Goal: Task Accomplishment & Management: Use online tool/utility

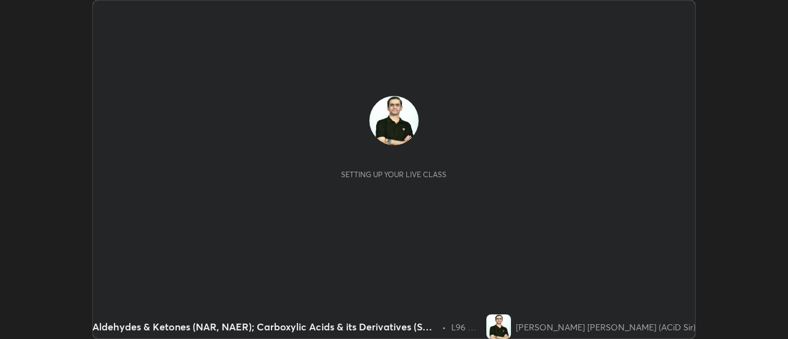
scroll to position [339, 788]
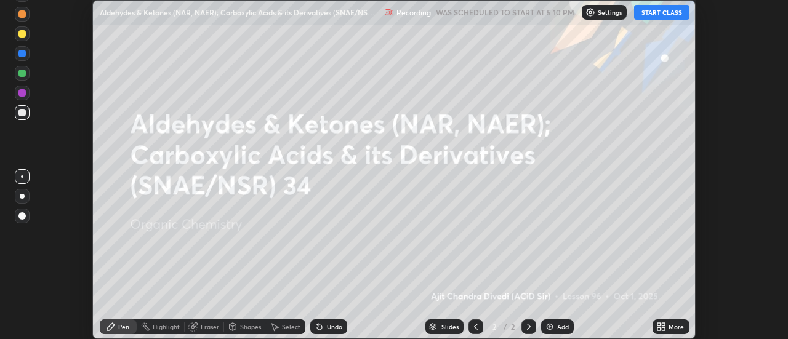
click at [660, 15] on button "START CLASS" at bounding box center [661, 12] width 55 height 15
click at [664, 326] on icon at bounding box center [663, 324] width 3 height 3
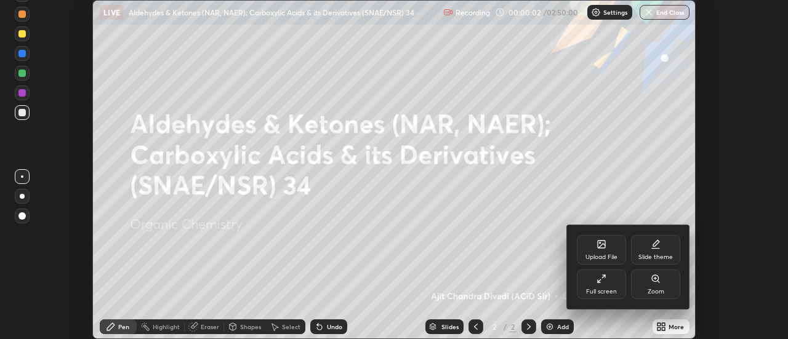
click at [608, 249] on div "Upload File" at bounding box center [601, 250] width 49 height 30
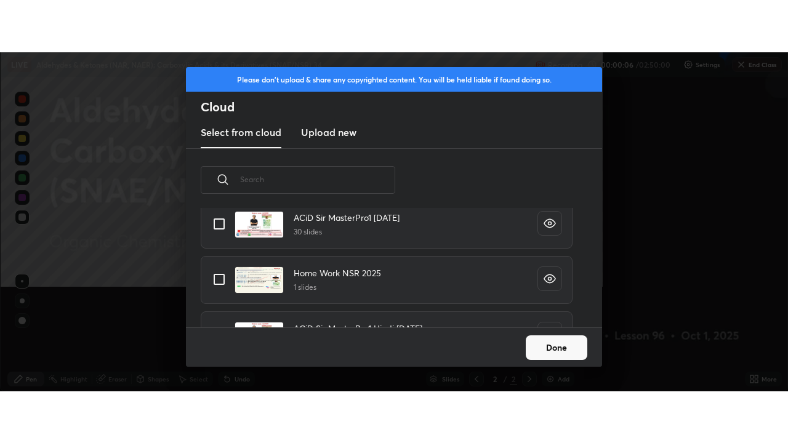
scroll to position [151, 395]
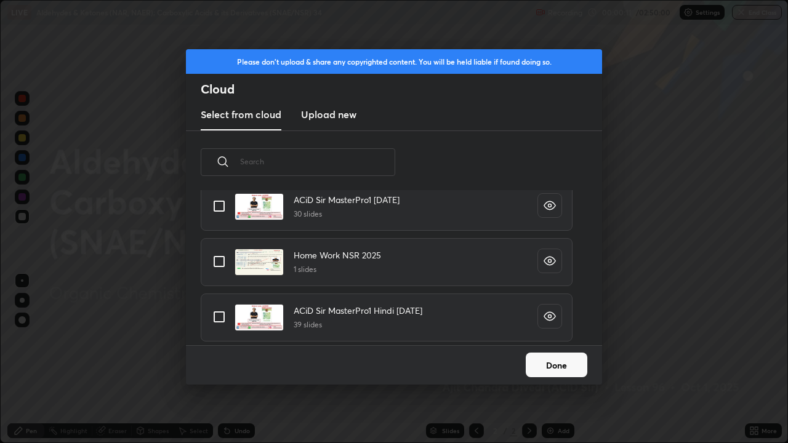
click at [402, 311] on h4 "ACiD Sir MasterPro1 Hindi [DATE]" at bounding box center [358, 310] width 129 height 13
click at [227, 315] on input "grid" at bounding box center [219, 317] width 26 height 26
checkbox input "true"
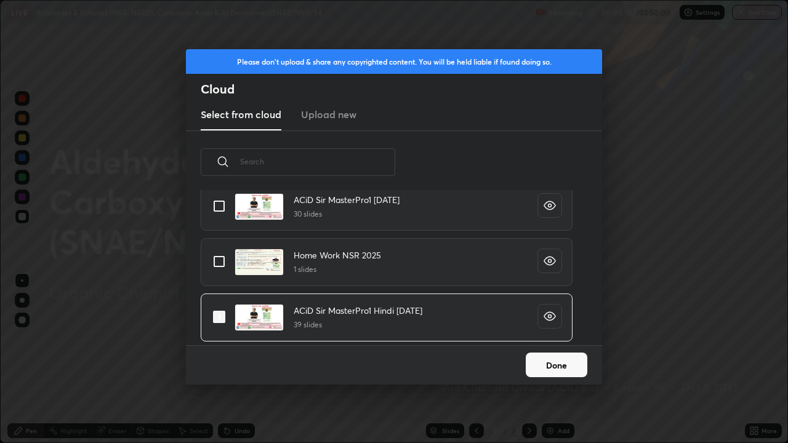
click at [550, 339] on button "Done" at bounding box center [557, 365] width 62 height 25
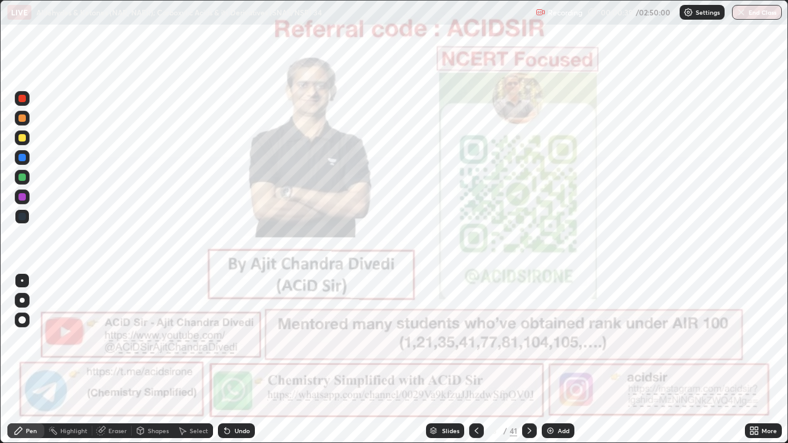
click at [528, 339] on icon at bounding box center [529, 431] width 10 height 10
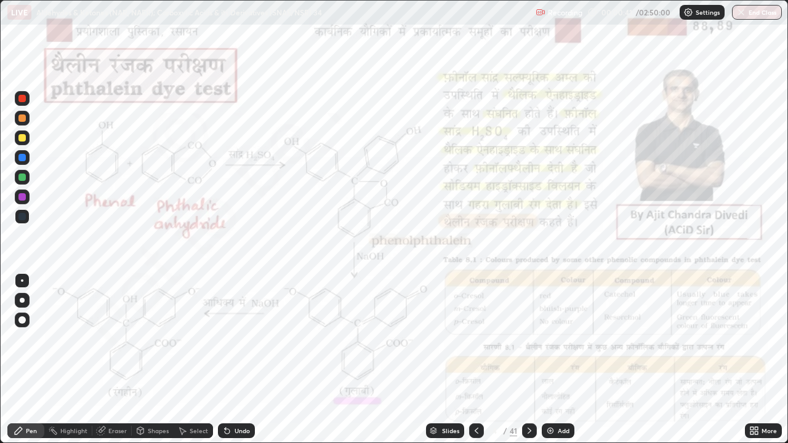
click at [473, 339] on icon at bounding box center [476, 431] width 10 height 10
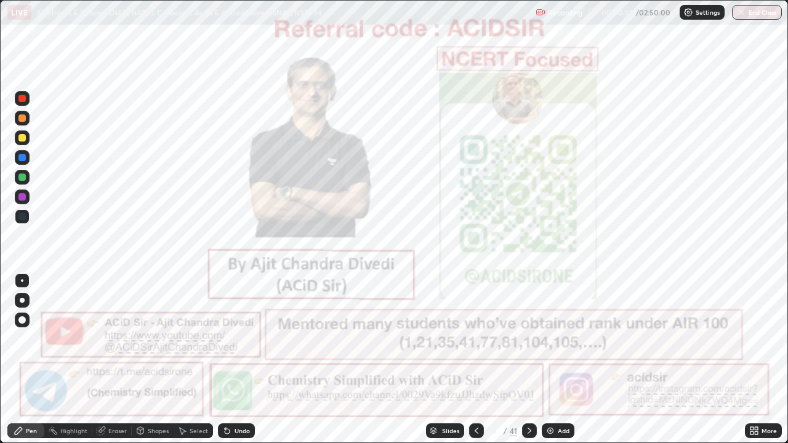
click at [475, 339] on icon at bounding box center [477, 431] width 4 height 6
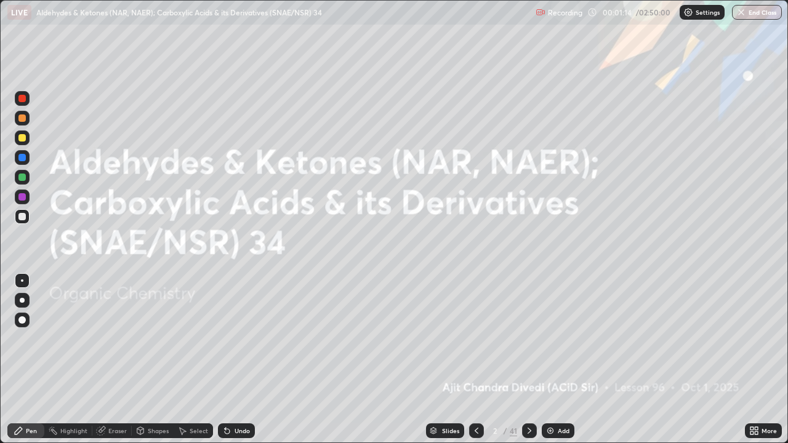
click at [528, 339] on icon at bounding box center [529, 431] width 10 height 10
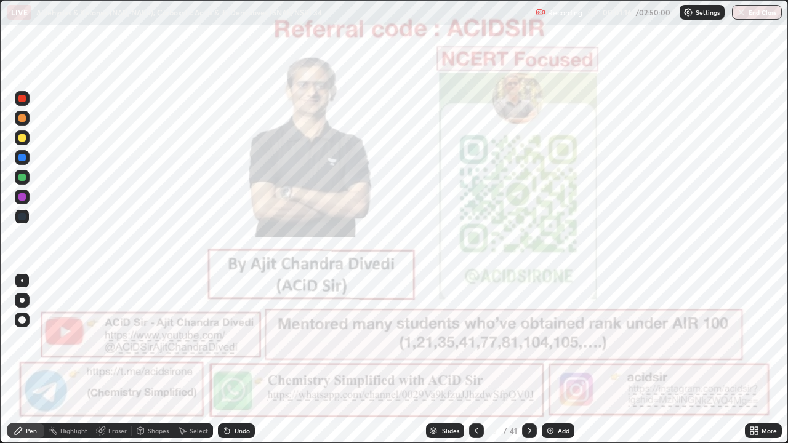
click at [23, 302] on div at bounding box center [22, 300] width 5 height 5
click at [28, 105] on div at bounding box center [22, 99] width 15 height 20
click at [529, 339] on icon at bounding box center [529, 431] width 10 height 10
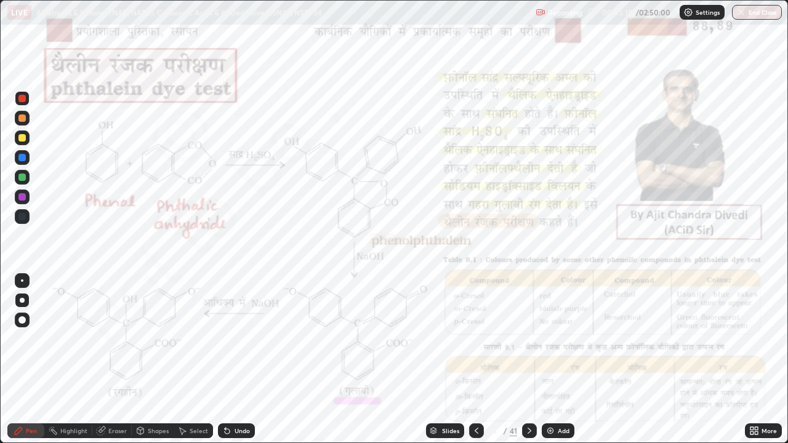
click at [22, 339] on icon at bounding box center [18, 430] width 7 height 7
click at [20, 302] on div at bounding box center [22, 300] width 5 height 5
click at [22, 281] on div at bounding box center [22, 280] width 2 height 2
click at [69, 339] on div "Highlight" at bounding box center [73, 431] width 27 height 6
click at [25, 339] on div "Pen" at bounding box center [25, 430] width 37 height 15
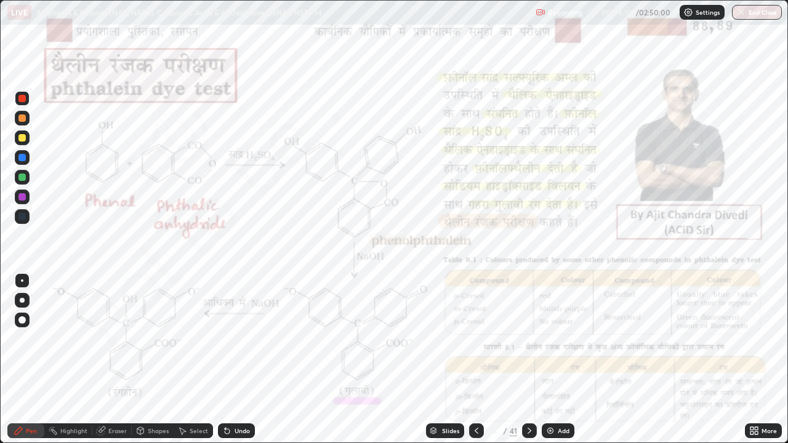
click at [64, 339] on div "Highlight" at bounding box center [68, 430] width 48 height 15
click at [49, 339] on circle at bounding box center [49, 429] width 1 height 1
click at [64, 339] on div "Highlight" at bounding box center [68, 430] width 48 height 15
click at [71, 339] on div "Highlight" at bounding box center [73, 431] width 27 height 6
click at [72, 339] on div "Highlight" at bounding box center [73, 431] width 27 height 6
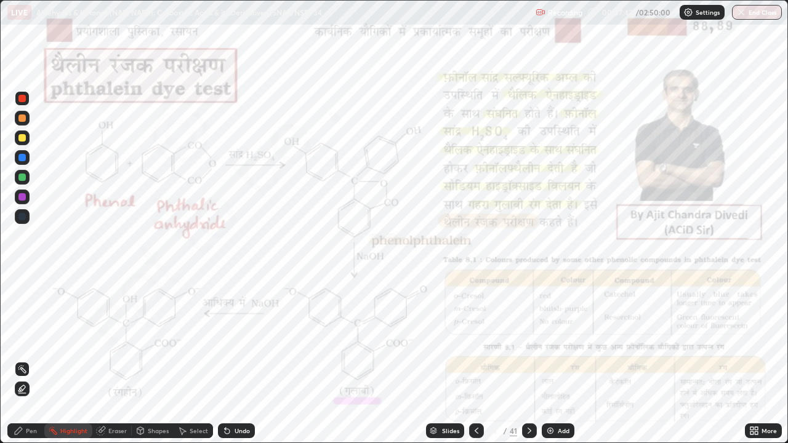
click at [68, 339] on div "Highlight" at bounding box center [73, 431] width 27 height 6
click at [25, 339] on div "Pen" at bounding box center [25, 430] width 37 height 15
click at [23, 98] on div at bounding box center [21, 98] width 7 height 7
click at [528, 339] on icon at bounding box center [529, 431] width 10 height 10
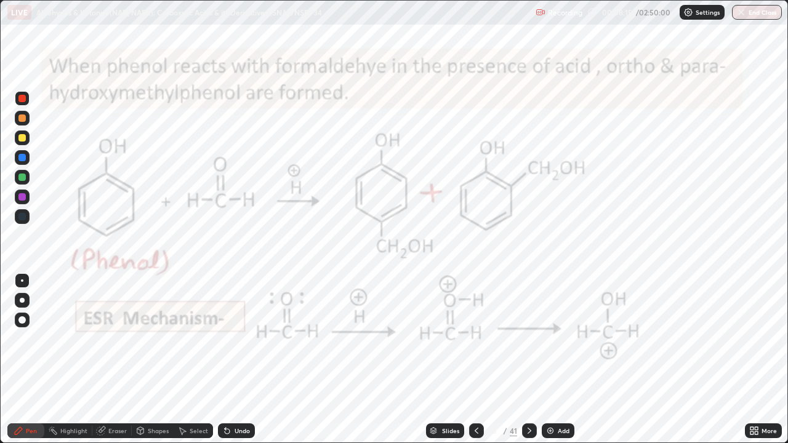
click at [22, 119] on div at bounding box center [21, 117] width 7 height 7
click at [23, 118] on div at bounding box center [21, 117] width 7 height 7
click at [20, 101] on div at bounding box center [21, 98] width 7 height 7
click at [22, 300] on div at bounding box center [22, 300] width 5 height 5
click at [234, 339] on div "Undo" at bounding box center [236, 430] width 37 height 15
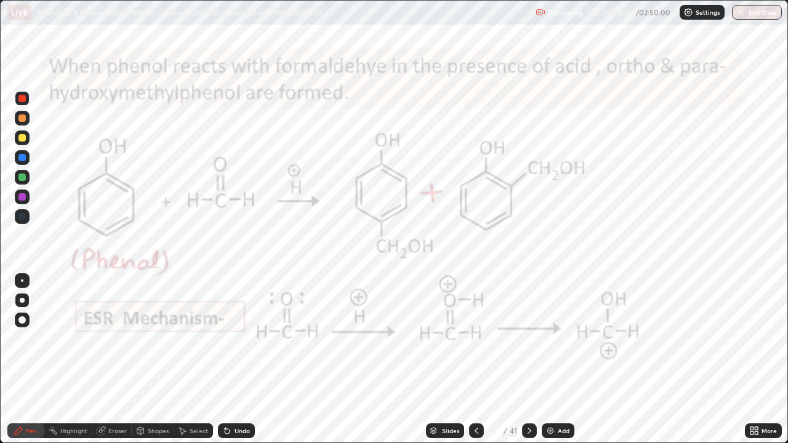
click at [235, 339] on div "Undo" at bounding box center [236, 430] width 37 height 15
click at [22, 300] on div at bounding box center [22, 300] width 5 height 5
click at [244, 339] on div "Undo" at bounding box center [242, 431] width 15 height 6
click at [73, 339] on div "Highlight" at bounding box center [73, 431] width 27 height 6
click at [34, 339] on div "Pen" at bounding box center [31, 431] width 11 height 6
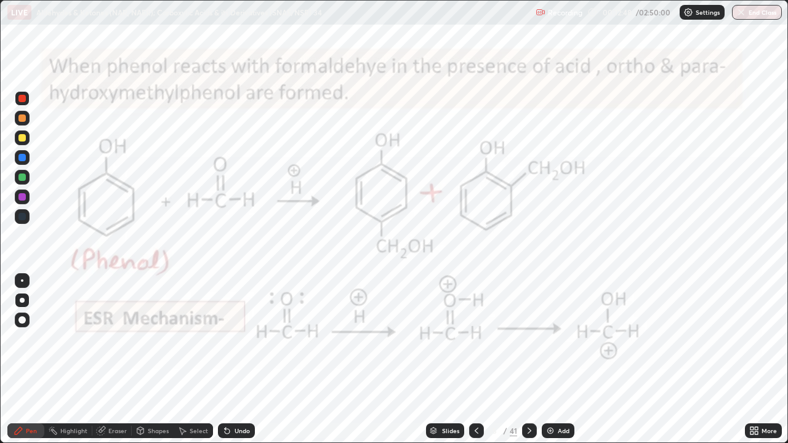
click at [528, 339] on icon at bounding box center [529, 431] width 10 height 10
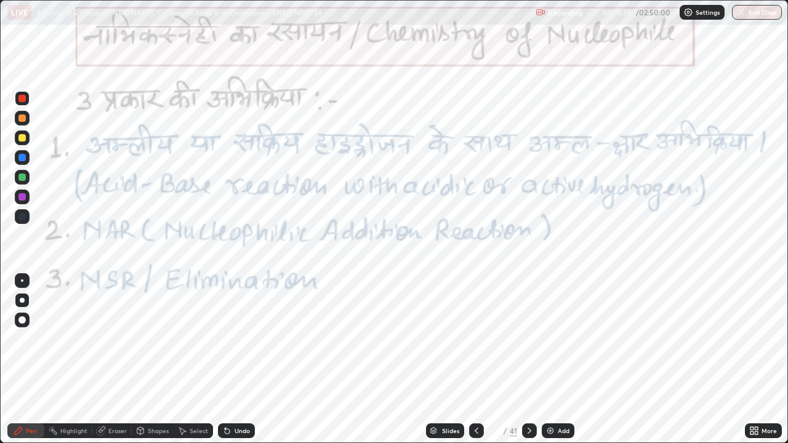
click at [434, 339] on icon at bounding box center [433, 429] width 6 height 3
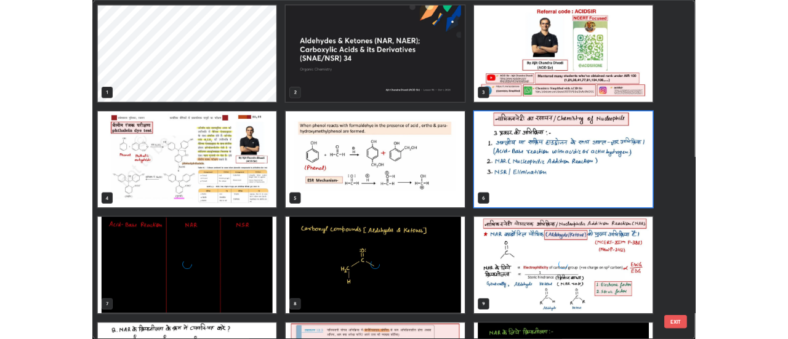
scroll to position [438, 780]
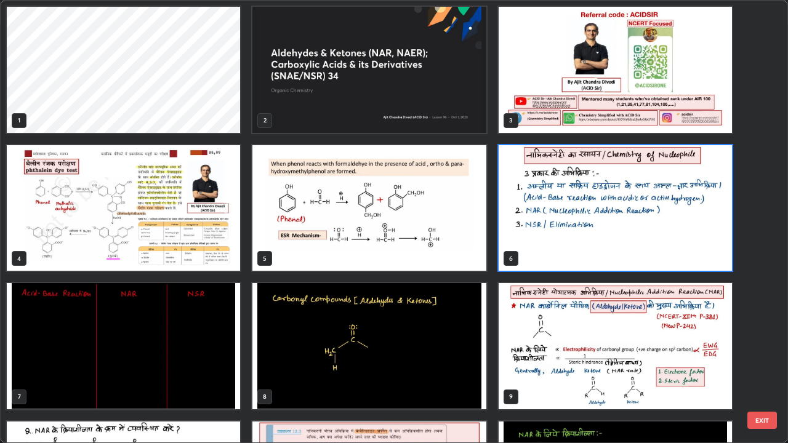
click at [358, 102] on img "grid" at bounding box center [368, 70] width 233 height 126
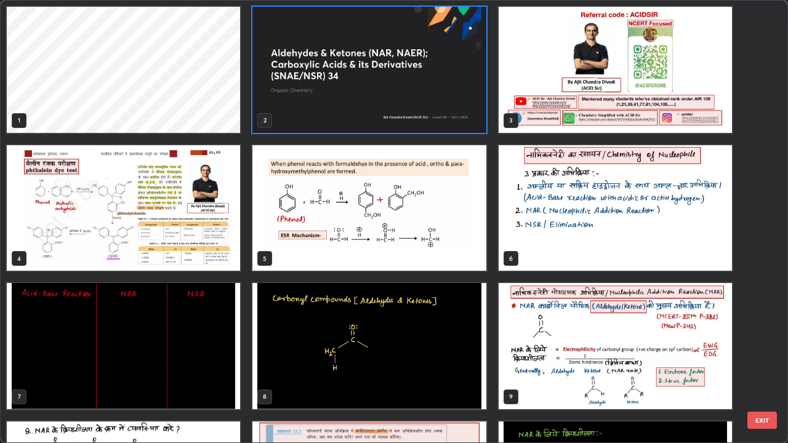
click at [298, 109] on img "grid" at bounding box center [368, 70] width 233 height 126
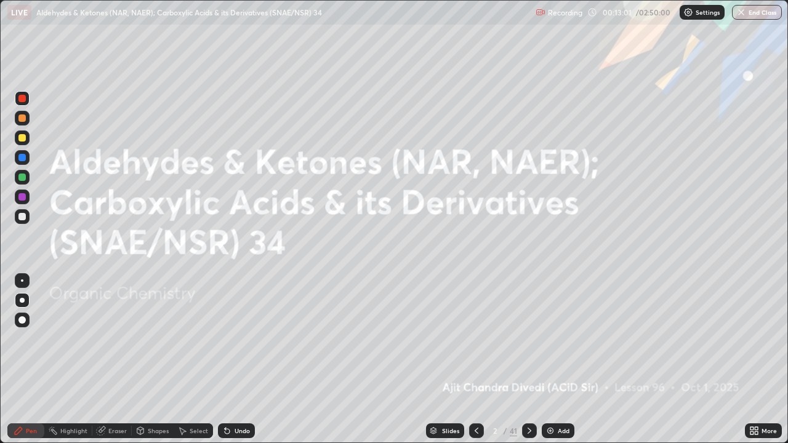
click at [295, 110] on img "grid" at bounding box center [368, 70] width 233 height 126
click at [294, 111] on img "grid" at bounding box center [368, 70] width 233 height 126
click at [528, 339] on icon at bounding box center [529, 431] width 10 height 10
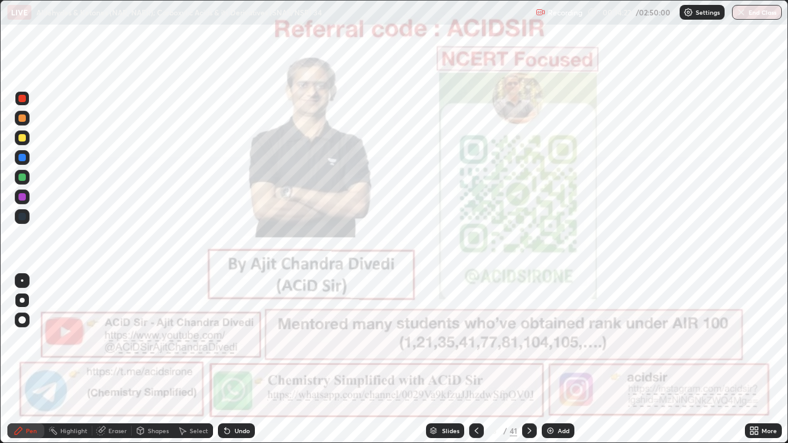
click at [527, 339] on icon at bounding box center [529, 431] width 4 height 6
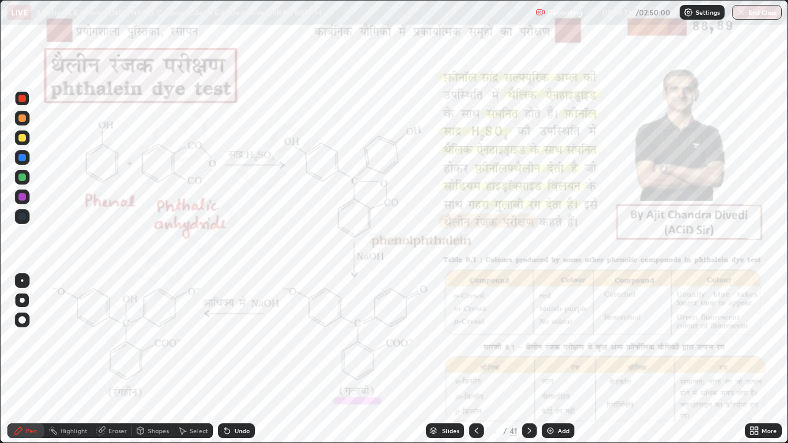
click at [529, 339] on icon at bounding box center [529, 431] width 10 height 10
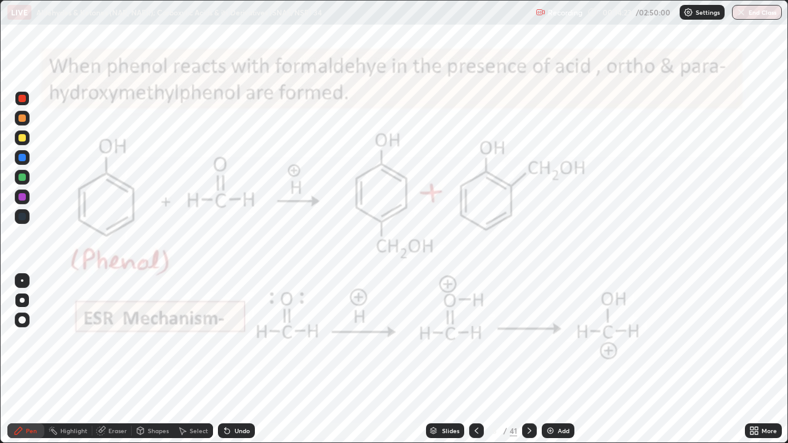
click at [527, 339] on icon at bounding box center [529, 431] width 10 height 10
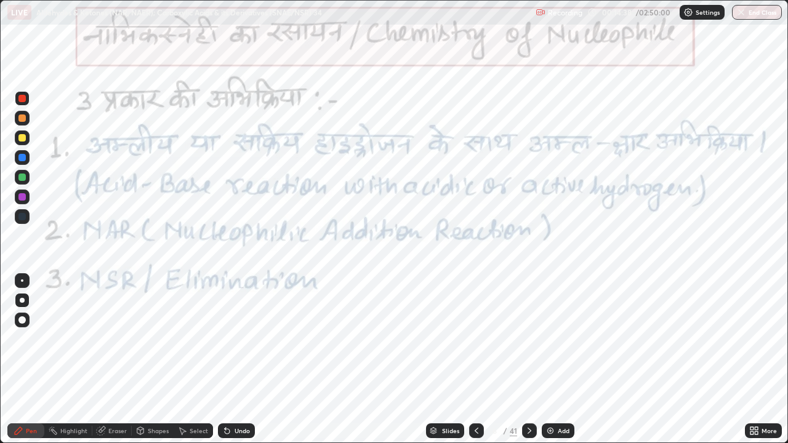
click at [22, 300] on div at bounding box center [22, 300] width 5 height 5
click at [22, 198] on div at bounding box center [21, 196] width 7 height 7
click at [250, 339] on div "Undo" at bounding box center [236, 430] width 37 height 15
click at [238, 339] on div "Undo" at bounding box center [242, 431] width 15 height 6
click at [21, 179] on div at bounding box center [21, 177] width 7 height 7
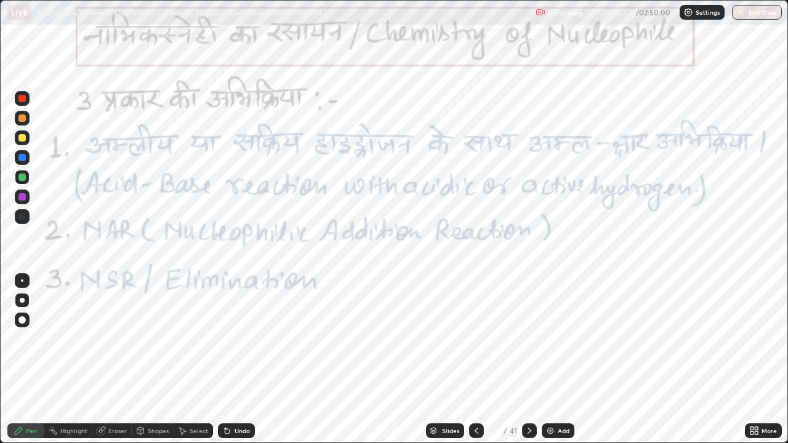
click at [22, 97] on div at bounding box center [21, 98] width 7 height 7
click at [16, 339] on icon at bounding box center [19, 431] width 10 height 10
click at [528, 339] on icon at bounding box center [529, 431] width 10 height 10
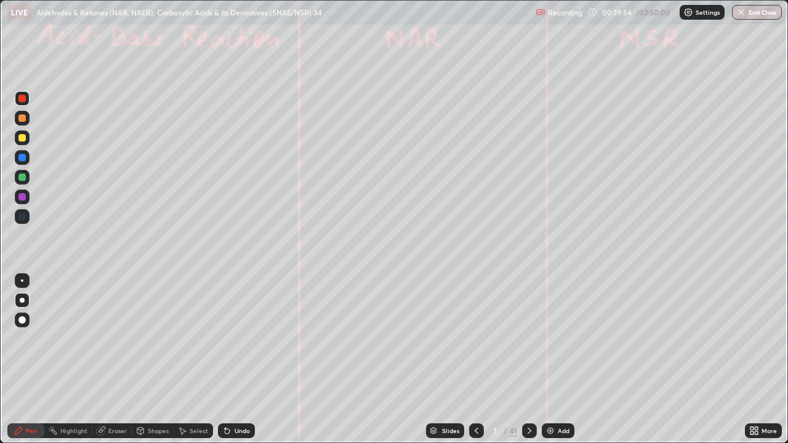
click at [474, 339] on icon at bounding box center [476, 431] width 10 height 10
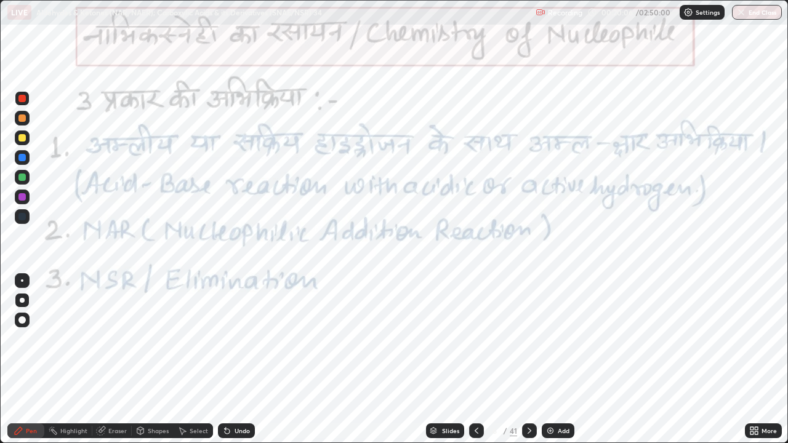
click at [527, 339] on icon at bounding box center [529, 431] width 10 height 10
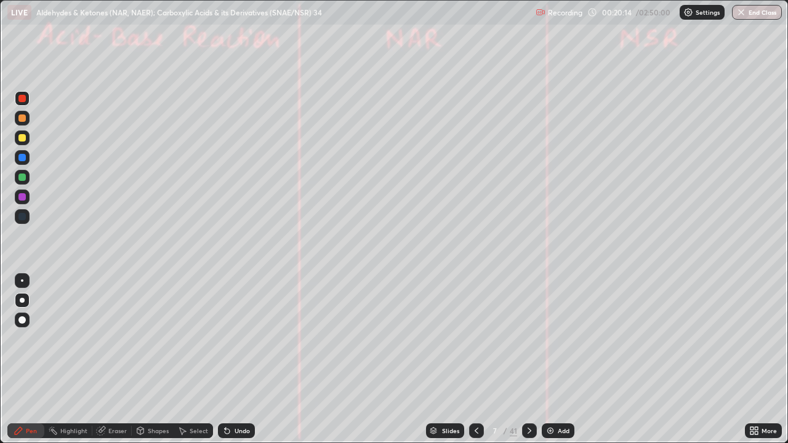
click at [23, 137] on div at bounding box center [21, 137] width 7 height 7
click at [20, 302] on div at bounding box center [22, 300] width 15 height 15
click at [21, 118] on div at bounding box center [21, 117] width 7 height 7
click at [20, 118] on div at bounding box center [21, 117] width 7 height 7
click at [22, 120] on div at bounding box center [21, 117] width 7 height 7
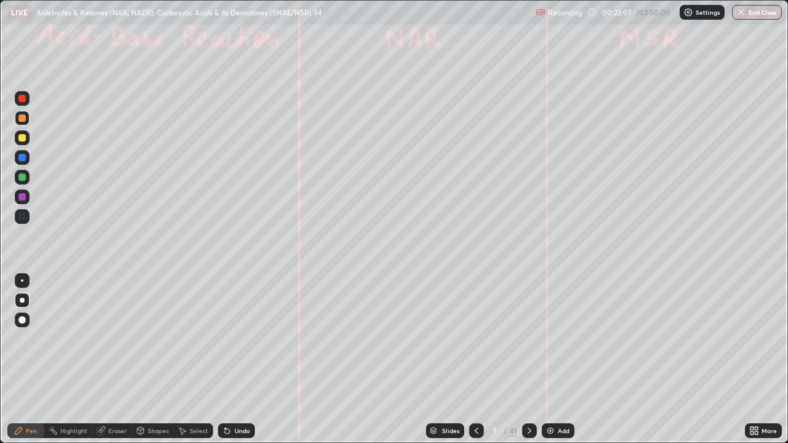
click at [230, 339] on div "Undo" at bounding box center [236, 430] width 37 height 15
click at [233, 339] on div "Undo" at bounding box center [236, 430] width 37 height 15
click at [234, 339] on div "Undo" at bounding box center [236, 430] width 37 height 15
click at [237, 339] on div "Undo" at bounding box center [236, 430] width 37 height 15
click at [22, 179] on div at bounding box center [21, 177] width 7 height 7
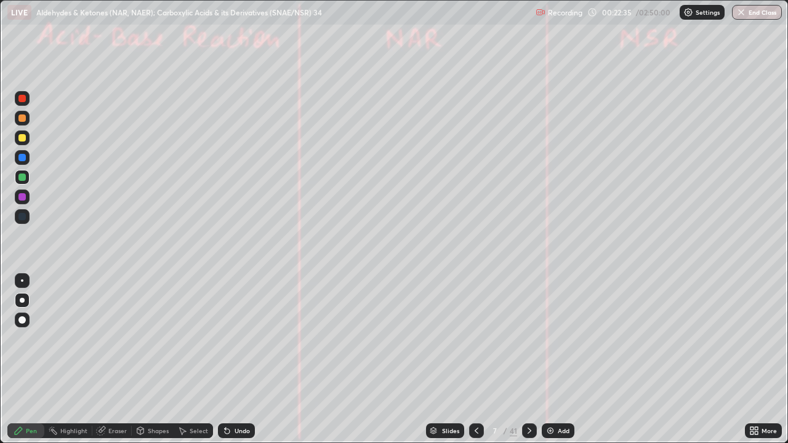
click at [21, 118] on div at bounding box center [21, 117] width 7 height 7
click at [232, 339] on div "Undo" at bounding box center [236, 430] width 37 height 15
click at [20, 180] on div at bounding box center [21, 177] width 7 height 7
click at [237, 339] on div "Undo" at bounding box center [236, 430] width 37 height 15
click at [235, 339] on div "Undo" at bounding box center [242, 431] width 15 height 6
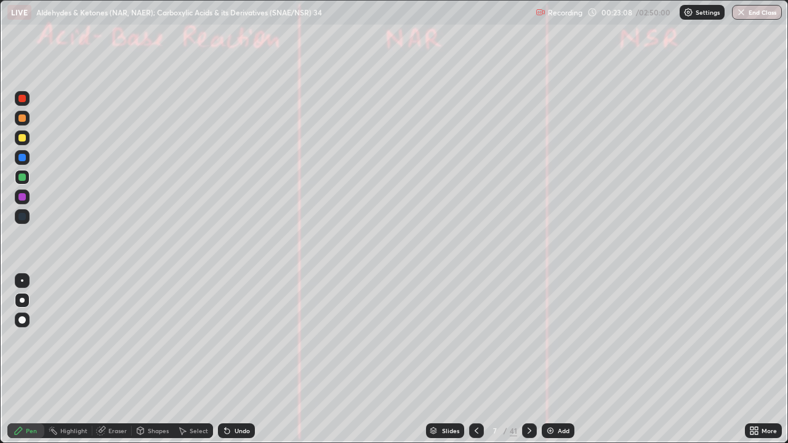
click at [237, 339] on div "Undo" at bounding box center [242, 431] width 15 height 6
click at [239, 339] on div "Undo" at bounding box center [242, 431] width 15 height 6
click at [23, 119] on div at bounding box center [21, 117] width 7 height 7
click at [23, 98] on div at bounding box center [21, 98] width 7 height 7
click at [87, 339] on div "Highlight" at bounding box center [68, 430] width 48 height 15
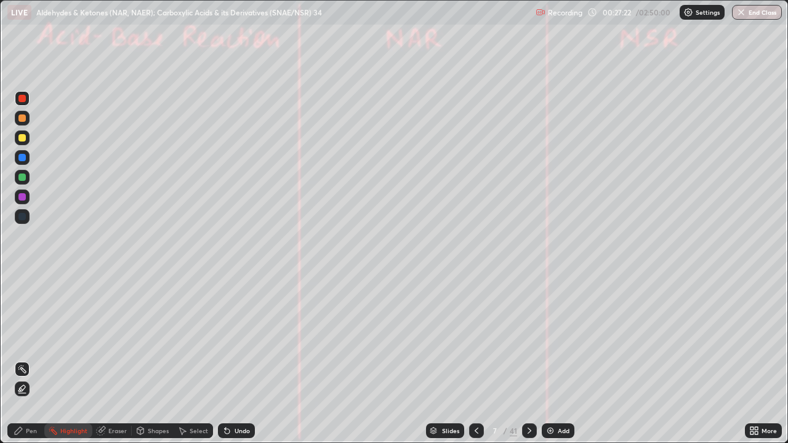
click at [23, 179] on div at bounding box center [21, 177] width 7 height 7
click at [23, 339] on icon at bounding box center [19, 431] width 10 height 10
click at [528, 339] on icon at bounding box center [529, 431] width 10 height 10
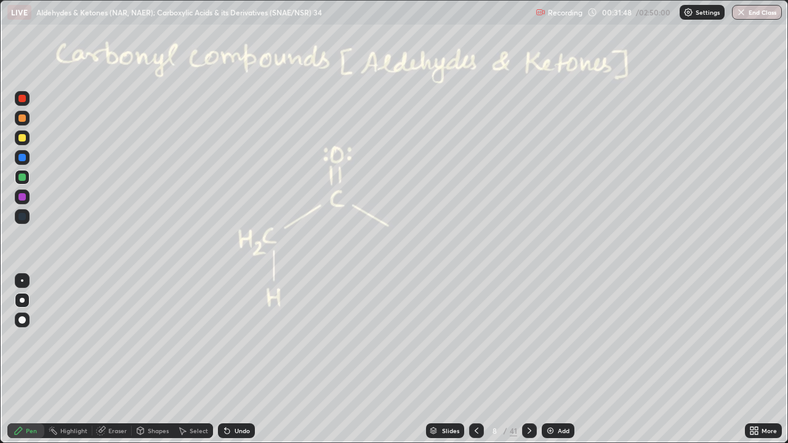
click at [25, 99] on div at bounding box center [21, 98] width 7 height 7
click at [23, 180] on div at bounding box center [21, 177] width 7 height 7
click at [68, 339] on div "Highlight" at bounding box center [73, 431] width 27 height 6
click at [17, 98] on div at bounding box center [22, 98] width 15 height 15
click at [21, 98] on div at bounding box center [21, 98] width 7 height 7
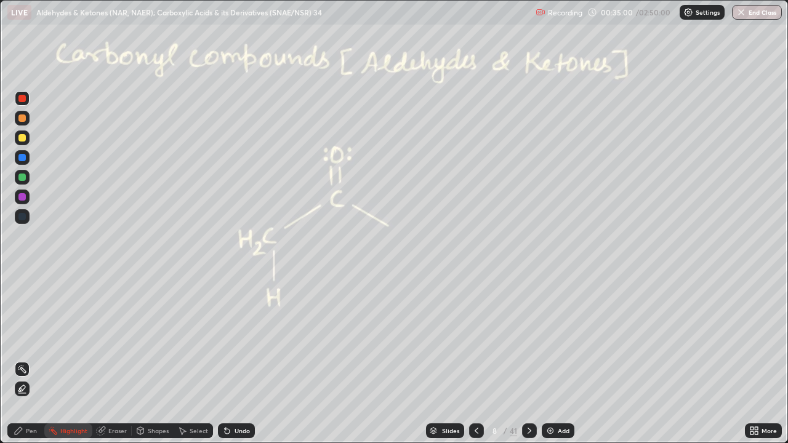
click at [19, 339] on icon at bounding box center [18, 430] width 7 height 7
click at [236, 339] on div "Undo" at bounding box center [242, 431] width 15 height 6
click at [23, 180] on div at bounding box center [21, 177] width 7 height 7
click at [22, 98] on div at bounding box center [21, 98] width 7 height 7
click at [528, 339] on icon at bounding box center [529, 431] width 4 height 6
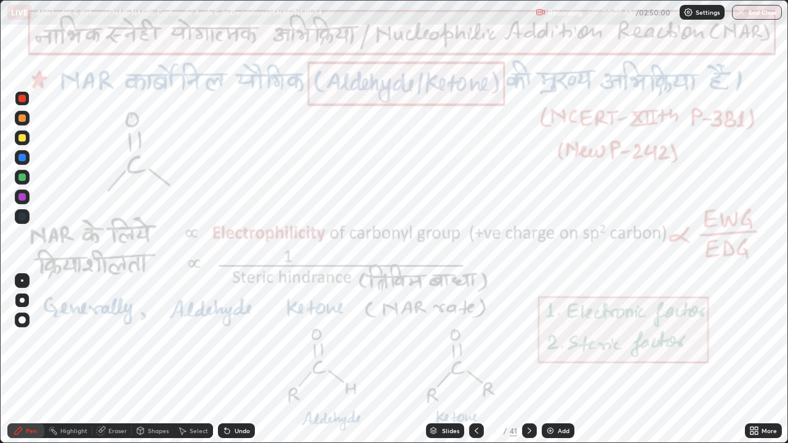
click at [22, 199] on div at bounding box center [21, 196] width 7 height 7
click at [20, 98] on div at bounding box center [21, 98] width 7 height 7
click at [245, 339] on div "Undo" at bounding box center [236, 430] width 37 height 15
click at [19, 199] on div at bounding box center [21, 196] width 7 height 7
click at [66, 339] on div "Highlight" at bounding box center [68, 430] width 48 height 15
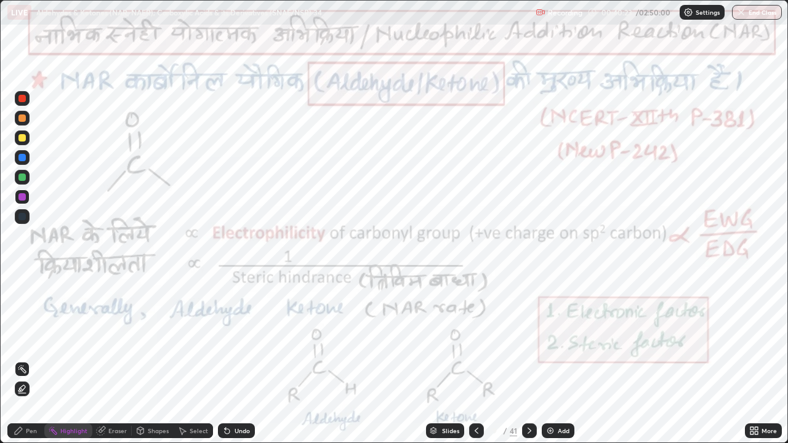
click at [23, 180] on div at bounding box center [21, 177] width 7 height 7
click at [27, 339] on div "Pen" at bounding box center [31, 431] width 11 height 6
click at [52, 339] on circle at bounding box center [51, 427] width 1 height 1
click at [34, 339] on div "Pen" at bounding box center [31, 431] width 11 height 6
click at [54, 339] on circle at bounding box center [53, 427] width 1 height 1
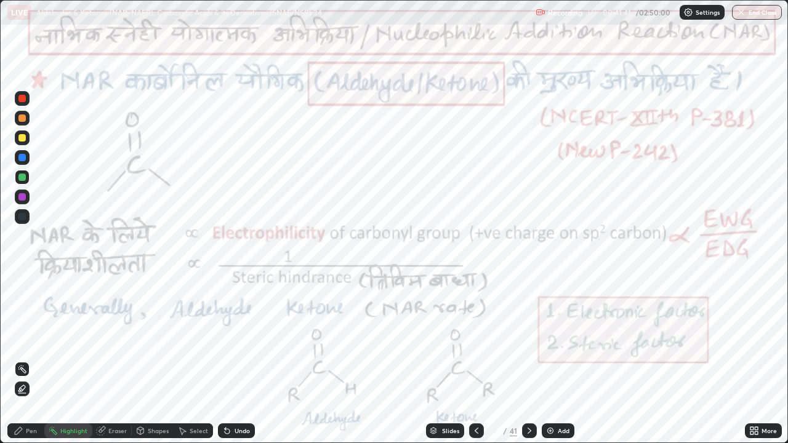
click at [22, 191] on div at bounding box center [22, 197] width 15 height 15
click at [17, 339] on icon at bounding box center [18, 430] width 7 height 7
click at [22, 98] on div at bounding box center [21, 98] width 7 height 7
click at [25, 177] on div at bounding box center [21, 177] width 7 height 7
click at [22, 196] on div at bounding box center [21, 196] width 7 height 7
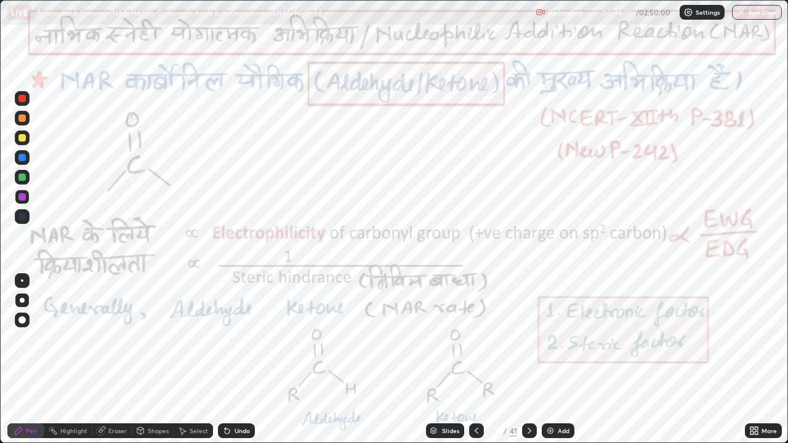
click at [231, 339] on div "Undo" at bounding box center [236, 430] width 37 height 15
click at [528, 339] on icon at bounding box center [529, 431] width 10 height 10
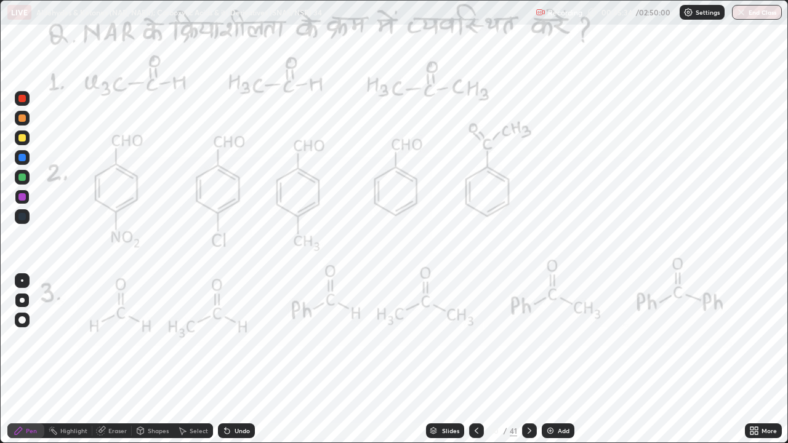
click at [20, 199] on div at bounding box center [21, 196] width 7 height 7
click at [18, 96] on div at bounding box center [21, 98] width 7 height 7
click at [19, 100] on div at bounding box center [21, 98] width 7 height 7
click at [231, 339] on div "Undo" at bounding box center [236, 430] width 37 height 15
click at [22, 195] on div at bounding box center [21, 196] width 7 height 7
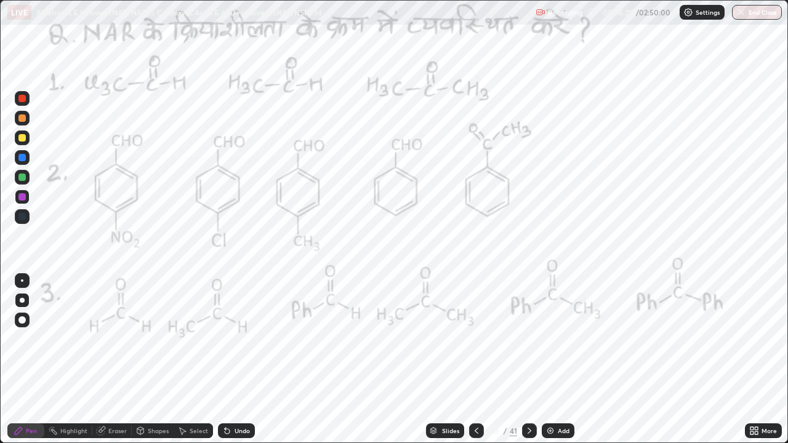
click at [246, 339] on div "Undo" at bounding box center [242, 431] width 15 height 6
click at [118, 339] on div "Eraser" at bounding box center [117, 431] width 18 height 6
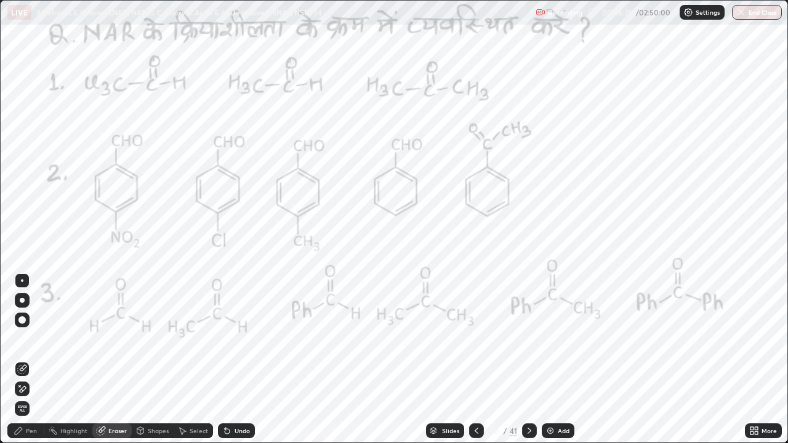
click at [30, 339] on div "Pen" at bounding box center [25, 430] width 37 height 15
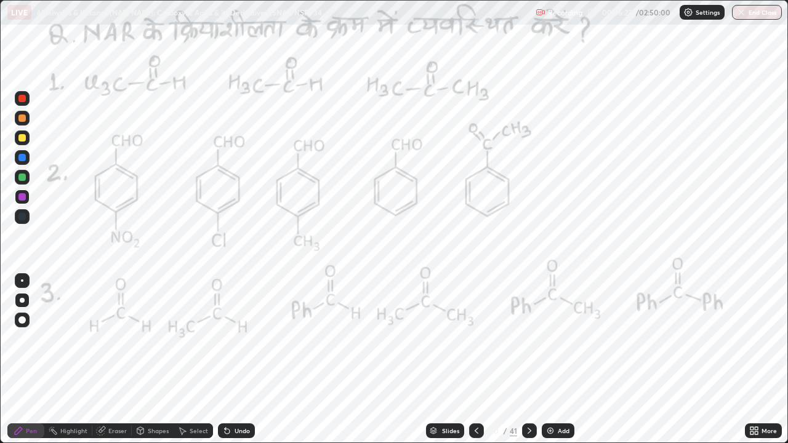
click at [22, 300] on div at bounding box center [22, 300] width 5 height 5
click at [22, 95] on div at bounding box center [21, 98] width 7 height 7
click at [20, 158] on div at bounding box center [21, 157] width 7 height 7
click at [22, 164] on div at bounding box center [22, 157] width 15 height 15
click at [22, 280] on div at bounding box center [22, 280] width 2 height 2
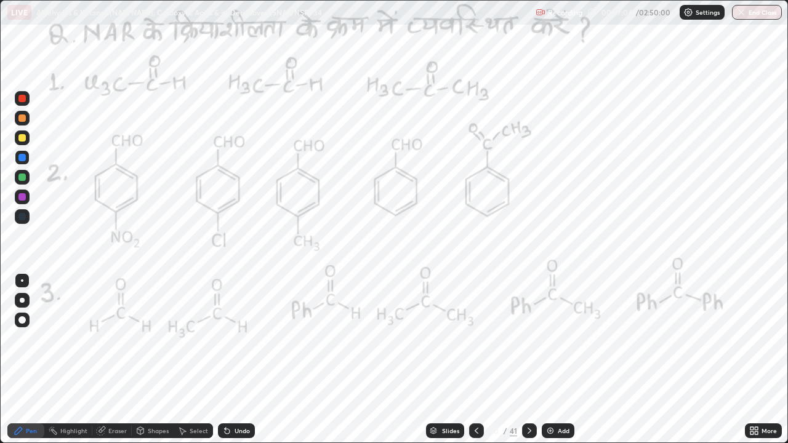
click at [19, 100] on div at bounding box center [21, 98] width 7 height 7
click at [20, 299] on div at bounding box center [22, 300] width 5 height 5
click at [21, 100] on div at bounding box center [21, 98] width 7 height 7
click at [21, 99] on div at bounding box center [21, 98] width 7 height 7
click at [21, 299] on div at bounding box center [22, 300] width 5 height 5
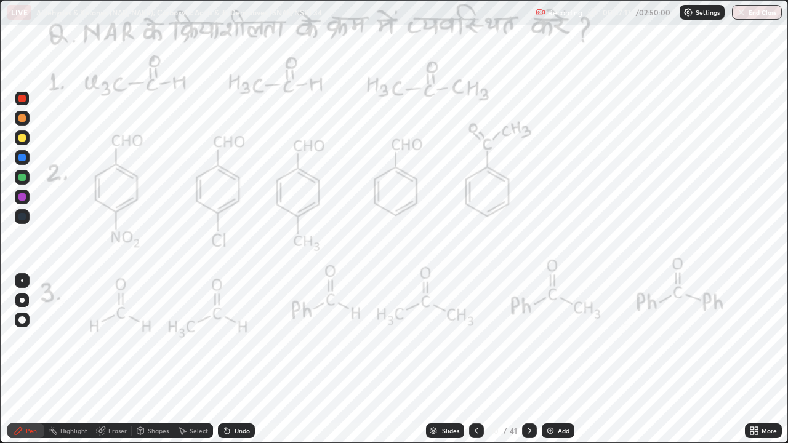
click at [23, 197] on div at bounding box center [21, 196] width 7 height 7
click at [22, 300] on div at bounding box center [22, 300] width 5 height 5
click at [22, 281] on div at bounding box center [22, 280] width 2 height 2
click at [22, 97] on div at bounding box center [21, 98] width 7 height 7
click at [22, 99] on div at bounding box center [21, 98] width 7 height 7
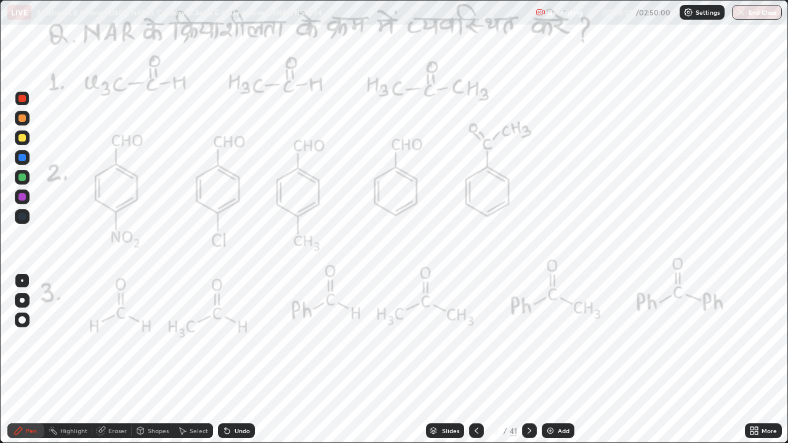
click at [22, 302] on div at bounding box center [22, 300] width 5 height 5
click at [22, 300] on div at bounding box center [22, 300] width 5 height 5
click at [21, 195] on div at bounding box center [21, 196] width 7 height 7
click at [25, 98] on div at bounding box center [21, 98] width 7 height 7
click at [153, 339] on div "Shapes" at bounding box center [158, 431] width 21 height 6
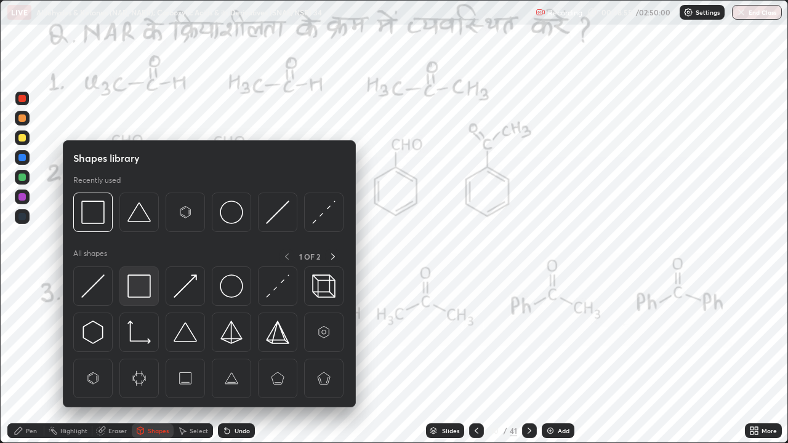
click at [138, 290] on img at bounding box center [138, 286] width 23 height 23
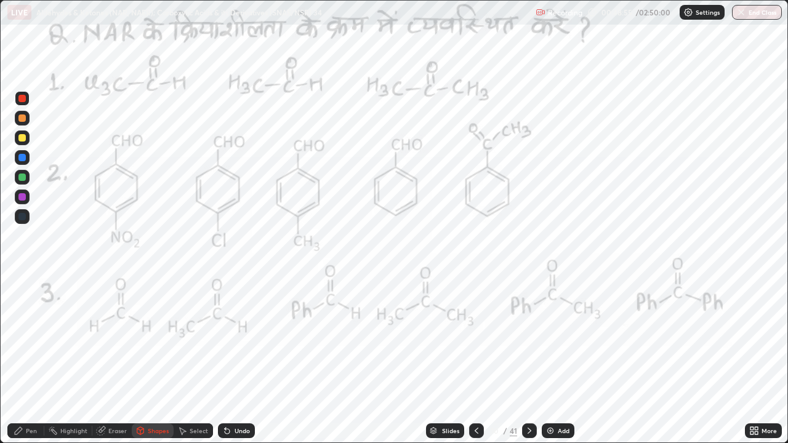
click at [20, 175] on div at bounding box center [21, 177] width 7 height 7
click at [23, 339] on icon at bounding box center [19, 431] width 10 height 10
click at [20, 100] on div at bounding box center [21, 98] width 7 height 7
click at [21, 100] on div at bounding box center [21, 98] width 7 height 7
click at [28, 339] on div "Pen" at bounding box center [25, 430] width 37 height 15
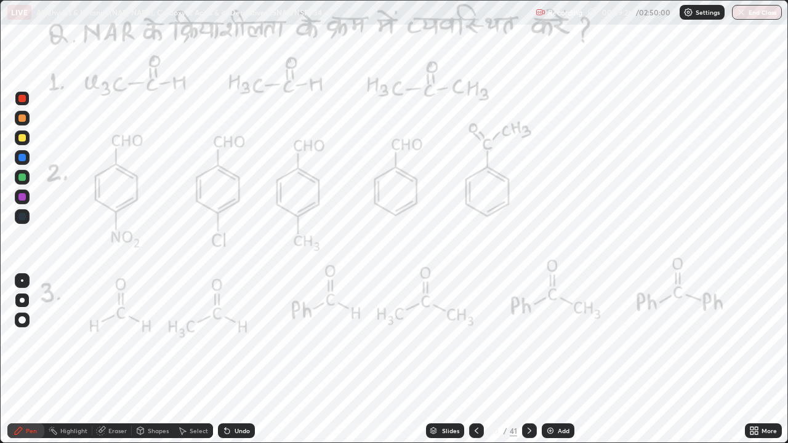
click at [20, 191] on div at bounding box center [22, 197] width 15 height 15
click at [239, 339] on div "Undo" at bounding box center [242, 431] width 15 height 6
click at [20, 98] on div at bounding box center [21, 98] width 7 height 7
click at [162, 339] on div "Shapes" at bounding box center [158, 431] width 21 height 6
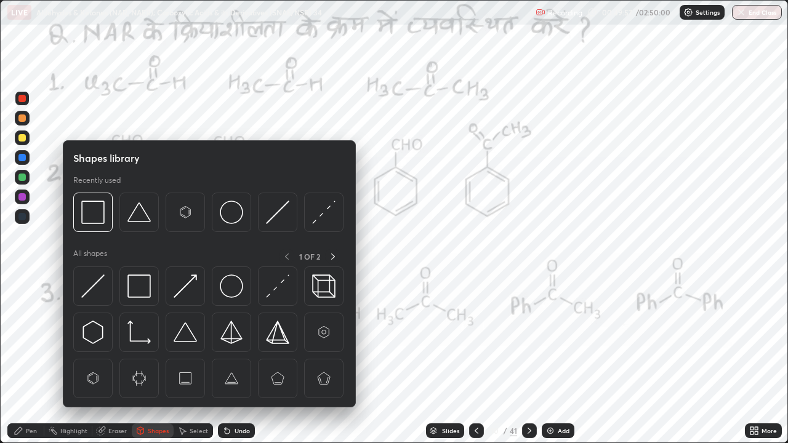
click at [18, 339] on icon at bounding box center [19, 431] width 10 height 10
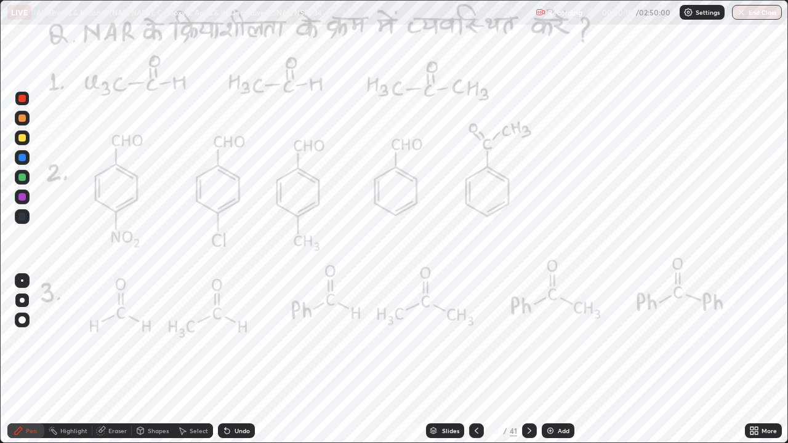
click at [225, 339] on icon at bounding box center [225, 428] width 1 height 1
click at [20, 178] on div at bounding box center [21, 177] width 7 height 7
click at [20, 100] on div at bounding box center [21, 98] width 7 height 7
click at [22, 178] on div at bounding box center [21, 177] width 7 height 7
click at [20, 154] on div at bounding box center [21, 157] width 7 height 7
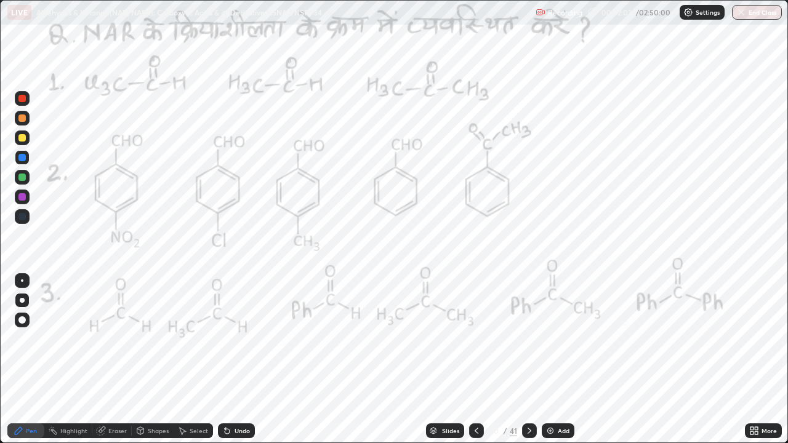
click at [20, 217] on div at bounding box center [21, 216] width 7 height 7
click at [22, 103] on div at bounding box center [22, 98] width 15 height 15
click at [21, 193] on div at bounding box center [21, 196] width 7 height 7
click at [23, 97] on div at bounding box center [21, 98] width 7 height 7
click at [22, 98] on div at bounding box center [21, 98] width 7 height 7
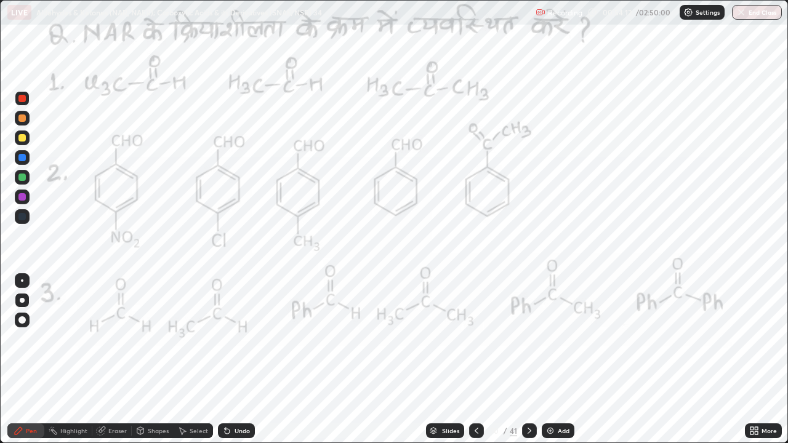
click at [527, 339] on icon at bounding box center [529, 431] width 10 height 10
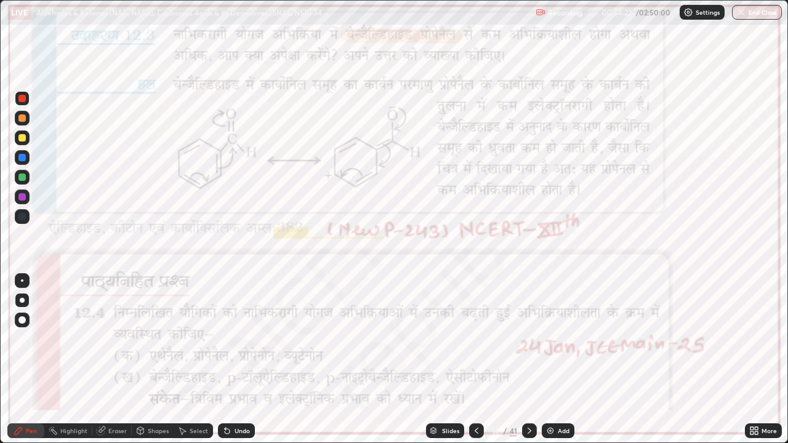
click at [54, 339] on circle at bounding box center [53, 427] width 1 height 1
click at [22, 339] on icon at bounding box center [19, 431] width 10 height 10
click at [21, 215] on div at bounding box center [21, 216] width 7 height 7
click at [22, 100] on div at bounding box center [21, 98] width 7 height 7
click at [20, 100] on div at bounding box center [21, 98] width 7 height 7
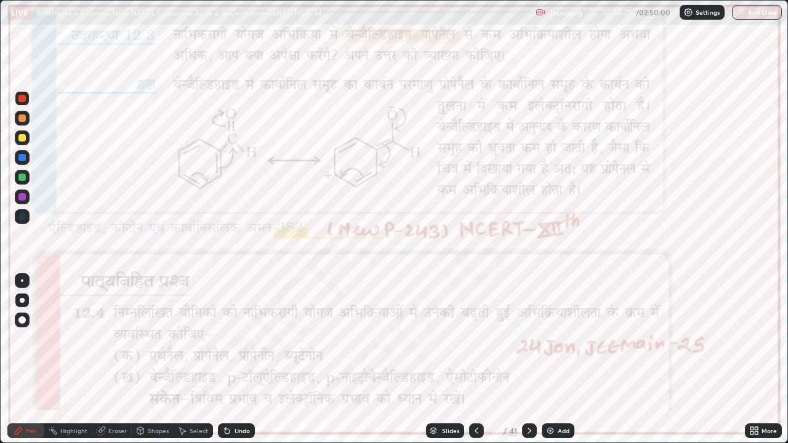
click at [21, 280] on div at bounding box center [22, 280] width 2 height 2
click at [21, 155] on div at bounding box center [21, 157] width 7 height 7
click at [477, 339] on icon at bounding box center [476, 431] width 10 height 10
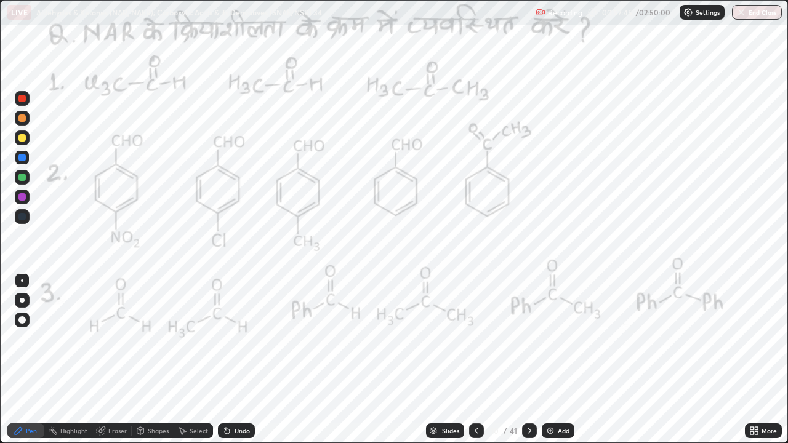
click at [22, 196] on div at bounding box center [21, 196] width 7 height 7
click at [528, 339] on icon at bounding box center [529, 431] width 10 height 10
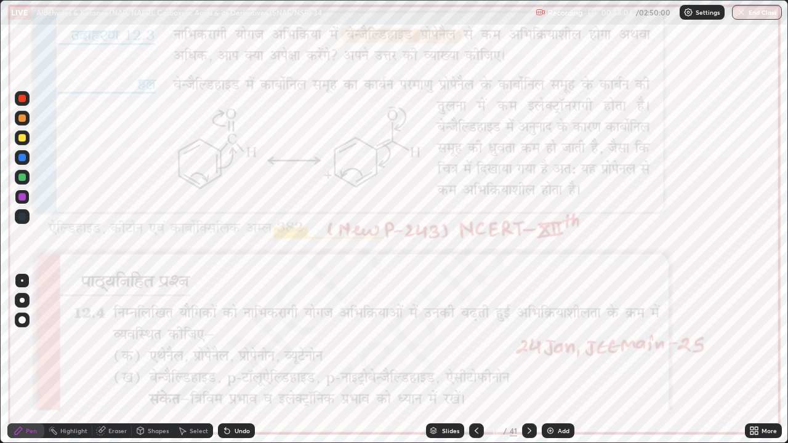
click at [529, 339] on icon at bounding box center [529, 431] width 10 height 10
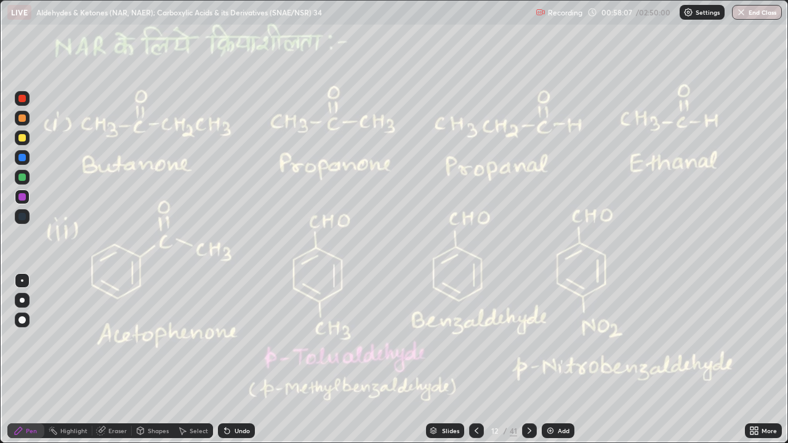
click at [23, 99] on div at bounding box center [21, 98] width 7 height 7
click at [22, 300] on div at bounding box center [22, 300] width 5 height 5
click at [23, 178] on div at bounding box center [21, 177] width 7 height 7
click at [475, 339] on icon at bounding box center [477, 431] width 4 height 6
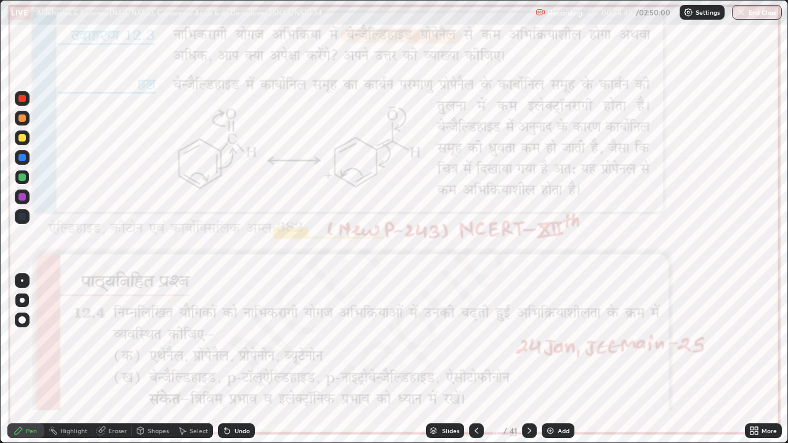
click at [529, 339] on icon at bounding box center [529, 431] width 10 height 10
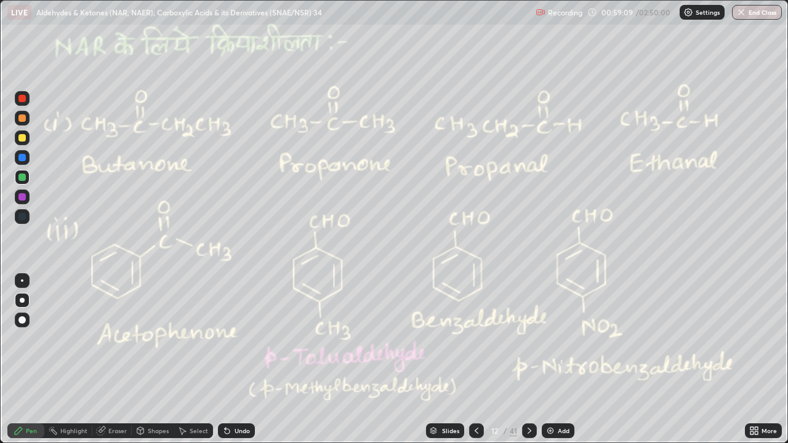
click at [22, 97] on div at bounding box center [21, 98] width 7 height 7
click at [20, 174] on div at bounding box center [21, 177] width 7 height 7
click at [469, 339] on div at bounding box center [476, 430] width 15 height 15
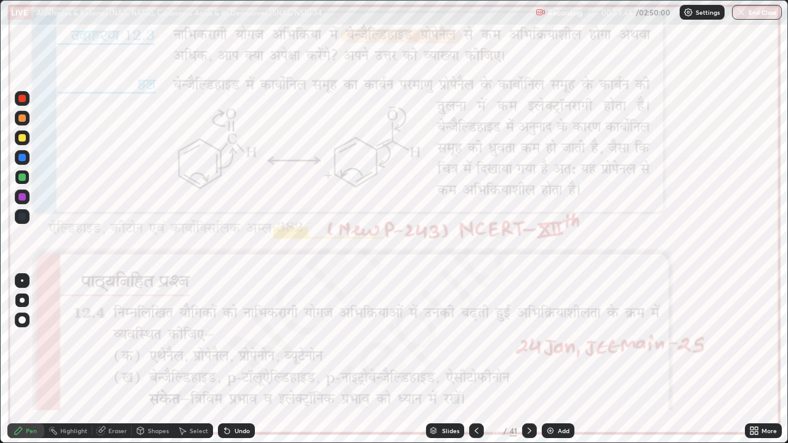
click at [20, 97] on div at bounding box center [21, 98] width 7 height 7
click at [530, 339] on icon at bounding box center [529, 431] width 10 height 10
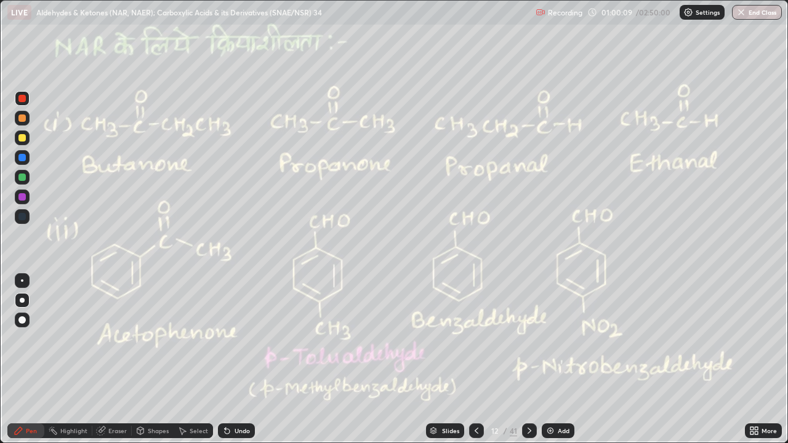
click at [527, 339] on icon at bounding box center [529, 431] width 10 height 10
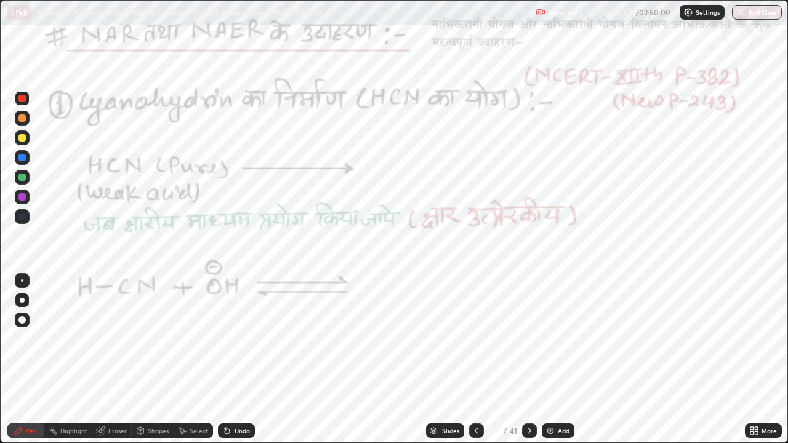
click at [20, 97] on div at bounding box center [21, 98] width 7 height 7
click at [19, 199] on div at bounding box center [21, 196] width 7 height 7
click at [16, 97] on div at bounding box center [22, 98] width 15 height 15
click at [18, 97] on div at bounding box center [21, 98] width 7 height 7
click at [21, 98] on div at bounding box center [21, 98] width 7 height 7
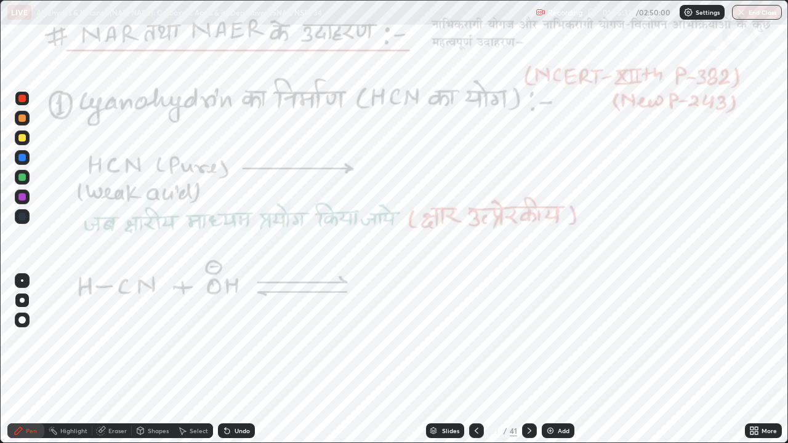
click at [18, 194] on div at bounding box center [21, 196] width 7 height 7
click at [23, 198] on div at bounding box center [21, 196] width 7 height 7
click at [23, 178] on div at bounding box center [21, 177] width 7 height 7
click at [23, 179] on div at bounding box center [21, 177] width 7 height 7
click at [25, 156] on div at bounding box center [21, 157] width 7 height 7
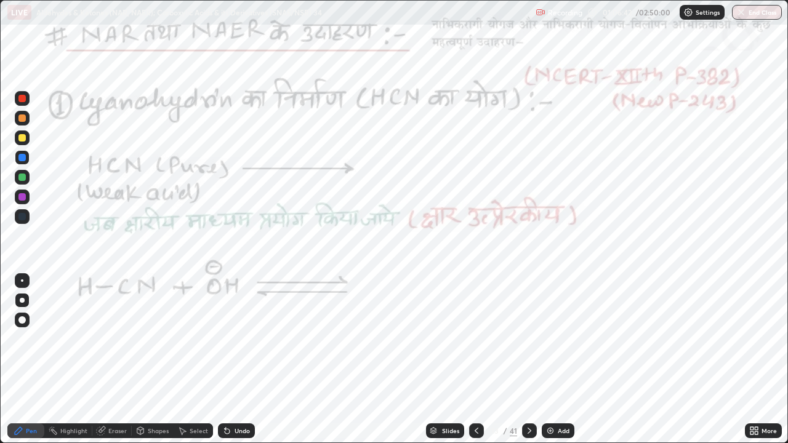
click at [17, 339] on icon at bounding box center [19, 431] width 10 height 10
click at [20, 195] on div at bounding box center [21, 196] width 7 height 7
click at [150, 339] on div "Shapes" at bounding box center [158, 431] width 21 height 6
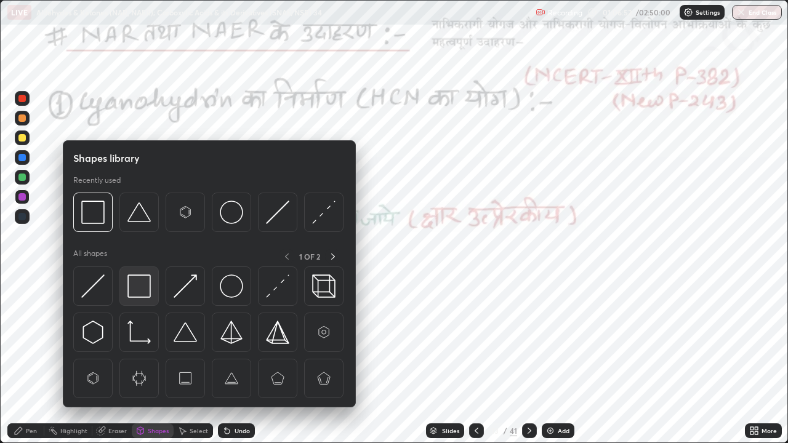
click at [139, 289] on img at bounding box center [138, 286] width 23 height 23
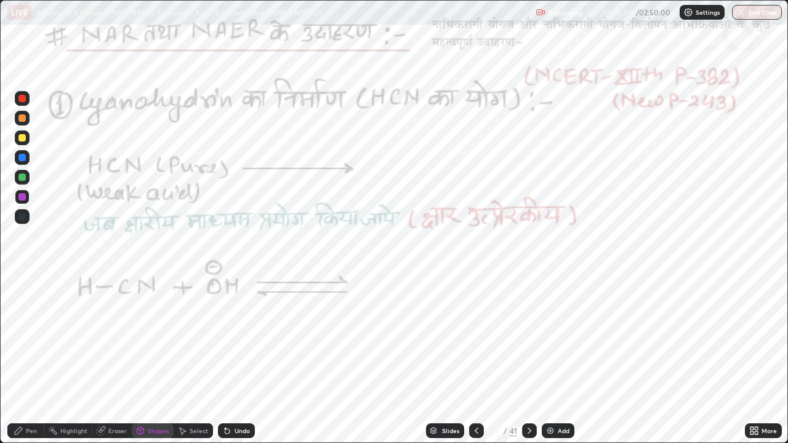
click at [18, 339] on icon at bounding box center [18, 430] width 7 height 7
click at [22, 98] on div at bounding box center [21, 98] width 7 height 7
click at [22, 137] on div at bounding box center [21, 137] width 7 height 7
click at [528, 339] on icon at bounding box center [529, 431] width 10 height 10
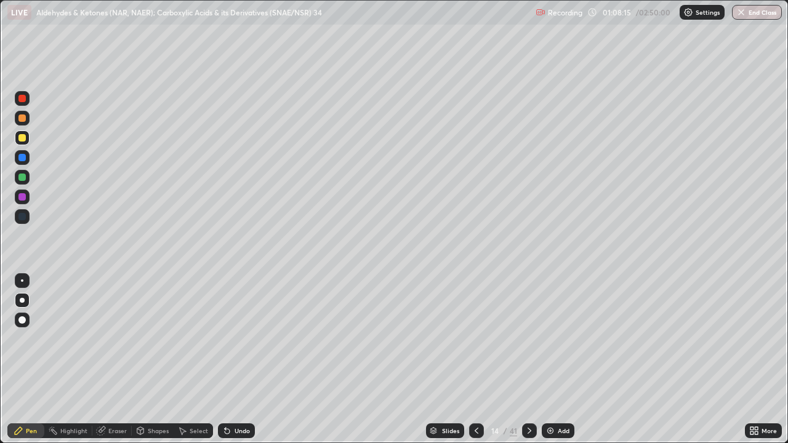
click at [475, 339] on icon at bounding box center [477, 431] width 4 height 6
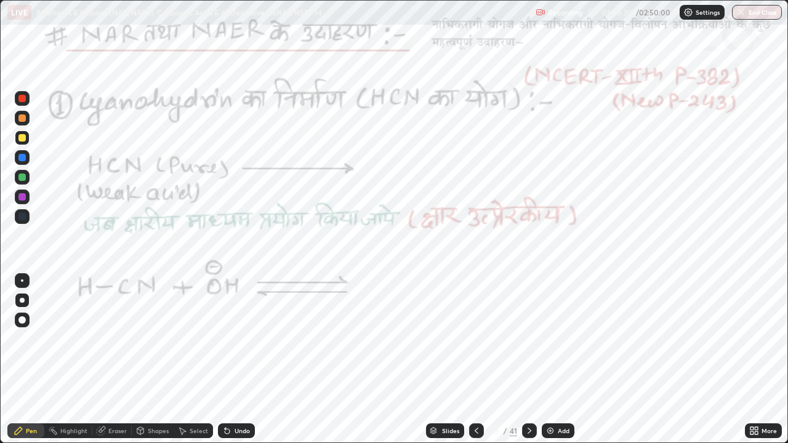
click at [527, 339] on icon at bounding box center [529, 431] width 10 height 10
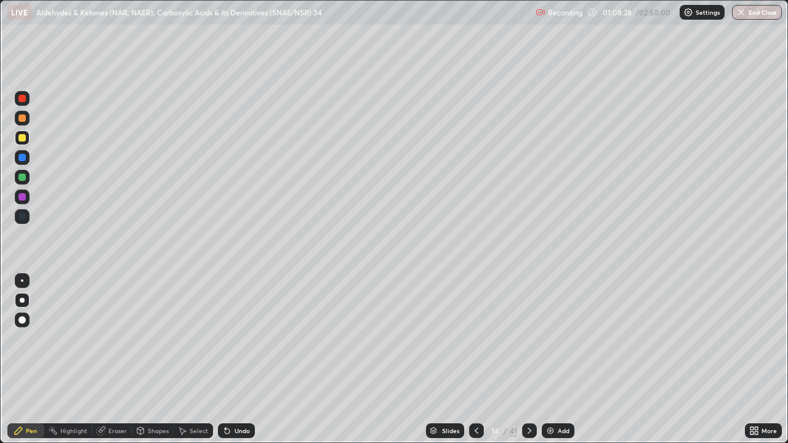
click at [22, 98] on div at bounding box center [21, 98] width 7 height 7
click at [21, 182] on div at bounding box center [22, 177] width 15 height 15
click at [21, 102] on div at bounding box center [21, 98] width 7 height 7
click at [20, 139] on div at bounding box center [21, 137] width 7 height 7
click at [231, 339] on div "Undo" at bounding box center [236, 430] width 37 height 15
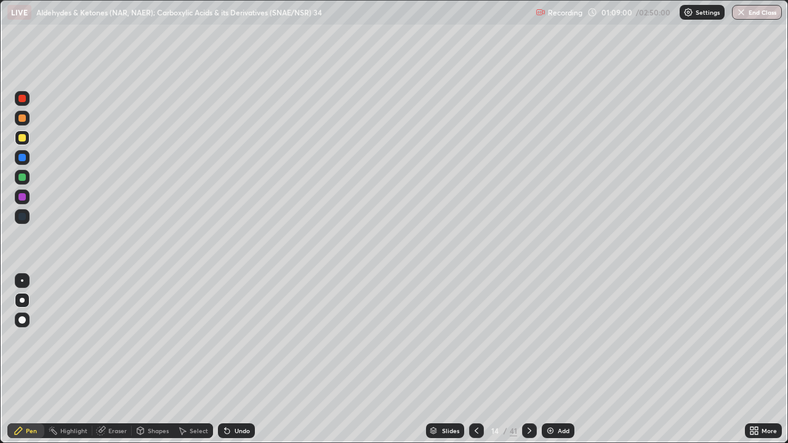
click at [19, 97] on div at bounding box center [21, 98] width 7 height 7
click at [235, 339] on div "Undo" at bounding box center [242, 431] width 15 height 6
click at [23, 141] on div at bounding box center [21, 137] width 7 height 7
click at [23, 98] on div at bounding box center [21, 98] width 7 height 7
click at [23, 339] on div "Pen" at bounding box center [25, 430] width 37 height 15
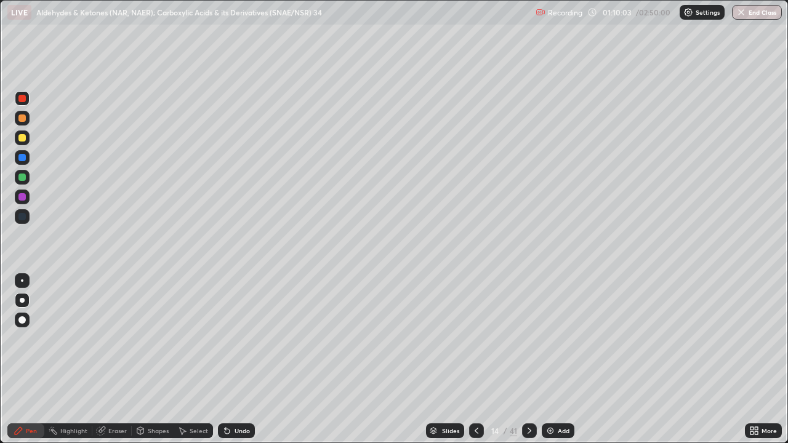
click at [19, 137] on div at bounding box center [21, 137] width 7 height 7
click at [21, 120] on div at bounding box center [21, 117] width 7 height 7
click at [246, 339] on div "Undo" at bounding box center [236, 430] width 37 height 15
click at [243, 339] on div "Undo" at bounding box center [236, 430] width 37 height 15
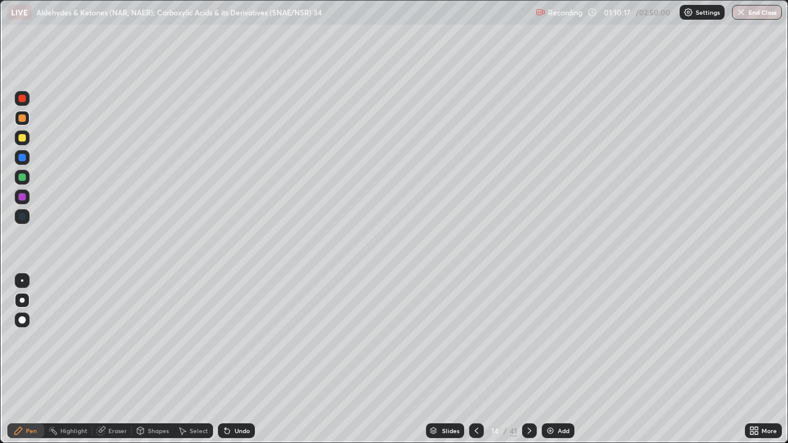
click at [243, 339] on div "Undo" at bounding box center [236, 430] width 37 height 15
click at [244, 339] on div "Undo" at bounding box center [242, 431] width 15 height 6
click at [246, 339] on div "Undo" at bounding box center [242, 431] width 15 height 6
click at [20, 176] on div at bounding box center [21, 177] width 7 height 7
click at [52, 339] on icon at bounding box center [52, 430] width 1 height 1
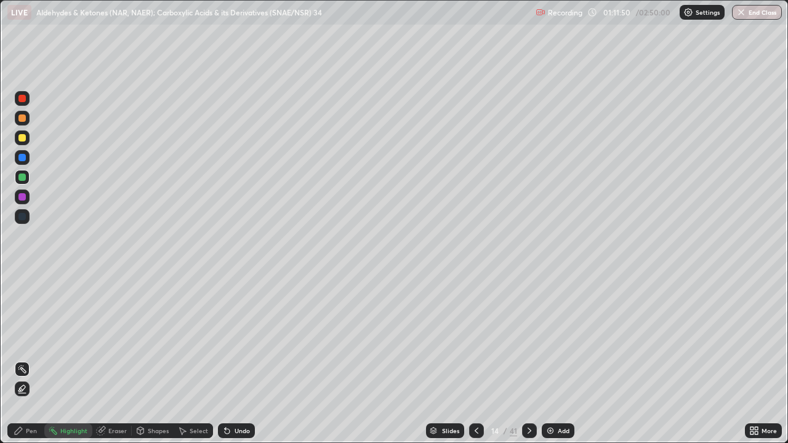
click at [17, 339] on icon at bounding box center [19, 431] width 10 height 10
click at [82, 339] on div "Highlight" at bounding box center [73, 431] width 27 height 6
click at [76, 339] on div "Highlight" at bounding box center [68, 430] width 48 height 15
click at [76, 339] on div "Highlight" at bounding box center [73, 431] width 27 height 6
click at [25, 339] on div "Pen" at bounding box center [25, 430] width 37 height 15
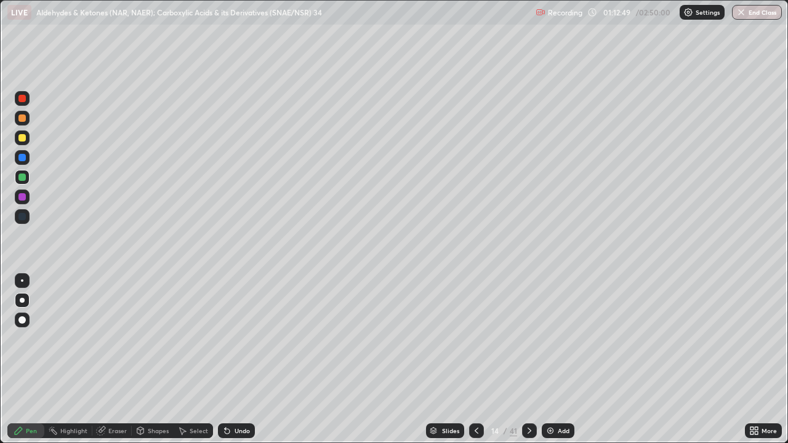
click at [22, 140] on div at bounding box center [21, 137] width 7 height 7
click at [23, 118] on div at bounding box center [21, 117] width 7 height 7
click at [54, 339] on div "Highlight" at bounding box center [68, 430] width 48 height 15
click at [54, 339] on rect at bounding box center [54, 432] width 6 height 6
click at [12, 339] on div "Pen" at bounding box center [25, 430] width 37 height 15
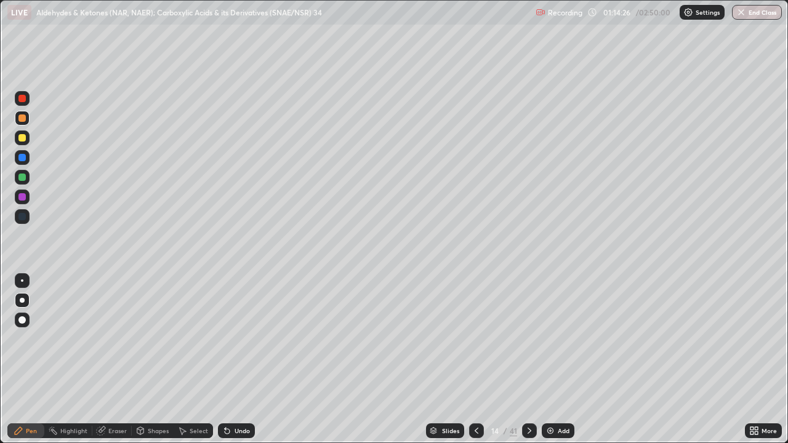
click at [21, 97] on div at bounding box center [21, 98] width 7 height 7
click at [73, 339] on div "Highlight" at bounding box center [73, 431] width 27 height 6
click at [25, 339] on div "Pen" at bounding box center [25, 430] width 37 height 15
click at [21, 174] on div at bounding box center [21, 177] width 7 height 7
click at [239, 339] on div "Undo" at bounding box center [242, 431] width 15 height 6
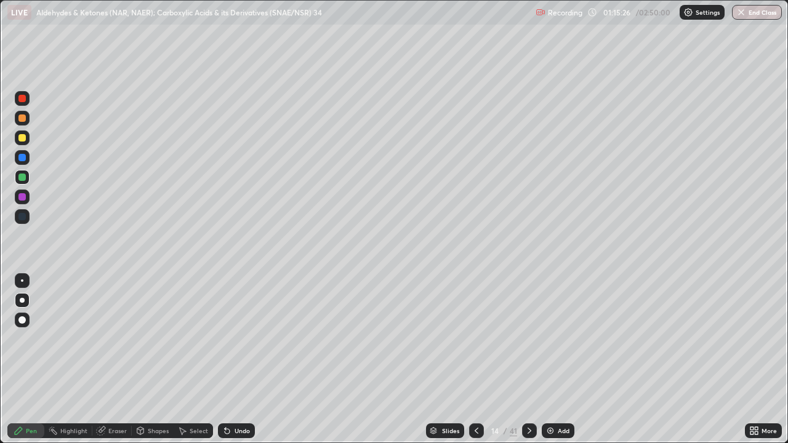
click at [152, 339] on div "Shapes" at bounding box center [158, 431] width 21 height 6
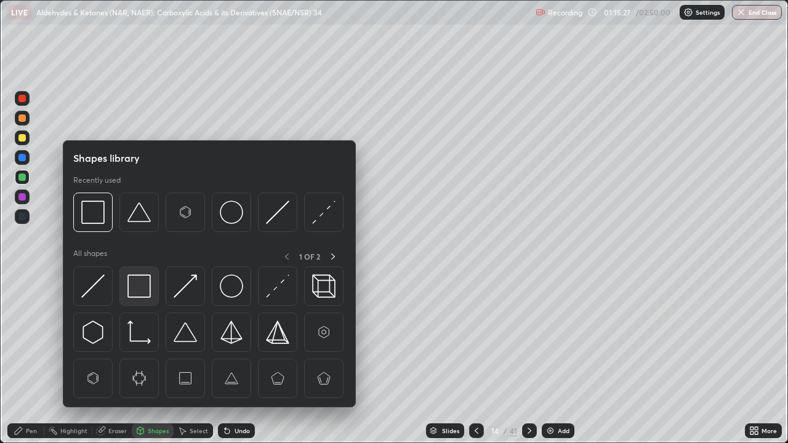
click at [143, 278] on img at bounding box center [138, 286] width 23 height 23
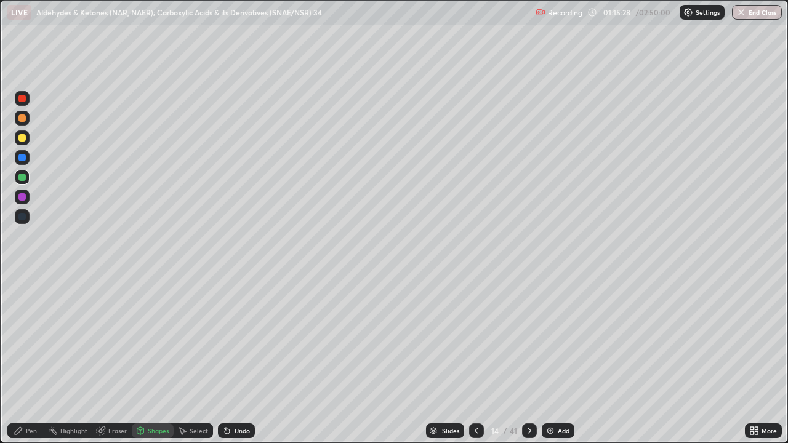
click at [20, 140] on div at bounding box center [21, 137] width 7 height 7
click at [33, 339] on div "Pen" at bounding box center [25, 430] width 37 height 15
click at [71, 339] on div "Highlight" at bounding box center [68, 430] width 48 height 15
click at [19, 339] on div "Pen" at bounding box center [25, 430] width 37 height 15
click at [66, 339] on div "Highlight" at bounding box center [73, 431] width 27 height 6
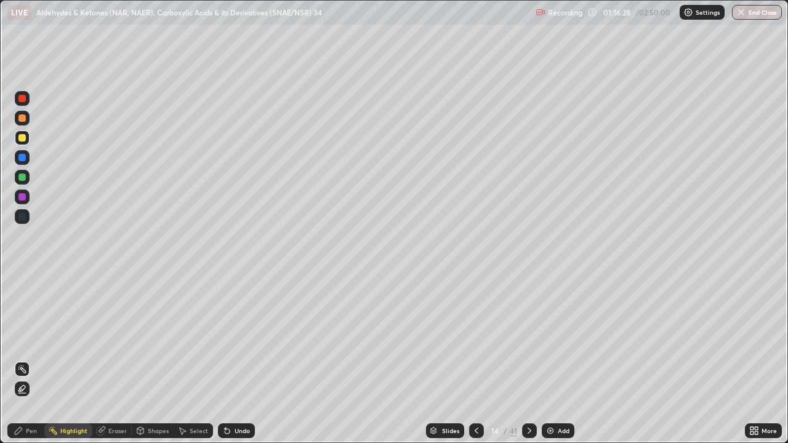
click at [34, 339] on div "Pen" at bounding box center [31, 431] width 11 height 6
click at [19, 178] on div at bounding box center [21, 177] width 7 height 7
click at [24, 119] on div at bounding box center [21, 117] width 7 height 7
click at [24, 180] on div at bounding box center [21, 177] width 7 height 7
click at [162, 339] on div "Shapes" at bounding box center [158, 431] width 21 height 6
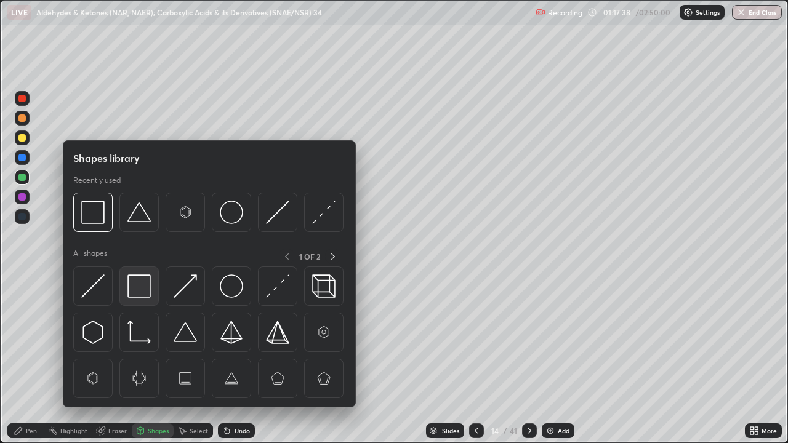
click at [146, 287] on img at bounding box center [138, 286] width 23 height 23
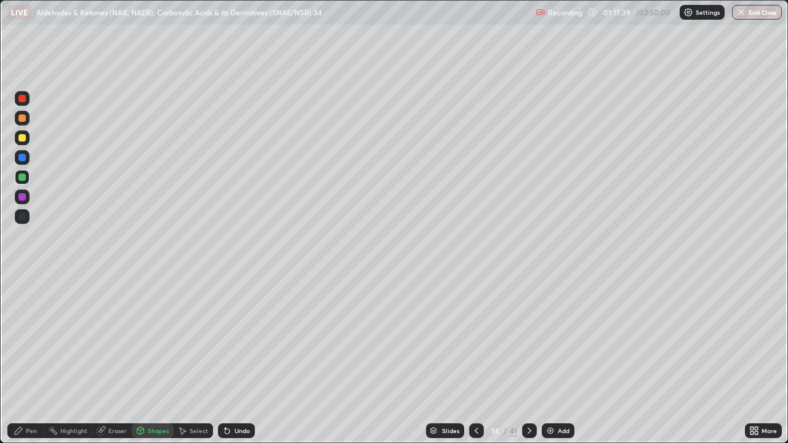
click at [22, 138] on div at bounding box center [21, 137] width 7 height 7
click at [31, 339] on div "Pen" at bounding box center [31, 431] width 11 height 6
click at [528, 339] on icon at bounding box center [529, 431] width 10 height 10
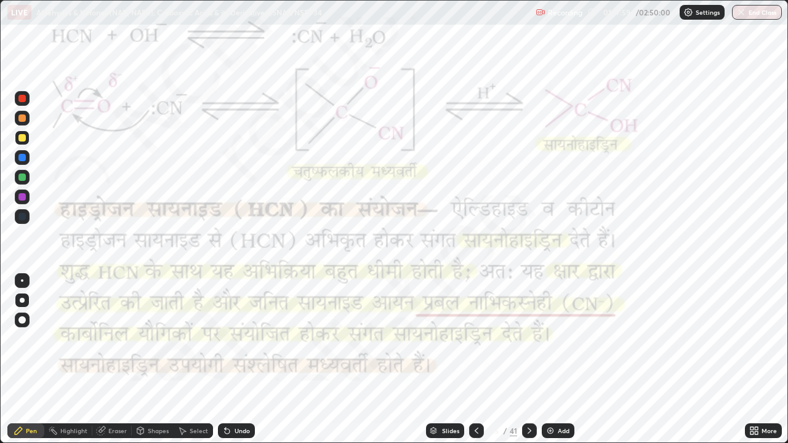
click at [74, 339] on div "Highlight" at bounding box center [73, 431] width 27 height 6
click at [20, 98] on div at bounding box center [21, 98] width 7 height 7
click at [34, 339] on div "Pen" at bounding box center [31, 431] width 11 height 6
click at [527, 339] on icon at bounding box center [529, 431] width 10 height 10
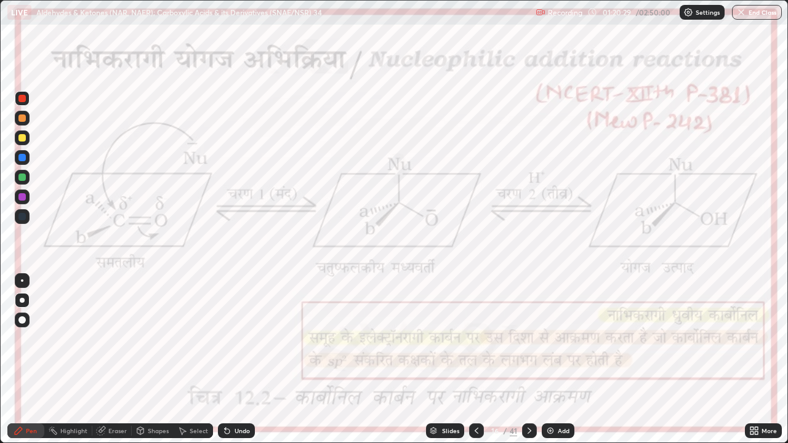
click at [64, 339] on div "Highlight" at bounding box center [73, 431] width 27 height 6
click at [17, 339] on icon at bounding box center [19, 431] width 10 height 10
click at [231, 339] on div "Undo" at bounding box center [236, 430] width 37 height 15
click at [21, 199] on div at bounding box center [21, 196] width 7 height 7
click at [157, 339] on div "Shapes" at bounding box center [158, 431] width 21 height 6
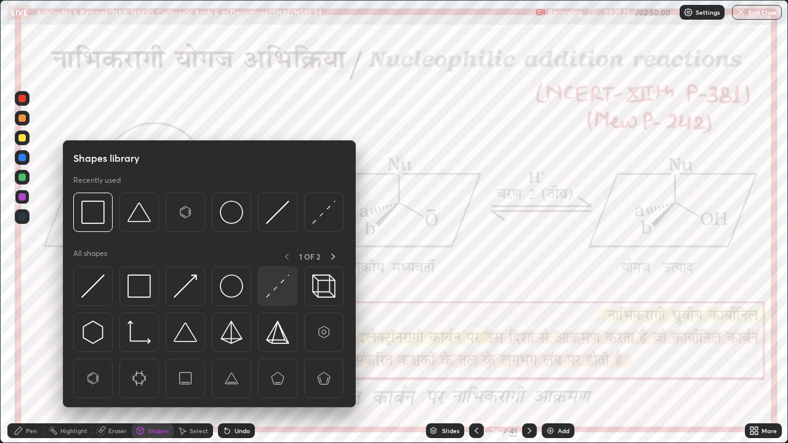
click at [271, 291] on img at bounding box center [277, 286] width 23 height 23
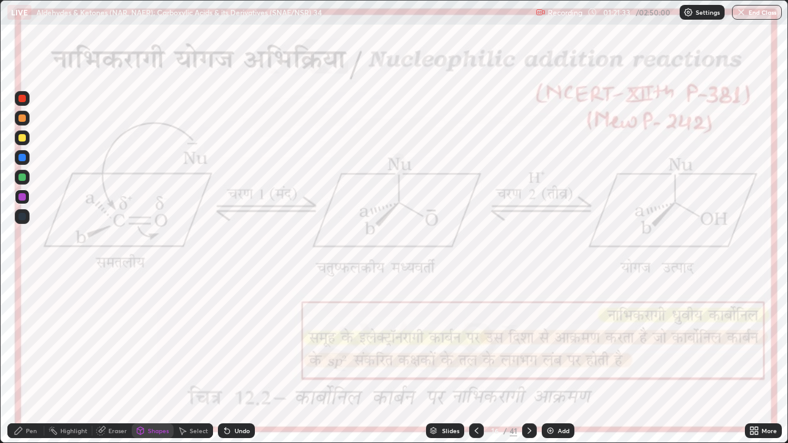
click at [14, 339] on icon at bounding box center [19, 431] width 10 height 10
click at [71, 339] on div "Highlight" at bounding box center [73, 431] width 27 height 6
click at [23, 339] on div "Pen" at bounding box center [25, 430] width 37 height 15
click at [22, 157] on div at bounding box center [21, 157] width 7 height 7
click at [225, 339] on icon at bounding box center [225, 428] width 1 height 1
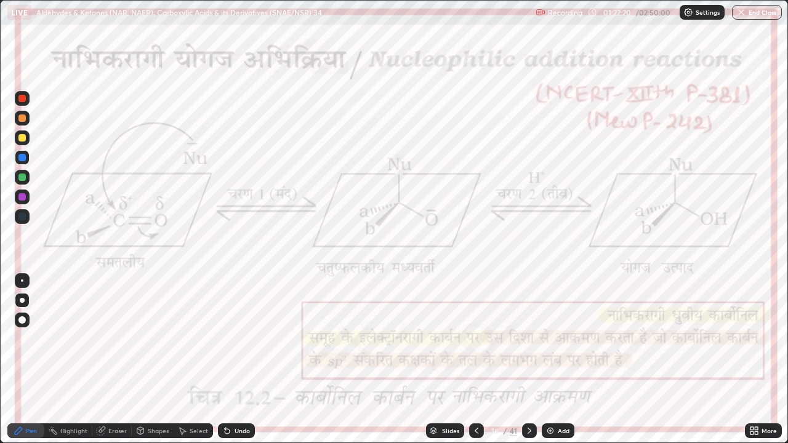
click at [23, 102] on div at bounding box center [21, 98] width 7 height 7
click at [20, 198] on div at bounding box center [21, 196] width 7 height 7
click at [21, 178] on div at bounding box center [21, 177] width 7 height 7
click at [243, 339] on div "Undo" at bounding box center [236, 430] width 37 height 15
click at [242, 339] on div "Undo" at bounding box center [236, 430] width 37 height 15
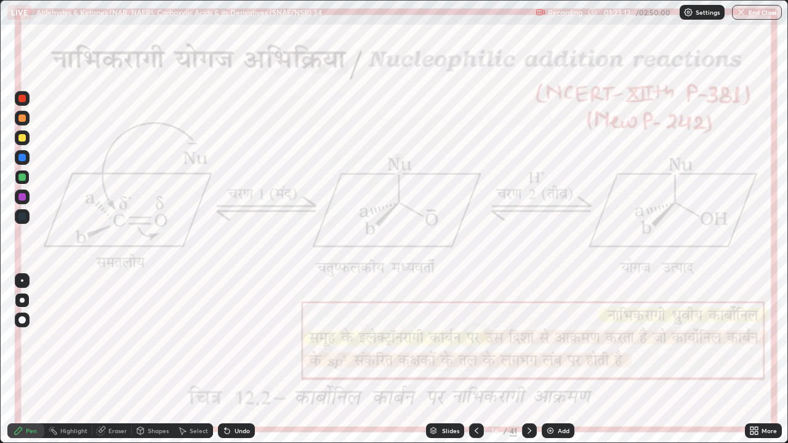
click at [49, 339] on circle at bounding box center [49, 429] width 1 height 1
click at [23, 94] on div at bounding box center [22, 98] width 15 height 15
click at [25, 159] on div at bounding box center [21, 157] width 7 height 7
click at [27, 339] on div "Pen" at bounding box center [31, 431] width 11 height 6
click at [21, 97] on div at bounding box center [21, 98] width 7 height 7
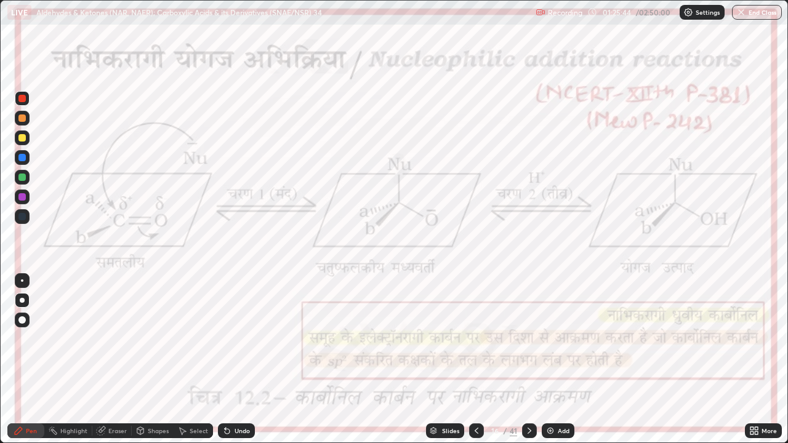
click at [20, 159] on div at bounding box center [21, 157] width 7 height 7
click at [22, 198] on div at bounding box center [21, 196] width 7 height 7
click at [29, 276] on div at bounding box center [22, 281] width 15 height 20
click at [22, 178] on div at bounding box center [21, 177] width 7 height 7
click at [20, 100] on div at bounding box center [21, 98] width 7 height 7
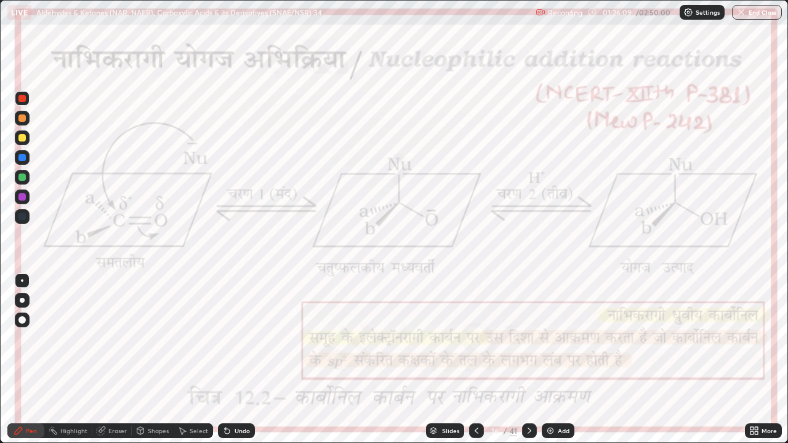
click at [22, 298] on div at bounding box center [22, 300] width 5 height 5
click at [529, 339] on icon at bounding box center [529, 431] width 10 height 10
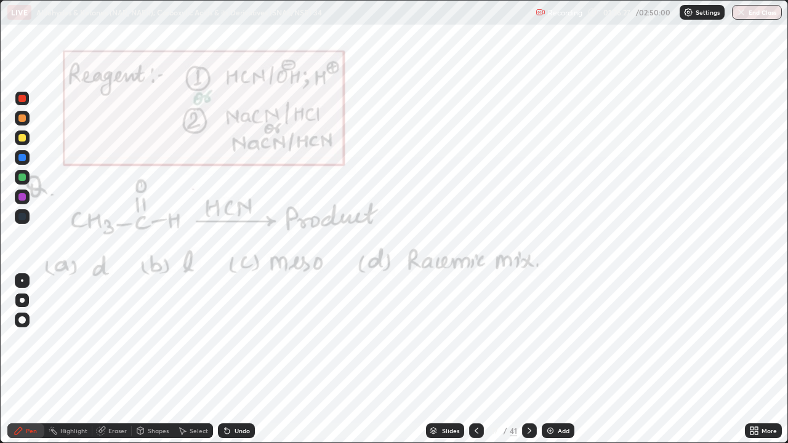
click at [20, 98] on div at bounding box center [21, 98] width 7 height 7
click at [20, 97] on div at bounding box center [21, 98] width 7 height 7
click at [49, 339] on circle at bounding box center [49, 429] width 1 height 1
click at [31, 339] on div "Pen" at bounding box center [31, 431] width 11 height 6
click at [19, 97] on div at bounding box center [21, 98] width 7 height 7
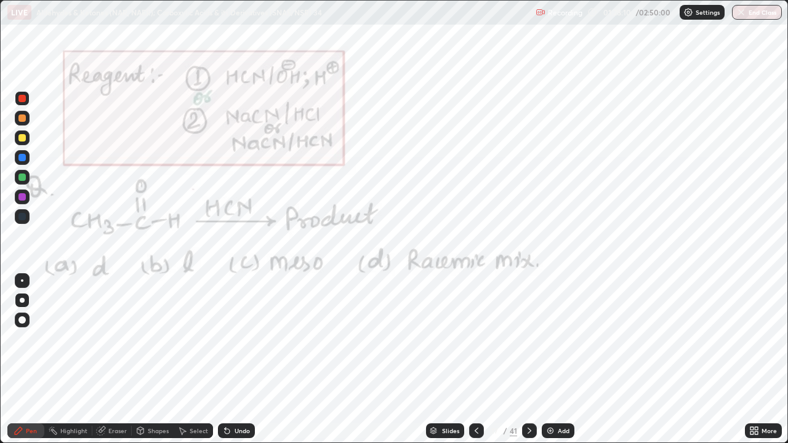
click at [20, 99] on div at bounding box center [21, 98] width 7 height 7
click at [25, 196] on div at bounding box center [21, 196] width 7 height 7
click at [18, 102] on div at bounding box center [22, 98] width 15 height 15
click at [527, 339] on icon at bounding box center [529, 431] width 10 height 10
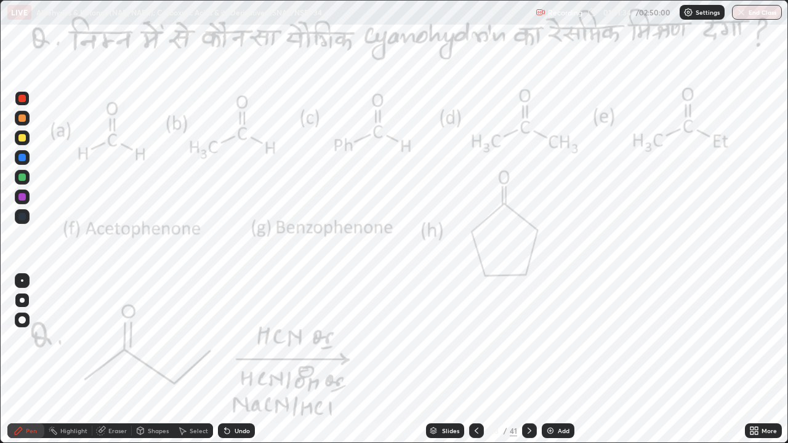
click at [475, 339] on icon at bounding box center [476, 431] width 10 height 10
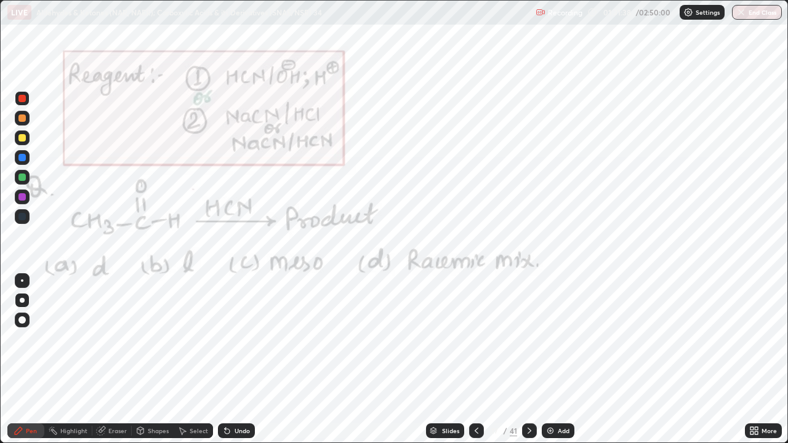
click at [528, 339] on icon at bounding box center [529, 431] width 10 height 10
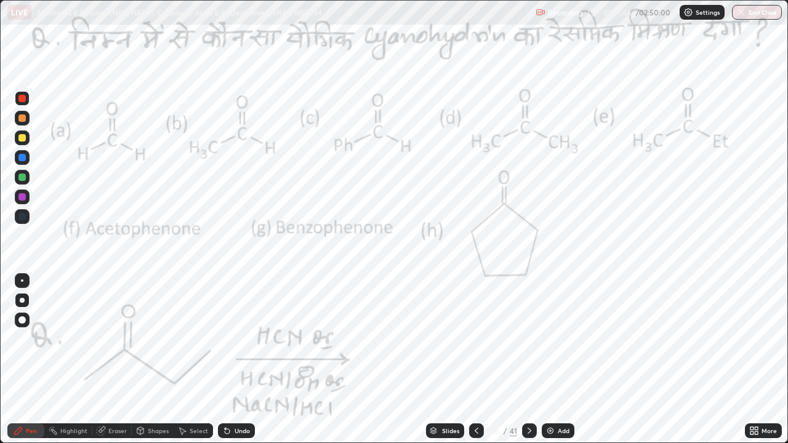
click at [20, 218] on div at bounding box center [21, 216] width 7 height 7
click at [18, 100] on div at bounding box center [21, 98] width 7 height 7
click at [252, 339] on div "Undo" at bounding box center [236, 430] width 37 height 15
click at [244, 339] on div "Undo" at bounding box center [242, 431] width 15 height 6
click at [241, 339] on div "Undo" at bounding box center [236, 430] width 37 height 15
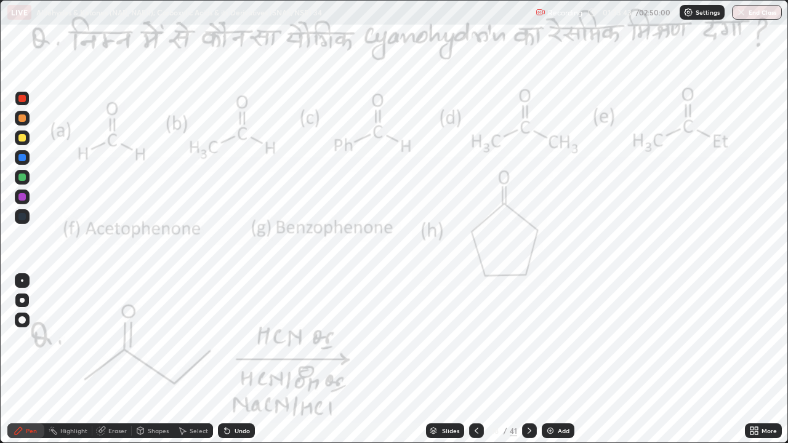
click at [529, 339] on icon at bounding box center [529, 431] width 4 height 6
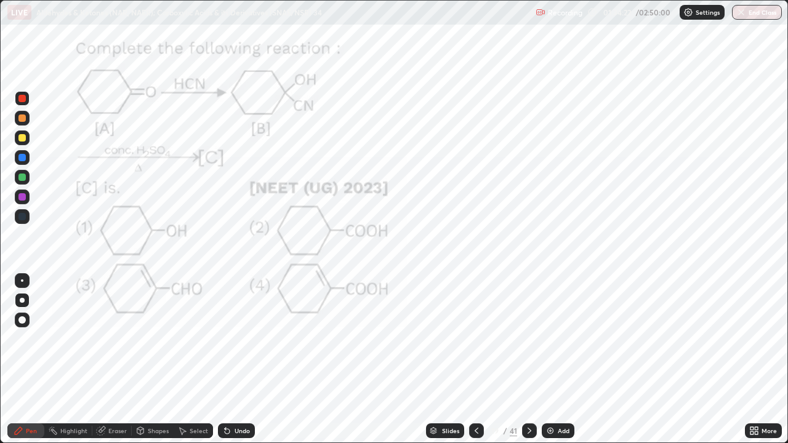
click at [241, 339] on div "Undo" at bounding box center [242, 431] width 15 height 6
click at [238, 339] on div "Undo" at bounding box center [242, 431] width 15 height 6
click at [21, 197] on div at bounding box center [21, 196] width 7 height 7
click at [252, 339] on div "Undo" at bounding box center [236, 430] width 37 height 15
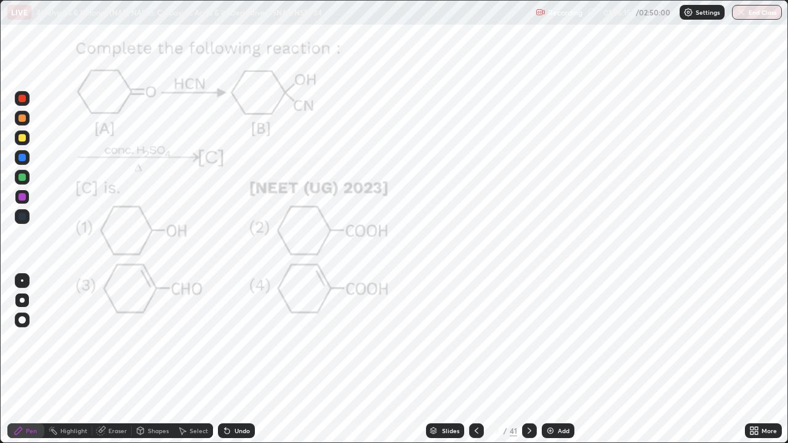
click at [23, 157] on div at bounding box center [21, 157] width 7 height 7
click at [22, 197] on div at bounding box center [21, 196] width 7 height 7
click at [123, 339] on div "Eraser" at bounding box center [117, 431] width 18 height 6
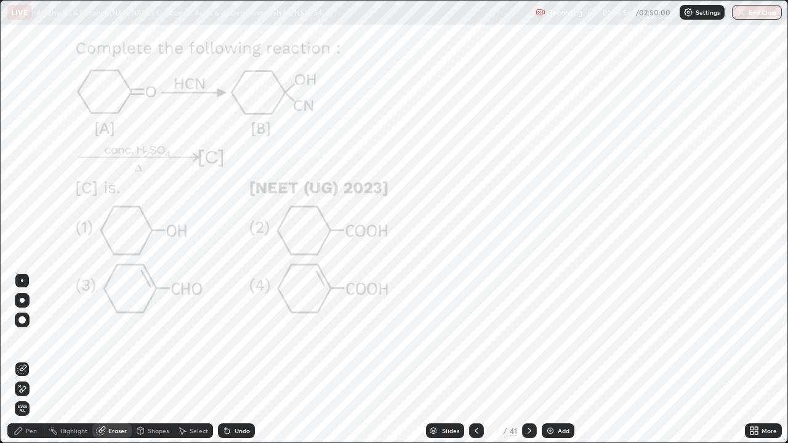
click at [28, 339] on div "Pen" at bounding box center [31, 431] width 11 height 6
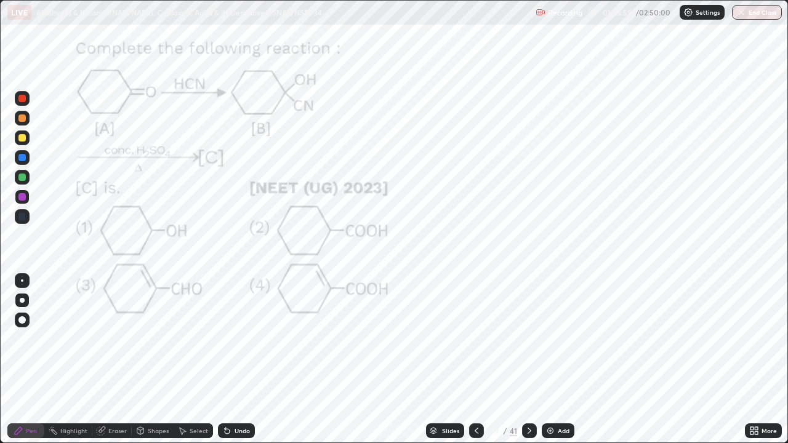
click at [241, 339] on div "Undo" at bounding box center [242, 431] width 15 height 6
click at [241, 339] on div "Undo" at bounding box center [236, 430] width 37 height 15
click at [239, 339] on div "Undo" at bounding box center [236, 430] width 37 height 15
click at [240, 339] on div "Undo" at bounding box center [236, 430] width 37 height 15
click at [127, 339] on div "Eraser" at bounding box center [111, 430] width 39 height 15
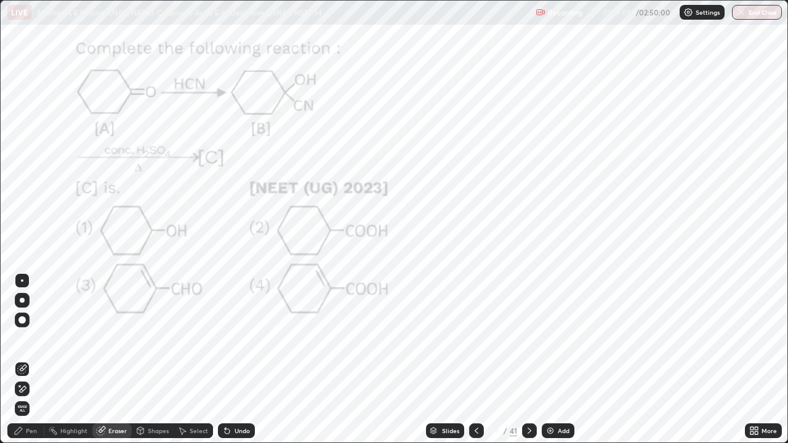
click at [30, 339] on div "Pen" at bounding box center [31, 431] width 11 height 6
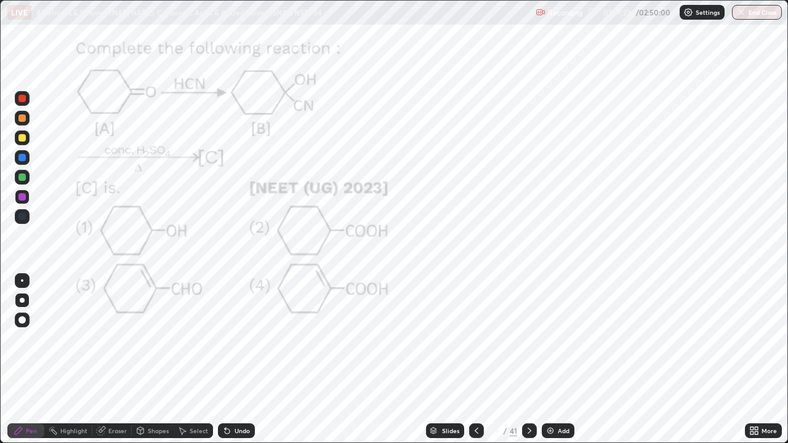
click at [22, 99] on div at bounding box center [21, 98] width 7 height 7
click at [20, 95] on div at bounding box center [21, 98] width 7 height 7
click at [21, 176] on div at bounding box center [21, 177] width 7 height 7
click at [23, 95] on div at bounding box center [21, 98] width 7 height 7
click at [526, 339] on icon at bounding box center [529, 431] width 10 height 10
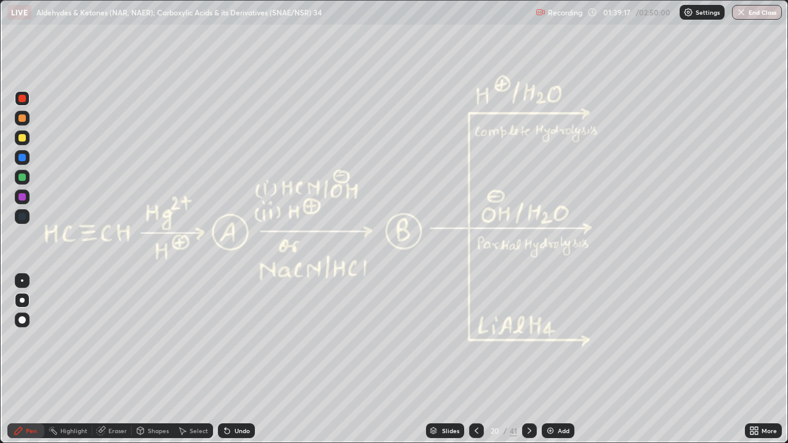
click at [25, 98] on div at bounding box center [21, 98] width 7 height 7
click at [18, 100] on div at bounding box center [21, 98] width 7 height 7
click at [22, 182] on div at bounding box center [22, 177] width 15 height 15
click at [21, 97] on div at bounding box center [21, 98] width 7 height 7
click at [238, 339] on div "Undo" at bounding box center [242, 431] width 15 height 6
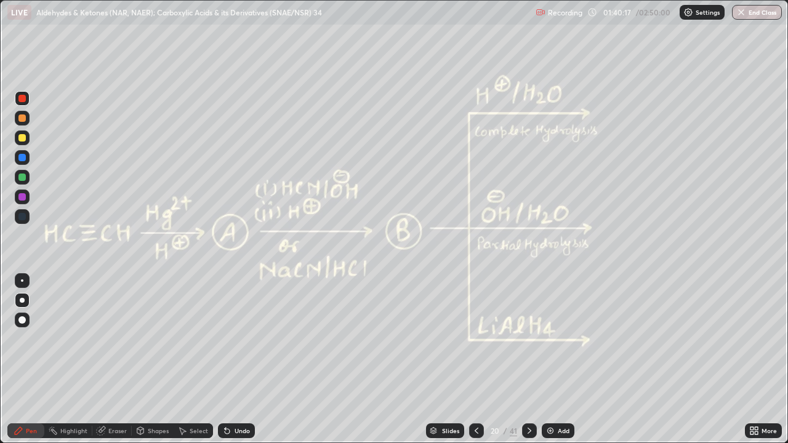
click at [235, 339] on div "Undo" at bounding box center [236, 430] width 37 height 15
click at [240, 339] on div "Undo" at bounding box center [242, 431] width 15 height 6
click at [22, 183] on div at bounding box center [22, 177] width 15 height 15
click at [23, 138] on div at bounding box center [21, 137] width 7 height 7
click at [21, 102] on div at bounding box center [21, 98] width 7 height 7
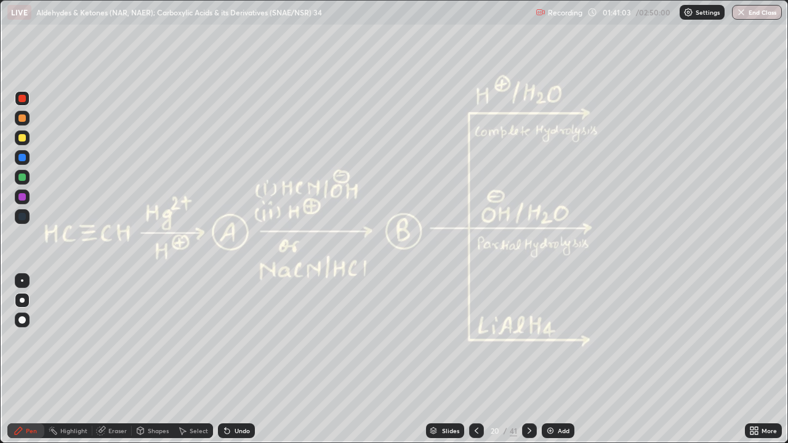
click at [23, 180] on div at bounding box center [21, 177] width 7 height 7
click at [18, 138] on div at bounding box center [21, 137] width 7 height 7
click at [18, 99] on div at bounding box center [21, 98] width 7 height 7
click at [22, 178] on div at bounding box center [21, 177] width 7 height 7
click at [250, 339] on div "Undo" at bounding box center [236, 430] width 37 height 15
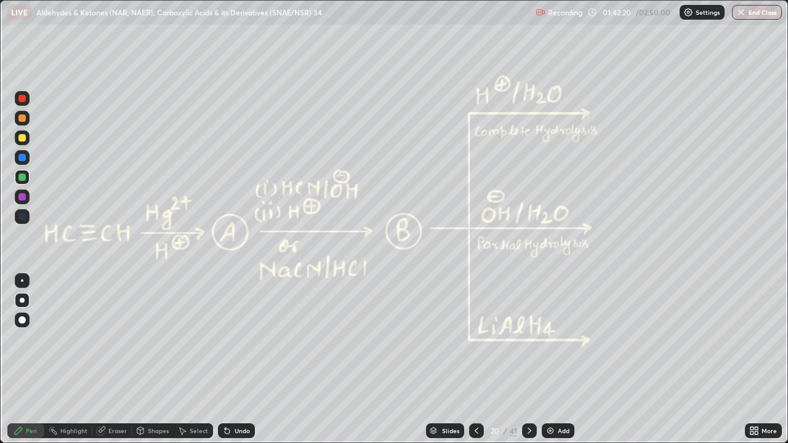
click at [246, 339] on div "Undo" at bounding box center [236, 430] width 37 height 15
click at [243, 339] on div "Undo" at bounding box center [236, 430] width 37 height 15
click at [20, 99] on div at bounding box center [21, 98] width 7 height 7
click at [22, 177] on div at bounding box center [21, 177] width 7 height 7
click at [20, 98] on div at bounding box center [21, 98] width 7 height 7
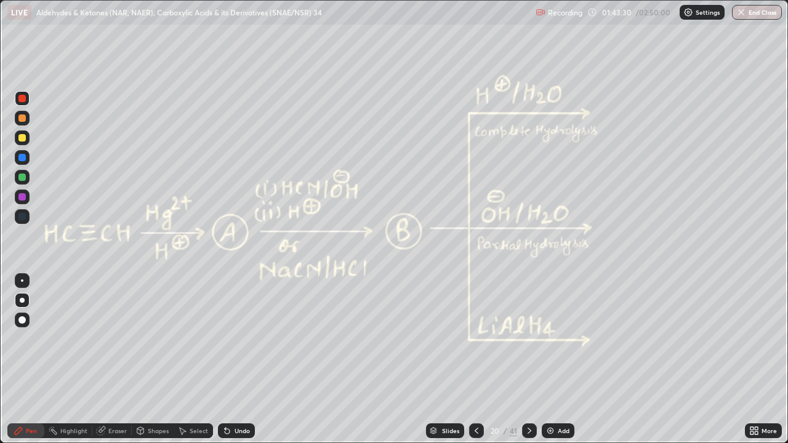
click at [23, 175] on div at bounding box center [21, 177] width 7 height 7
click at [19, 197] on div at bounding box center [21, 196] width 7 height 7
click at [471, 339] on icon at bounding box center [476, 431] width 10 height 10
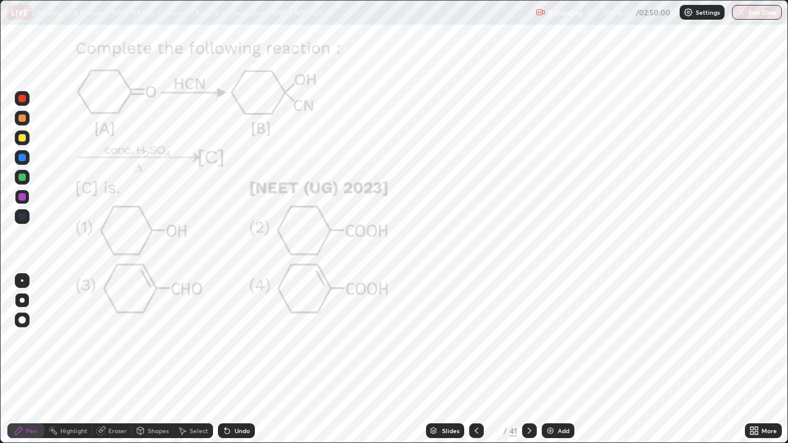
click at [472, 339] on div at bounding box center [476, 430] width 15 height 15
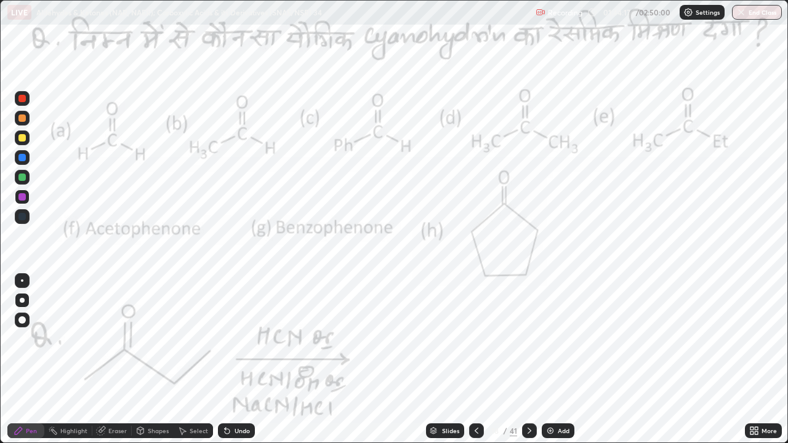
click at [473, 339] on icon at bounding box center [476, 431] width 10 height 10
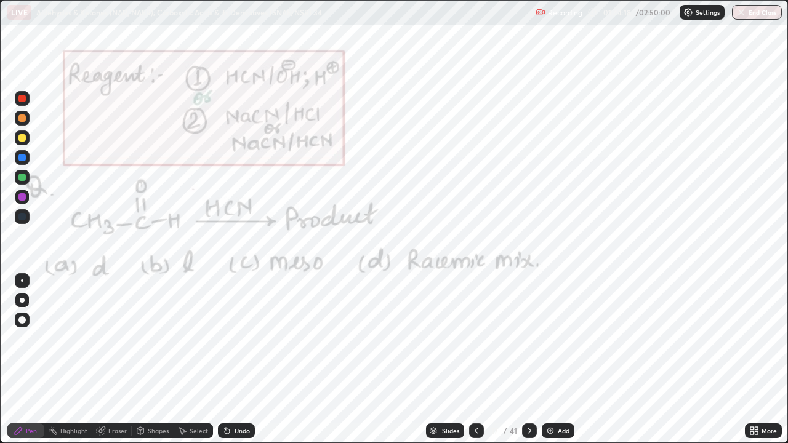
click at [473, 339] on icon at bounding box center [476, 431] width 10 height 10
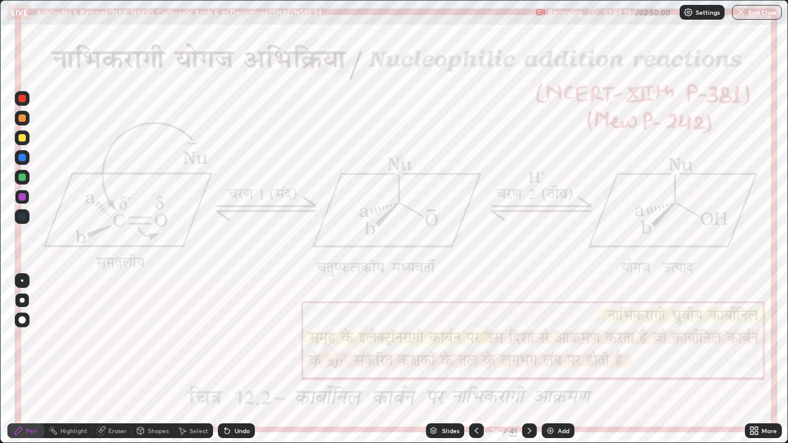
click at [470, 339] on div at bounding box center [476, 430] width 15 height 15
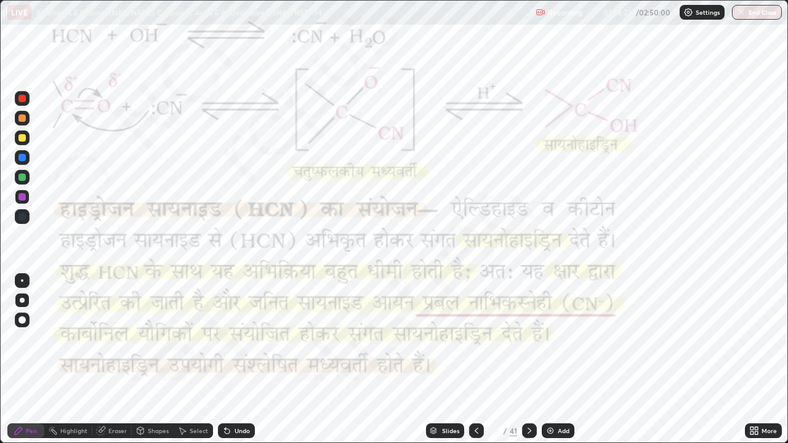
click at [22, 180] on div at bounding box center [21, 177] width 7 height 7
click at [17, 339] on icon at bounding box center [19, 431] width 10 height 10
click at [528, 339] on icon at bounding box center [529, 431] width 10 height 10
click at [527, 339] on icon at bounding box center [529, 431] width 10 height 10
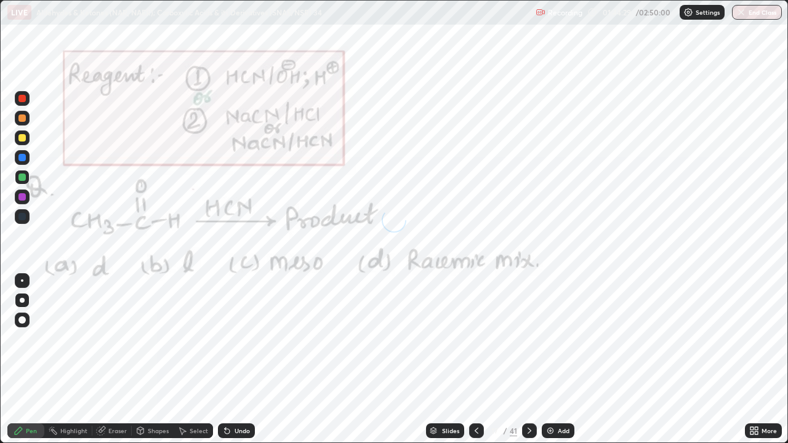
click at [529, 339] on icon at bounding box center [529, 431] width 4 height 6
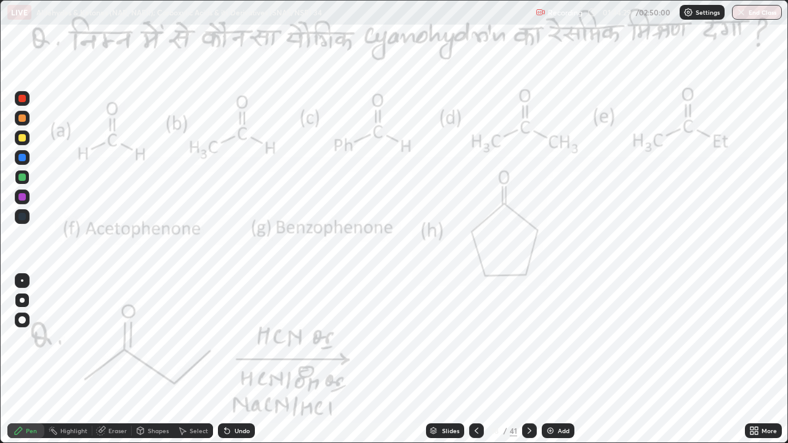
click at [526, 339] on icon at bounding box center [529, 431] width 10 height 10
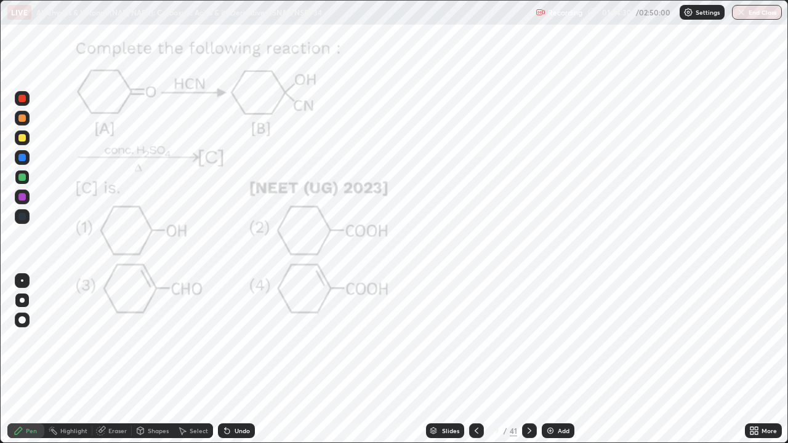
click at [528, 339] on icon at bounding box center [529, 431] width 10 height 10
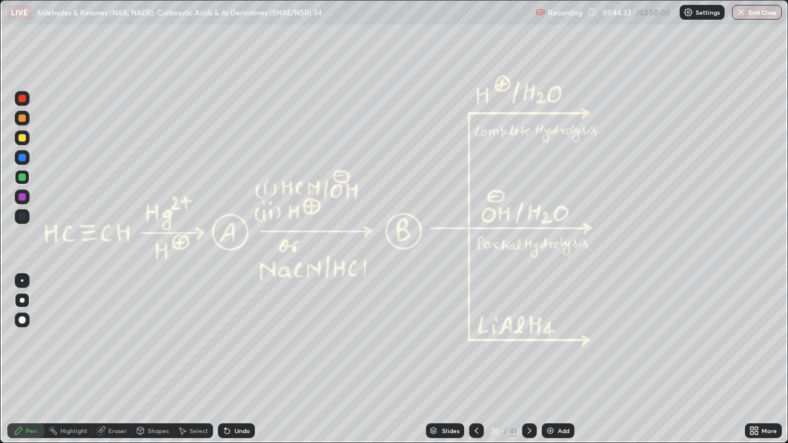
click at [23, 191] on div at bounding box center [22, 197] width 15 height 15
click at [528, 339] on icon at bounding box center [529, 431] width 10 height 10
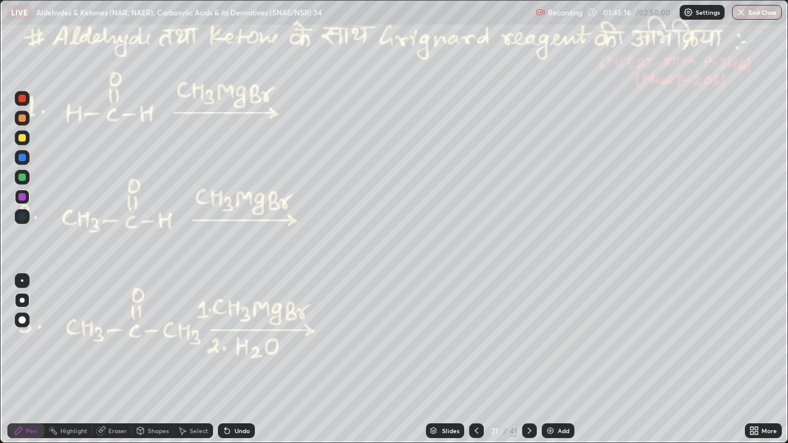
click at [528, 339] on icon at bounding box center [529, 431] width 10 height 10
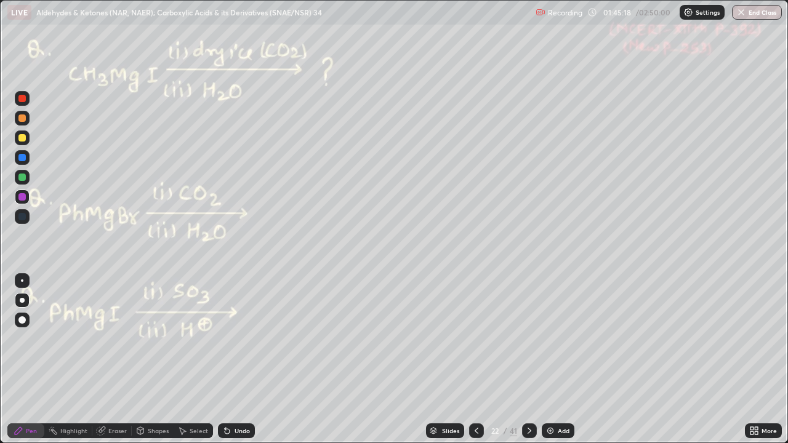
click at [528, 339] on icon at bounding box center [529, 431] width 10 height 10
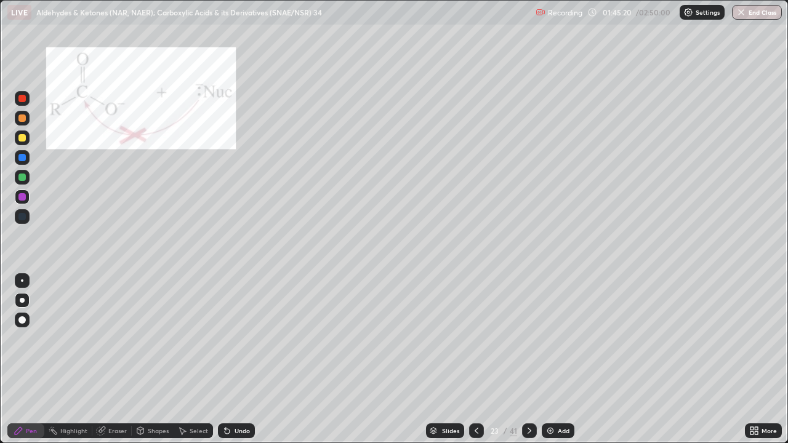
click at [528, 339] on icon at bounding box center [529, 431] width 10 height 10
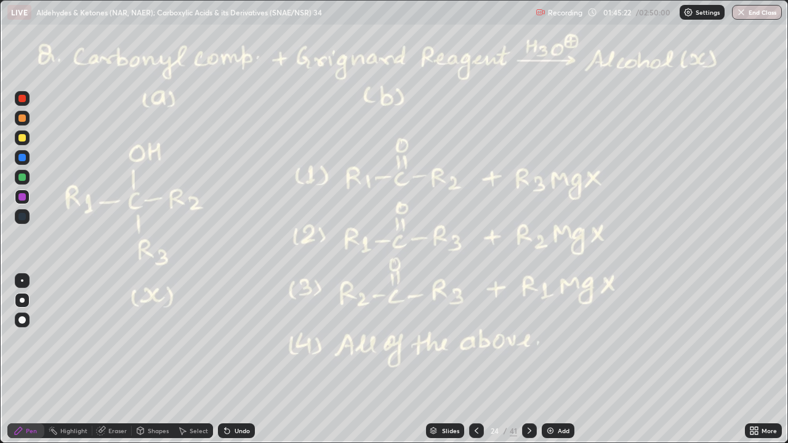
click at [529, 339] on icon at bounding box center [529, 431] width 10 height 10
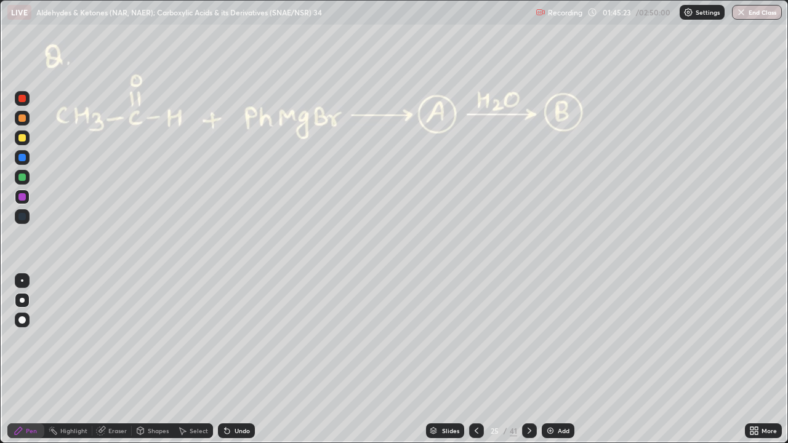
click at [529, 339] on icon at bounding box center [529, 431] width 4 height 6
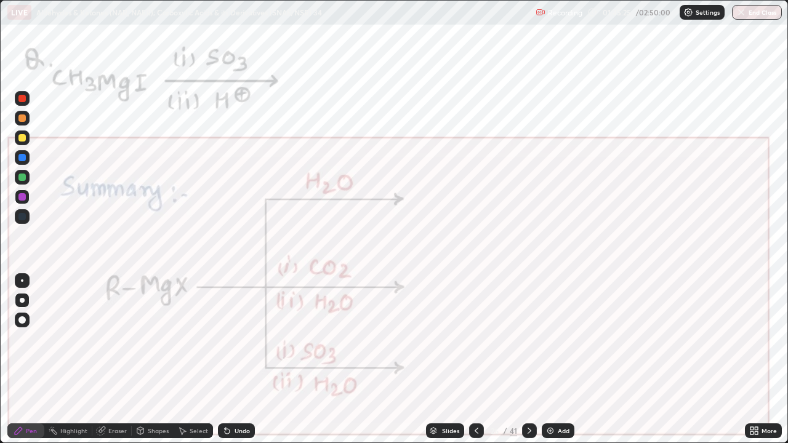
click at [529, 339] on icon at bounding box center [529, 431] width 10 height 10
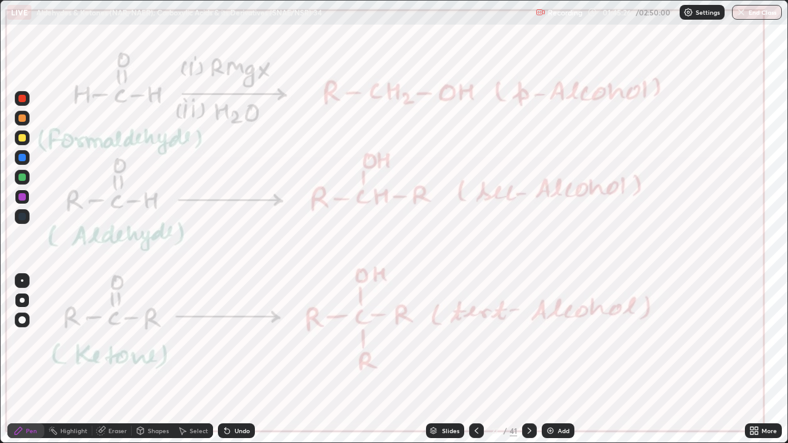
click at [527, 339] on icon at bounding box center [529, 431] width 10 height 10
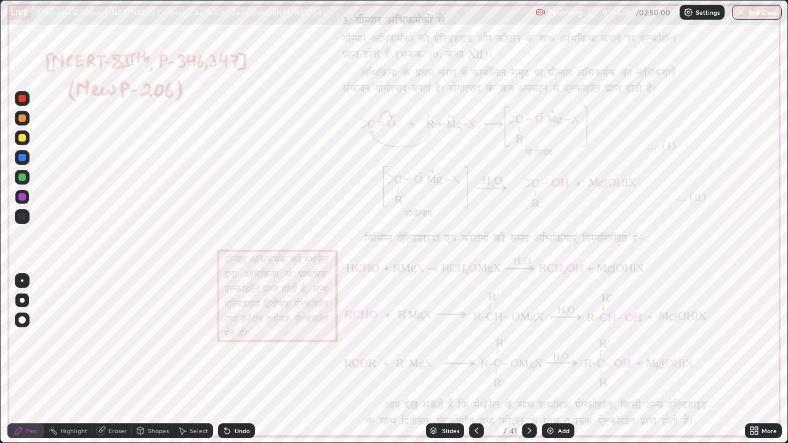
click at [529, 339] on icon at bounding box center [529, 431] width 10 height 10
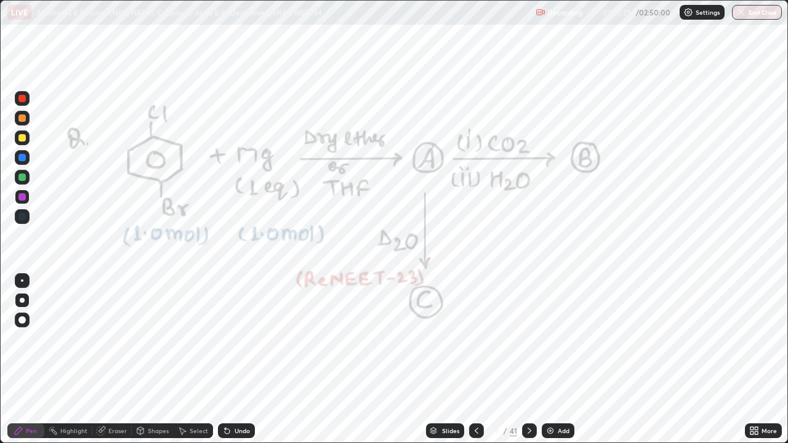
click at [529, 339] on icon at bounding box center [529, 431] width 10 height 10
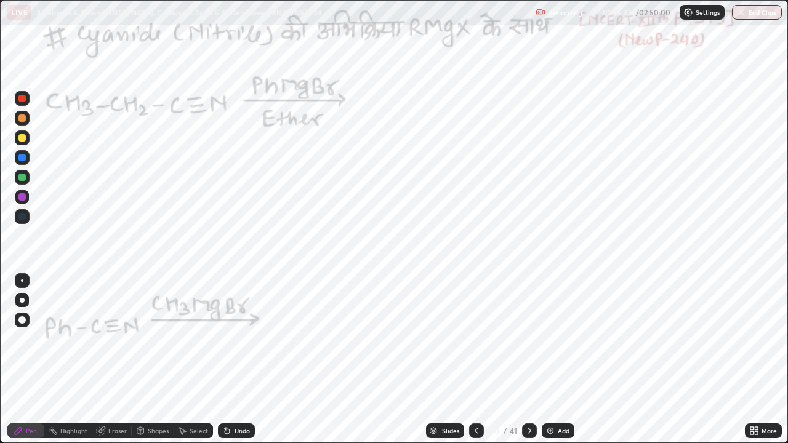
click at [475, 339] on icon at bounding box center [476, 431] width 10 height 10
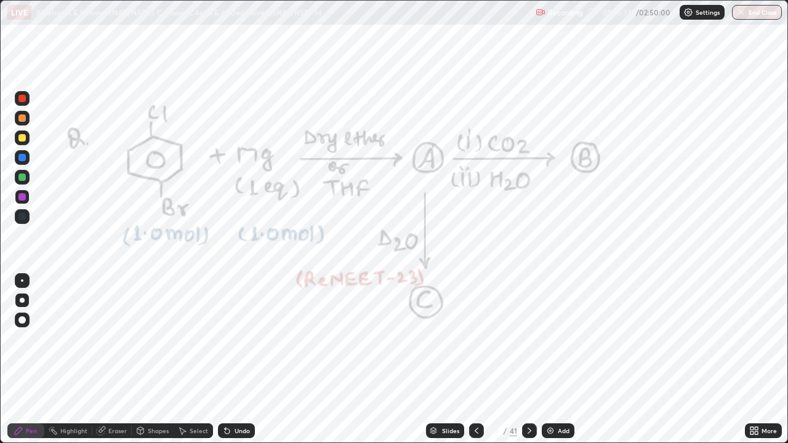
click at [479, 339] on icon at bounding box center [476, 431] width 10 height 10
click at [480, 339] on div at bounding box center [476, 430] width 15 height 15
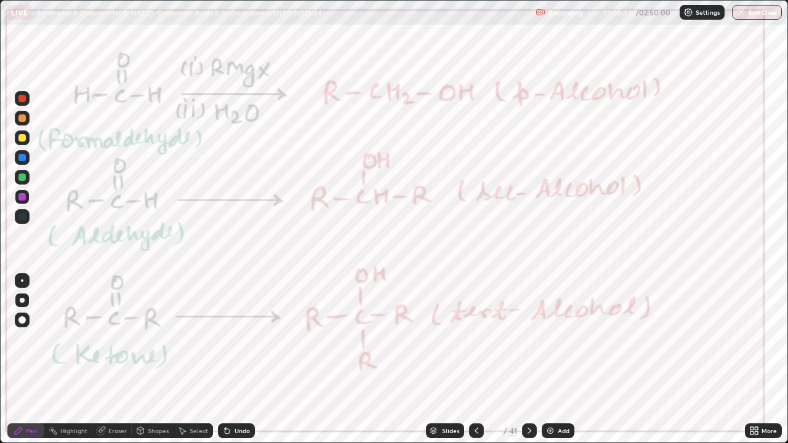
click at [479, 339] on icon at bounding box center [476, 431] width 10 height 10
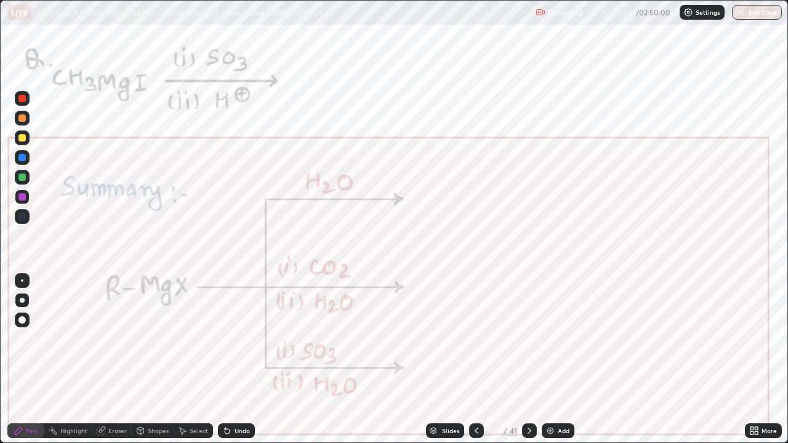
click at [481, 339] on div at bounding box center [476, 430] width 15 height 15
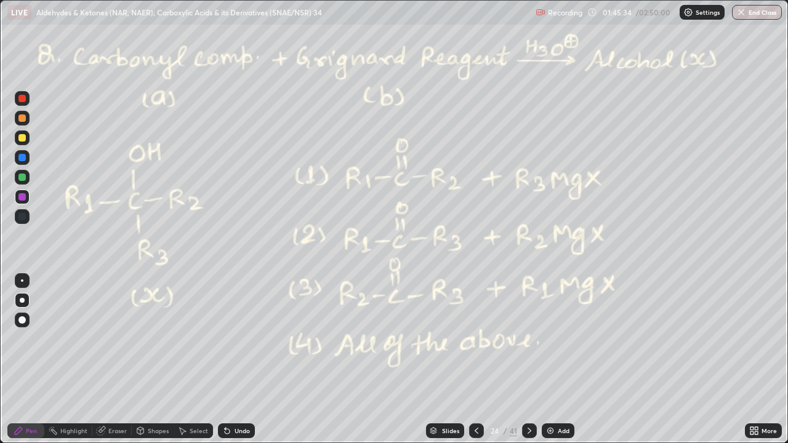
click at [481, 339] on div at bounding box center [476, 430] width 15 height 15
click at [479, 339] on icon at bounding box center [476, 431] width 10 height 10
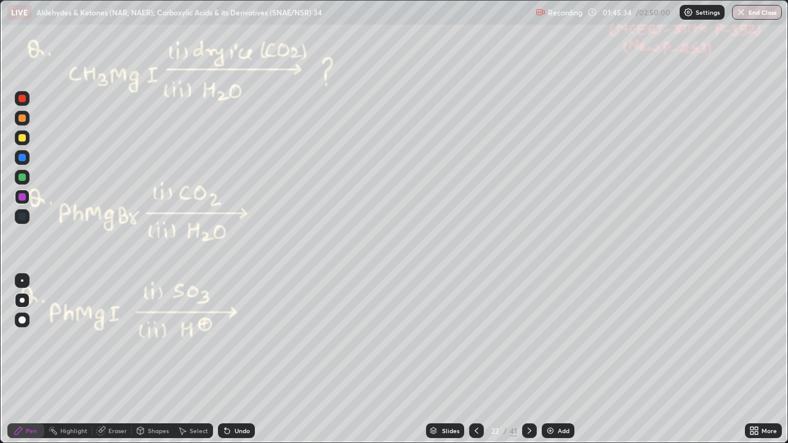
click at [483, 339] on div at bounding box center [476, 430] width 15 height 15
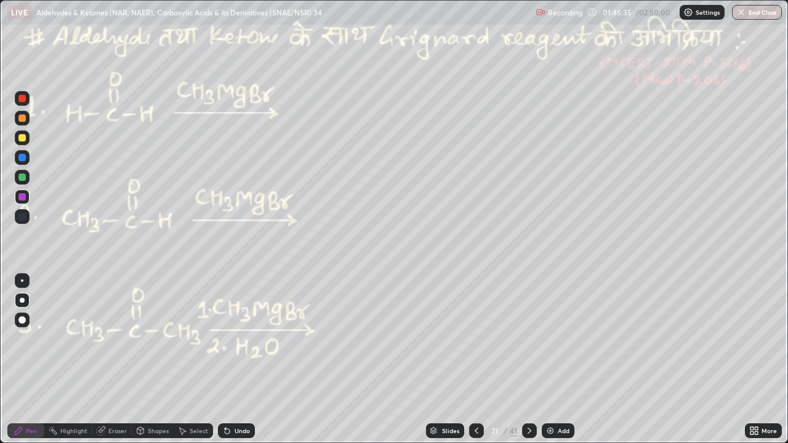
click at [482, 339] on div at bounding box center [476, 430] width 15 height 15
click at [481, 339] on div at bounding box center [476, 430] width 15 height 15
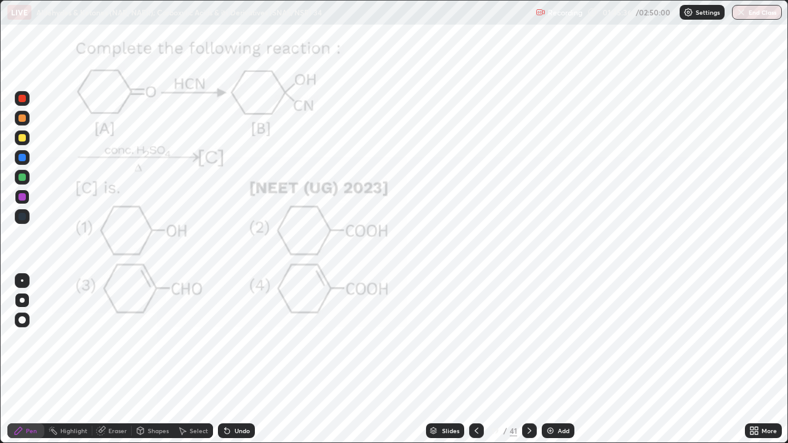
click at [528, 339] on icon at bounding box center [529, 431] width 10 height 10
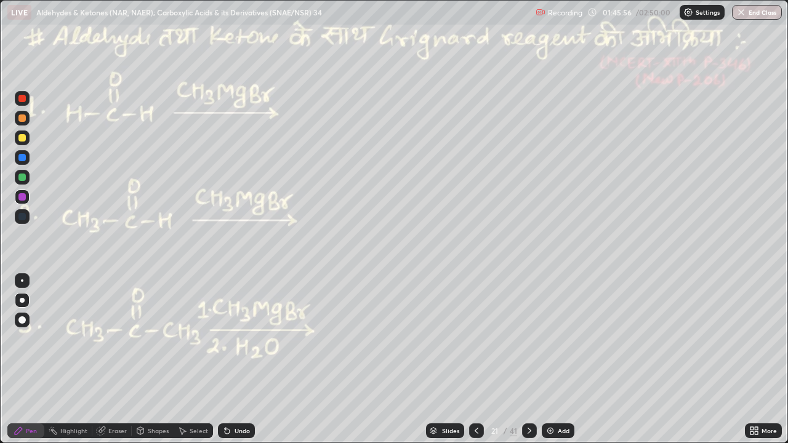
click at [476, 339] on icon at bounding box center [476, 431] width 10 height 10
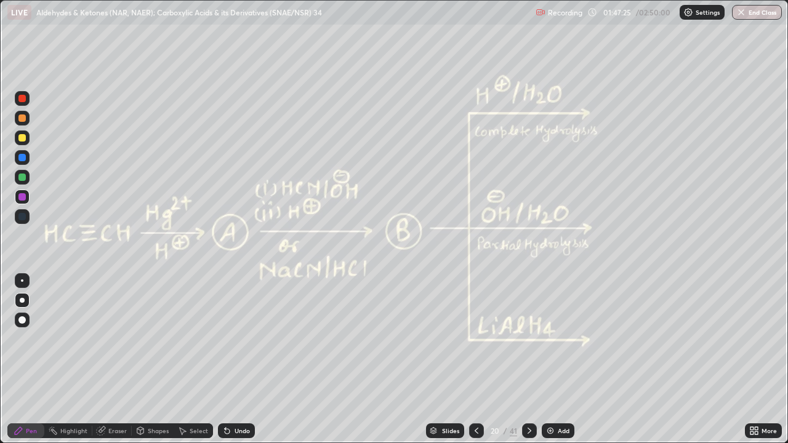
click at [475, 339] on icon at bounding box center [476, 431] width 10 height 10
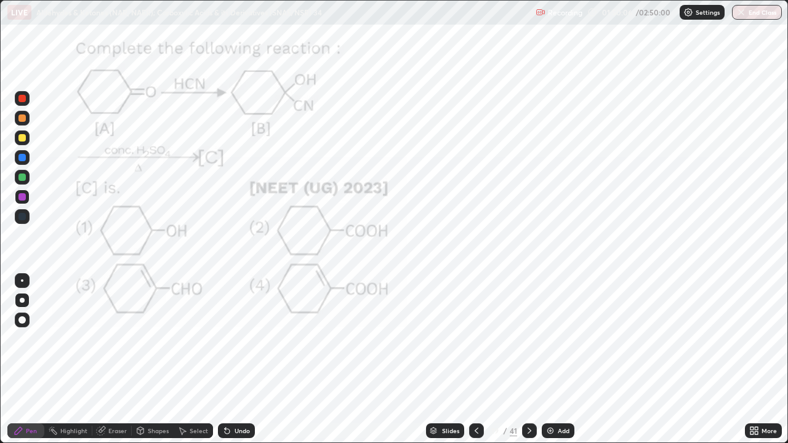
click at [529, 339] on icon at bounding box center [529, 431] width 4 height 6
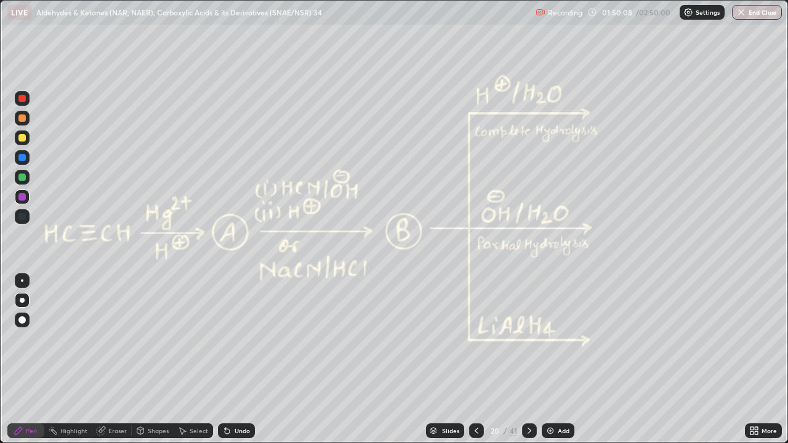
click at [527, 339] on icon at bounding box center [529, 431] width 10 height 10
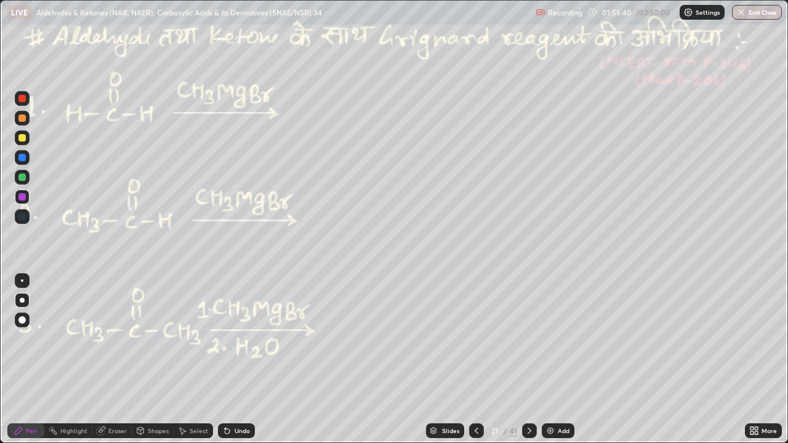
click at [528, 339] on icon at bounding box center [529, 431] width 4 height 6
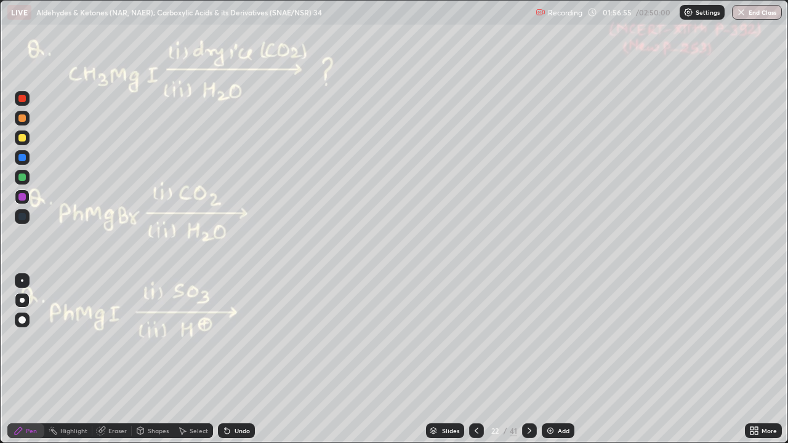
click at [475, 339] on icon at bounding box center [477, 431] width 4 height 6
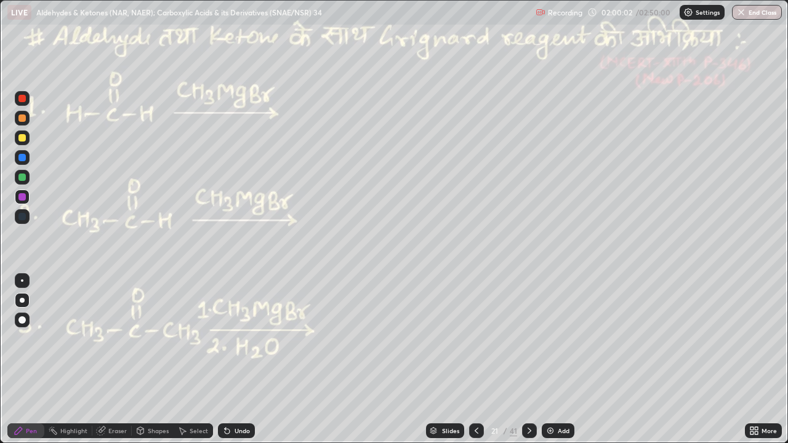
click at [475, 339] on icon at bounding box center [476, 431] width 10 height 10
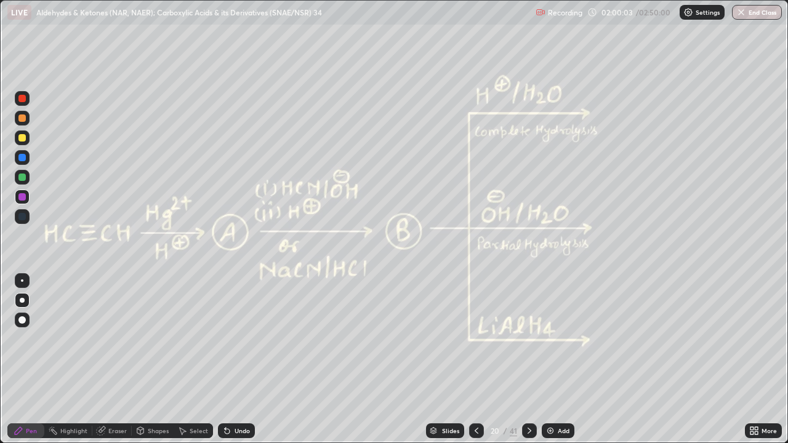
click at [528, 339] on icon at bounding box center [529, 431] width 10 height 10
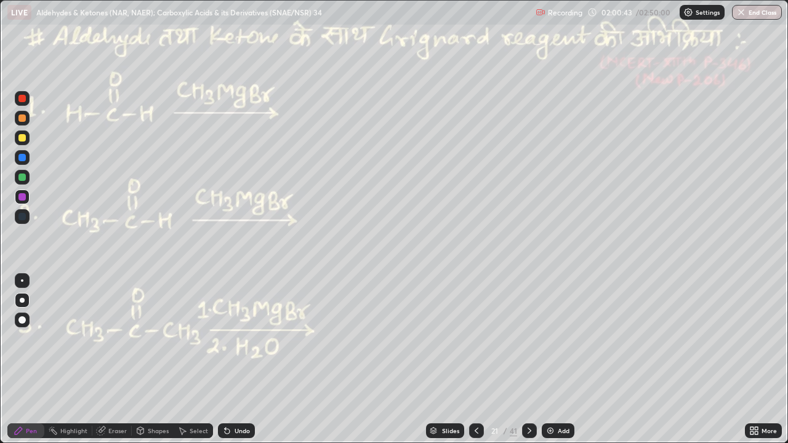
click at [22, 98] on div at bounding box center [21, 98] width 7 height 7
click at [20, 138] on div at bounding box center [21, 137] width 7 height 7
click at [18, 99] on div at bounding box center [21, 98] width 7 height 7
click at [20, 98] on div at bounding box center [21, 98] width 7 height 7
click at [20, 102] on div at bounding box center [21, 98] width 7 height 7
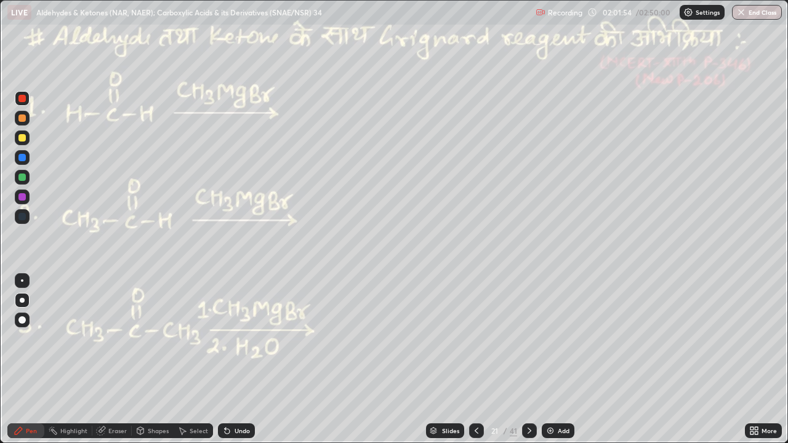
click at [22, 177] on div at bounding box center [21, 177] width 7 height 7
click at [24, 154] on div at bounding box center [21, 157] width 7 height 7
click at [20, 182] on div at bounding box center [22, 177] width 15 height 15
click at [22, 118] on div at bounding box center [21, 117] width 7 height 7
click at [21, 98] on div at bounding box center [21, 98] width 7 height 7
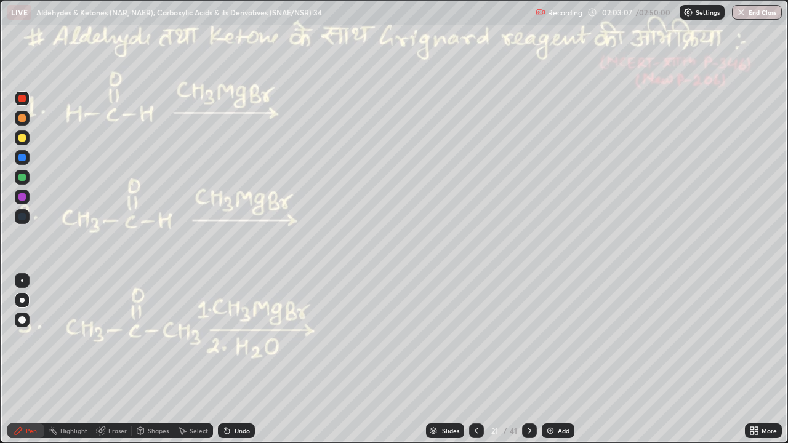
click at [19, 179] on div at bounding box center [21, 177] width 7 height 7
click at [243, 339] on div "Undo" at bounding box center [242, 431] width 15 height 6
click at [239, 339] on div "Undo" at bounding box center [236, 430] width 37 height 15
click at [235, 339] on div "Undo" at bounding box center [242, 431] width 15 height 6
click at [19, 98] on div at bounding box center [21, 98] width 7 height 7
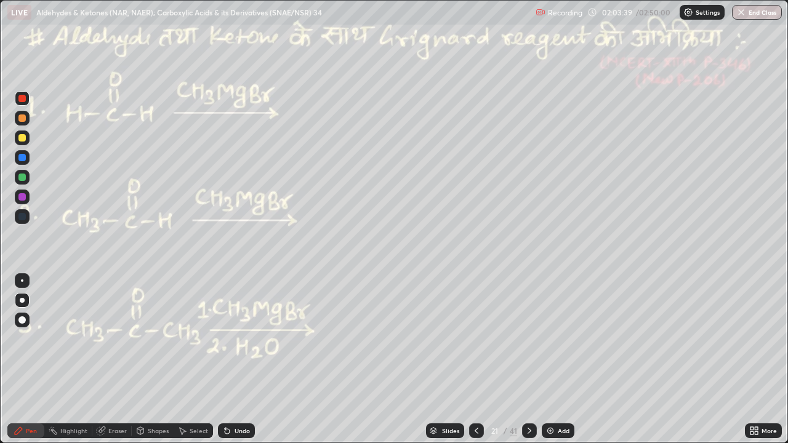
click at [24, 178] on div at bounding box center [21, 177] width 7 height 7
click at [23, 119] on div at bounding box center [21, 117] width 7 height 7
click at [22, 99] on div at bounding box center [21, 98] width 7 height 7
click at [23, 118] on div at bounding box center [21, 117] width 7 height 7
click at [20, 137] on div at bounding box center [21, 137] width 7 height 7
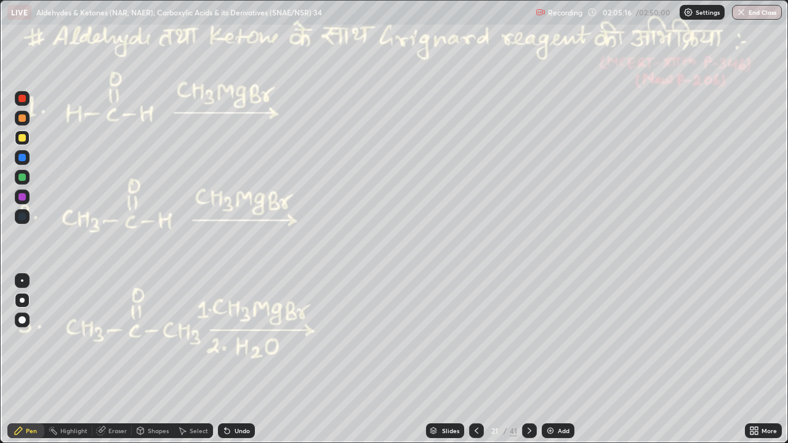
click at [20, 175] on div at bounding box center [21, 177] width 7 height 7
click at [24, 118] on div at bounding box center [21, 117] width 7 height 7
click at [20, 96] on div at bounding box center [21, 98] width 7 height 7
click at [23, 118] on div at bounding box center [21, 117] width 7 height 7
click at [235, 339] on div "Undo" at bounding box center [242, 431] width 15 height 6
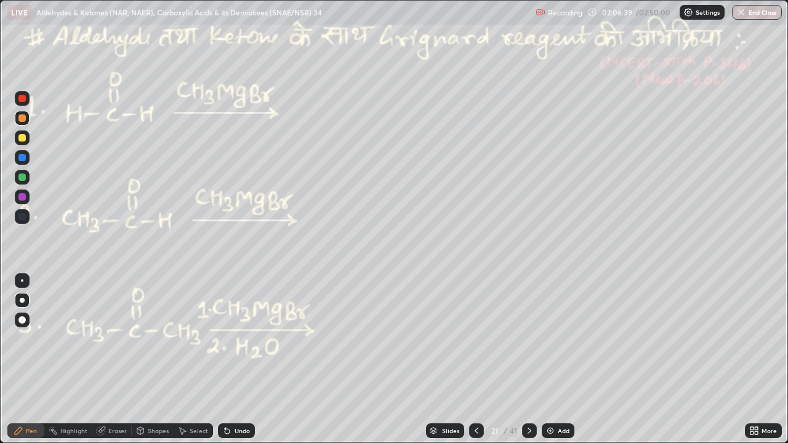
click at [21, 137] on div at bounding box center [21, 137] width 7 height 7
click at [19, 118] on div at bounding box center [21, 117] width 7 height 7
click at [23, 138] on div at bounding box center [21, 137] width 7 height 7
click at [240, 339] on div "Undo" at bounding box center [242, 431] width 15 height 6
click at [236, 339] on div "Undo" at bounding box center [242, 431] width 15 height 6
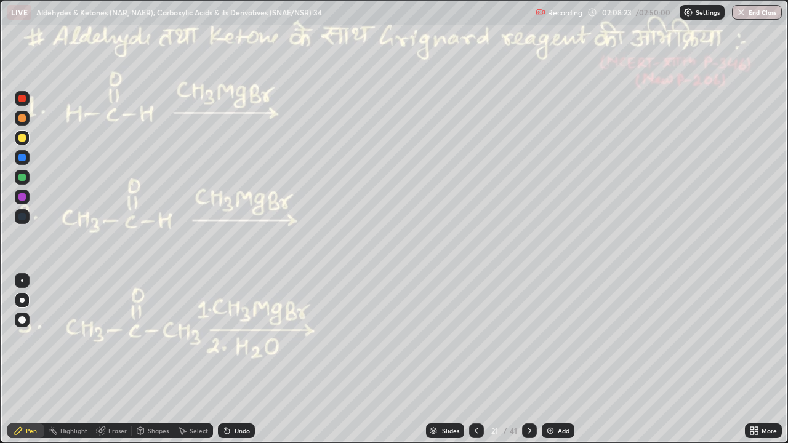
click at [235, 339] on div "Undo" at bounding box center [242, 431] width 15 height 6
click at [231, 339] on div "Undo" at bounding box center [236, 430] width 37 height 15
click at [23, 121] on div at bounding box center [21, 117] width 7 height 7
click at [22, 98] on div at bounding box center [21, 98] width 7 height 7
click at [22, 178] on div at bounding box center [21, 177] width 7 height 7
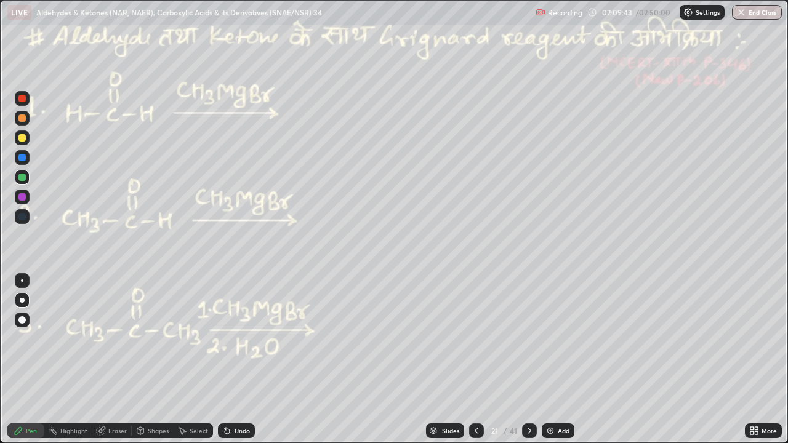
click at [22, 178] on div at bounding box center [21, 177] width 7 height 7
click at [8, 339] on div "Pen" at bounding box center [25, 430] width 37 height 15
click at [21, 137] on div at bounding box center [21, 137] width 7 height 7
click at [240, 339] on div "Undo" at bounding box center [242, 431] width 15 height 6
click at [22, 97] on div at bounding box center [21, 98] width 7 height 7
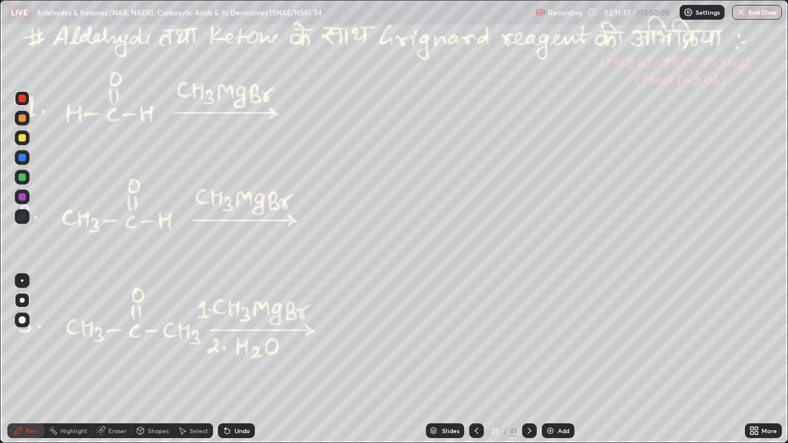
click at [528, 339] on icon at bounding box center [529, 431] width 10 height 10
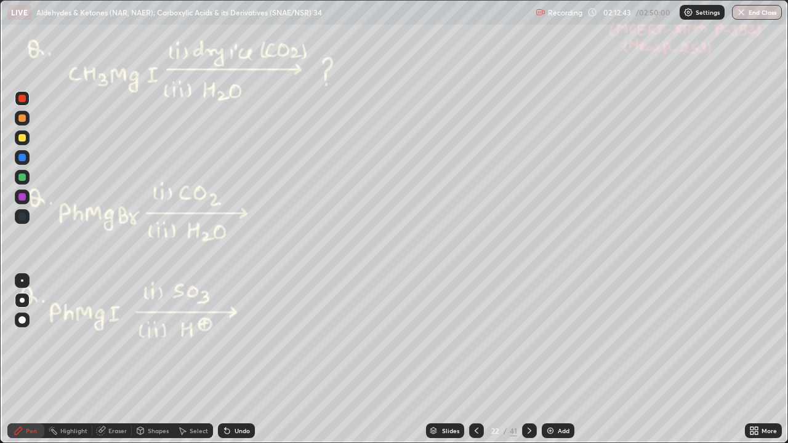
click at [20, 118] on div at bounding box center [21, 117] width 7 height 7
click at [22, 140] on div at bounding box center [21, 137] width 7 height 7
click at [22, 98] on div at bounding box center [21, 98] width 7 height 7
click at [23, 139] on div at bounding box center [21, 137] width 7 height 7
click at [25, 118] on div at bounding box center [21, 117] width 7 height 7
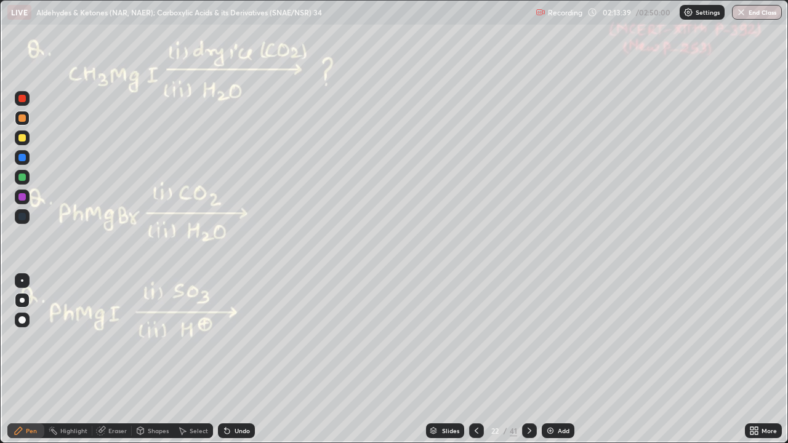
click at [29, 177] on div at bounding box center [22, 177] width 15 height 15
click at [23, 121] on div at bounding box center [21, 117] width 7 height 7
click at [250, 339] on div "Undo" at bounding box center [236, 430] width 37 height 15
click at [249, 339] on div "Undo" at bounding box center [234, 431] width 42 height 25
click at [71, 339] on div "Highlight" at bounding box center [73, 431] width 27 height 6
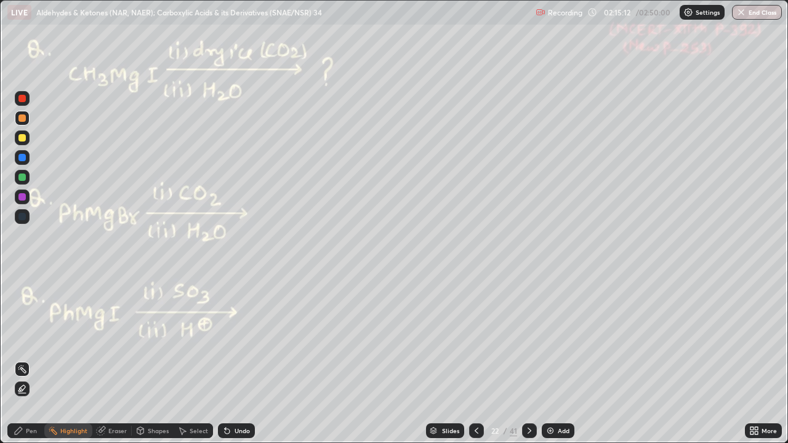
click at [35, 339] on div "Pen" at bounding box center [31, 431] width 11 height 6
click at [21, 137] on div at bounding box center [21, 137] width 7 height 7
click at [20, 177] on div at bounding box center [21, 177] width 7 height 7
click at [237, 339] on div "Undo" at bounding box center [236, 430] width 37 height 15
click at [22, 101] on div at bounding box center [21, 98] width 7 height 7
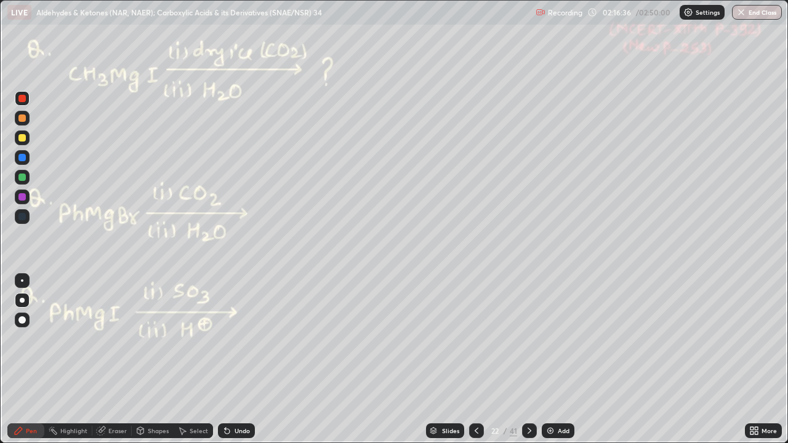
click at [22, 118] on div at bounding box center [21, 117] width 7 height 7
click at [235, 339] on div "Undo" at bounding box center [242, 431] width 15 height 6
click at [237, 339] on div "Undo" at bounding box center [242, 431] width 15 height 6
click at [235, 339] on div "Undo" at bounding box center [242, 431] width 15 height 6
click at [230, 339] on icon at bounding box center [227, 431] width 10 height 10
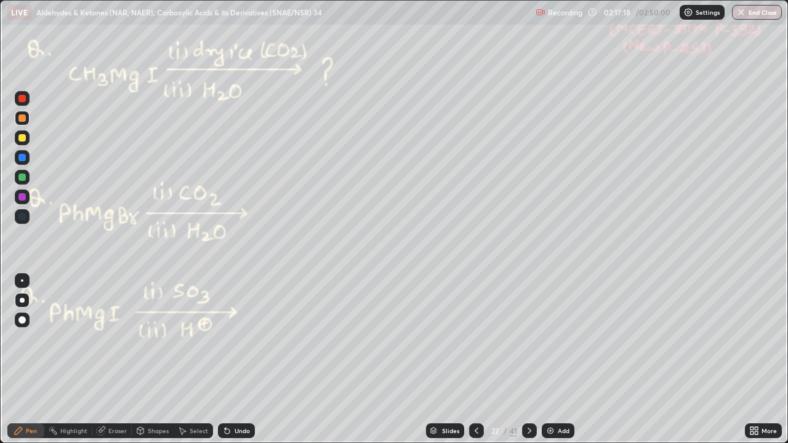
click at [227, 339] on icon at bounding box center [227, 431] width 5 height 5
click at [239, 339] on div "Undo" at bounding box center [236, 430] width 37 height 15
click at [150, 339] on div "Shapes" at bounding box center [158, 431] width 21 height 6
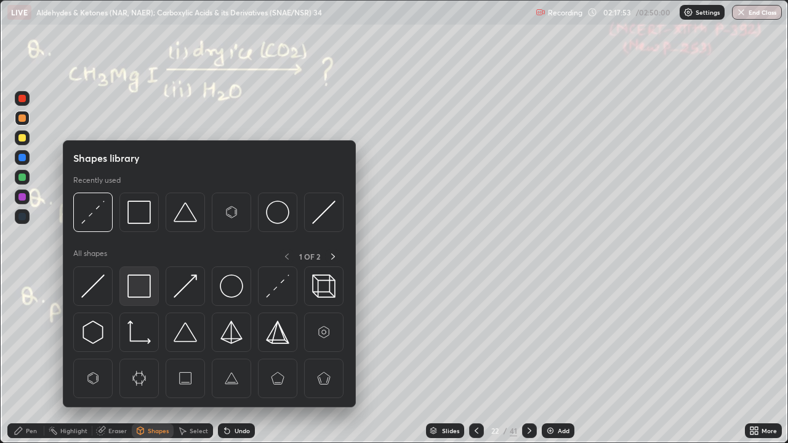
click at [141, 287] on img at bounding box center [138, 286] width 23 height 23
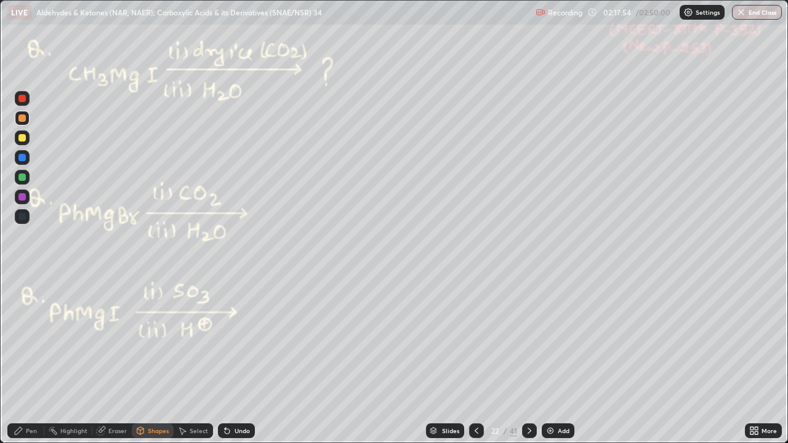
click at [19, 179] on div at bounding box center [21, 177] width 7 height 7
click at [252, 339] on div "Undo" at bounding box center [236, 430] width 37 height 15
click at [246, 339] on div "Undo" at bounding box center [236, 430] width 37 height 15
click at [116, 339] on div "Eraser" at bounding box center [117, 431] width 18 height 6
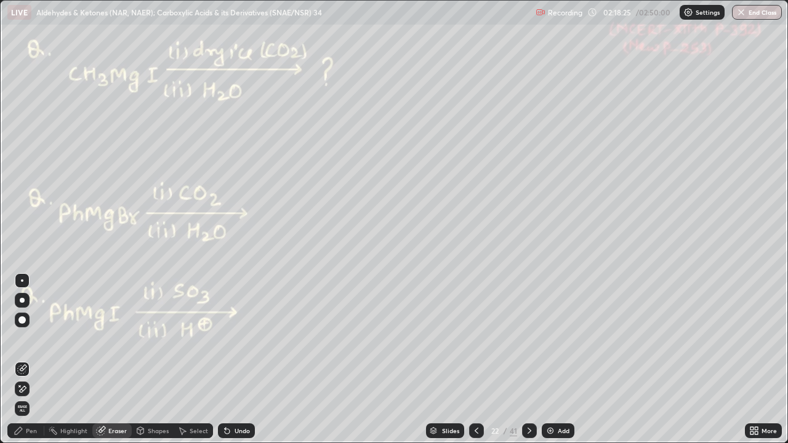
click at [29, 339] on div "Pen" at bounding box center [25, 430] width 37 height 15
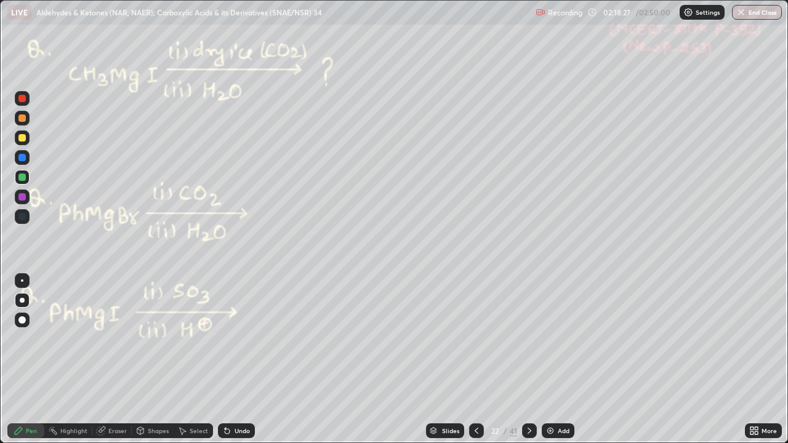
click at [22, 117] on div at bounding box center [21, 117] width 7 height 7
click at [158, 339] on div "Shapes" at bounding box center [158, 431] width 21 height 6
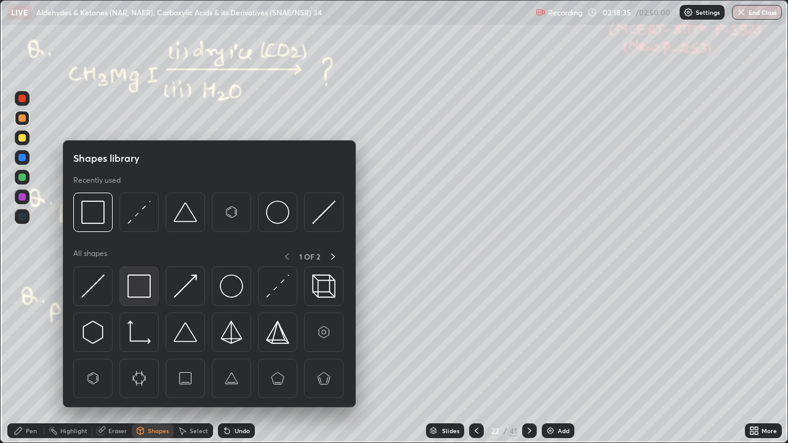
click at [135, 290] on img at bounding box center [138, 286] width 23 height 23
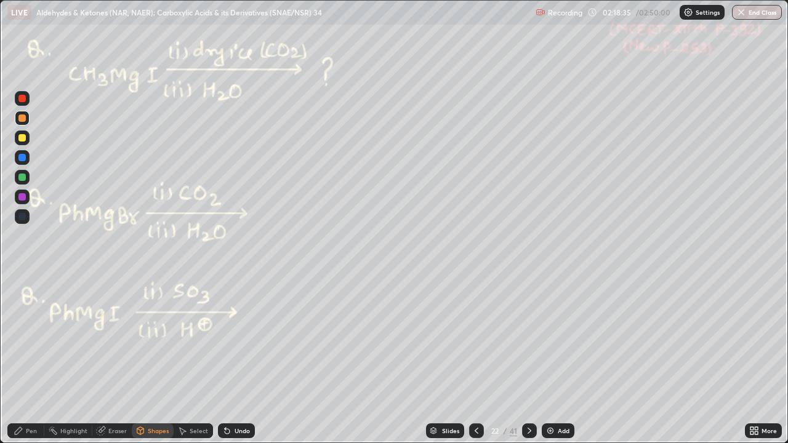
click at [24, 176] on div at bounding box center [21, 177] width 7 height 7
click at [198, 339] on div "Select" at bounding box center [199, 431] width 18 height 6
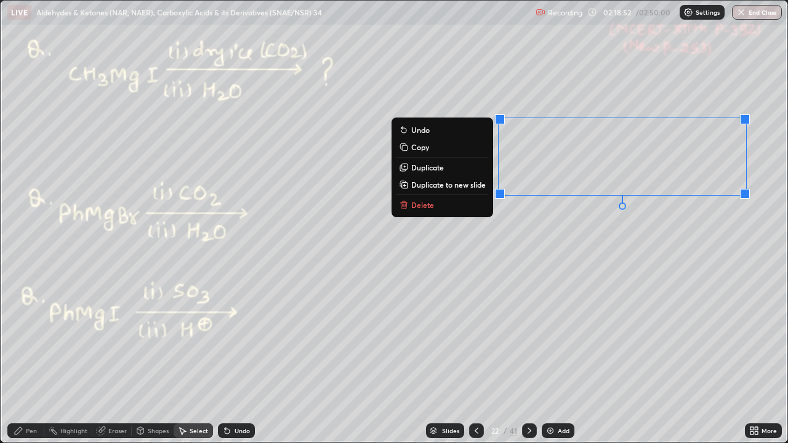
click at [28, 339] on div "Pen" at bounding box center [31, 431] width 11 height 6
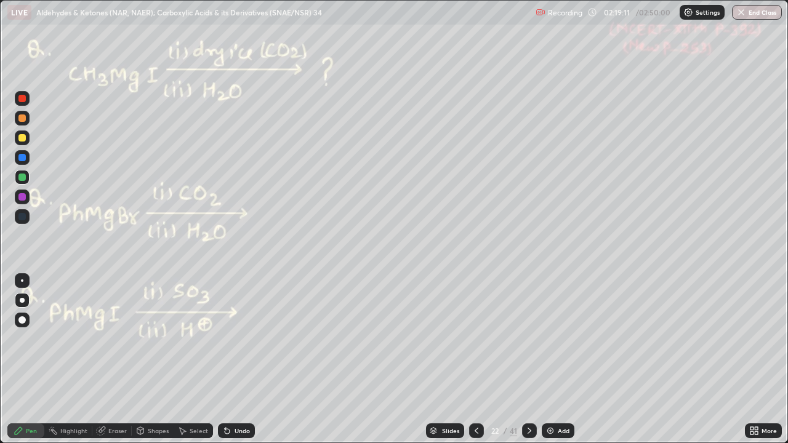
click at [21, 118] on div at bounding box center [21, 117] width 7 height 7
click at [529, 339] on icon at bounding box center [529, 431] width 10 height 10
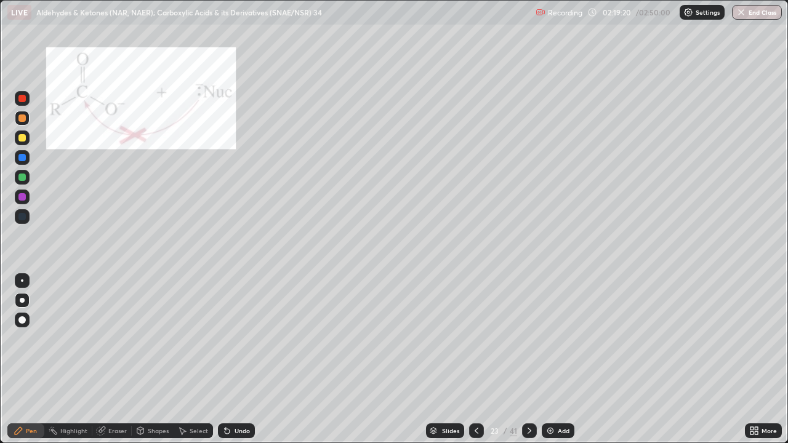
click at [475, 339] on icon at bounding box center [476, 431] width 10 height 10
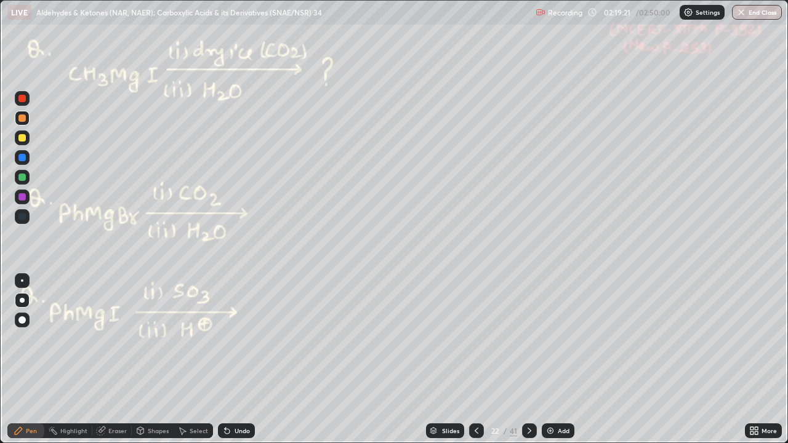
click at [74, 339] on div "Highlight" at bounding box center [73, 431] width 27 height 6
click at [528, 339] on icon at bounding box center [529, 431] width 10 height 10
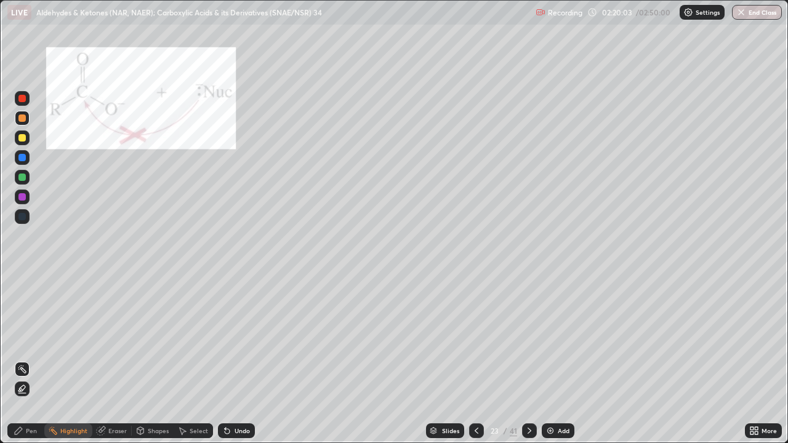
click at [22, 142] on div at bounding box center [22, 137] width 15 height 15
click at [26, 339] on div "Pen" at bounding box center [31, 431] width 11 height 6
click at [239, 339] on div "Undo" at bounding box center [236, 430] width 37 height 15
click at [241, 339] on div "Undo" at bounding box center [236, 430] width 37 height 15
click at [23, 177] on div at bounding box center [21, 177] width 7 height 7
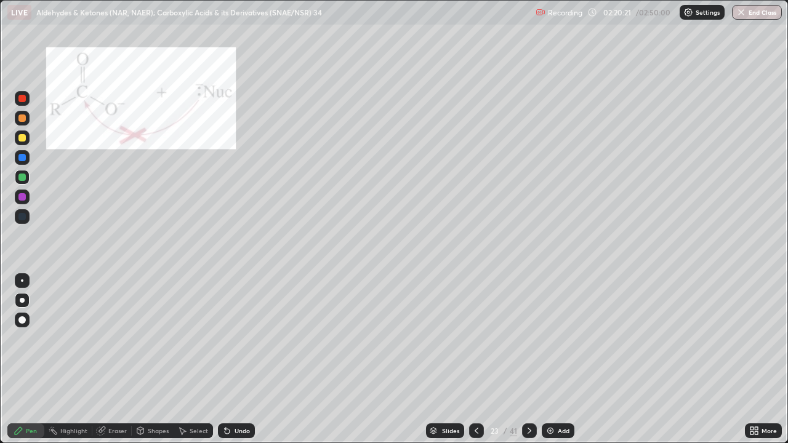
click at [23, 119] on div at bounding box center [21, 117] width 7 height 7
click at [19, 101] on div at bounding box center [21, 98] width 7 height 7
click at [26, 175] on div at bounding box center [22, 177] width 15 height 15
click at [243, 339] on div "Undo" at bounding box center [236, 430] width 37 height 15
click at [240, 339] on div "Undo" at bounding box center [242, 431] width 15 height 6
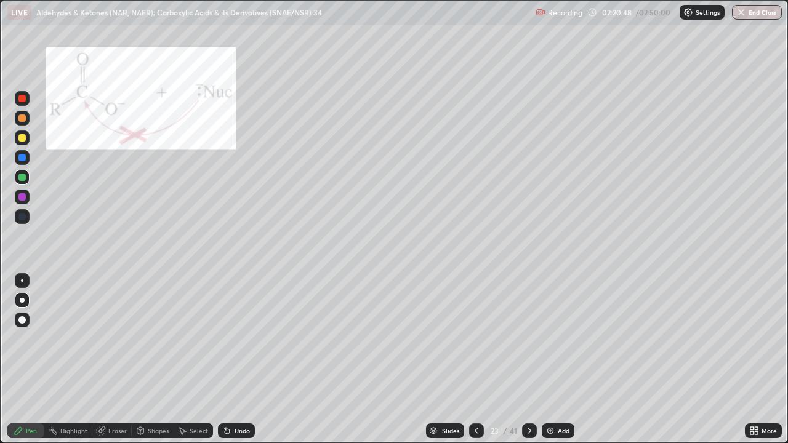
click at [248, 339] on div "Undo" at bounding box center [236, 430] width 37 height 15
click at [20, 96] on div at bounding box center [21, 98] width 7 height 7
click at [25, 177] on div at bounding box center [21, 177] width 7 height 7
click at [162, 339] on div "Shapes" at bounding box center [158, 431] width 21 height 6
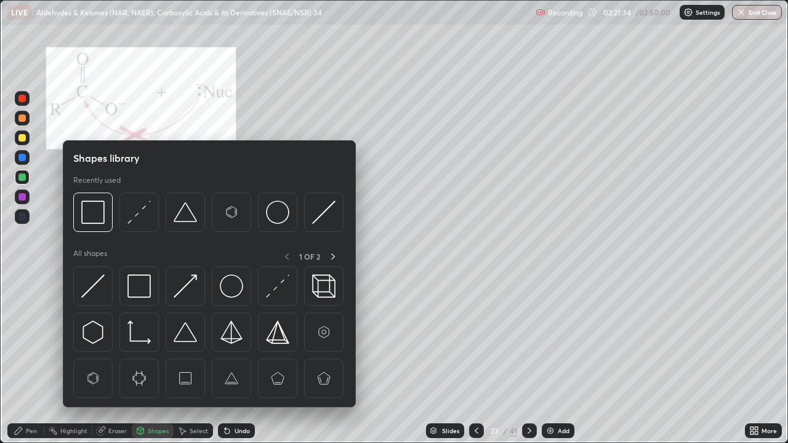
click at [188, 339] on div "Select" at bounding box center [193, 430] width 39 height 15
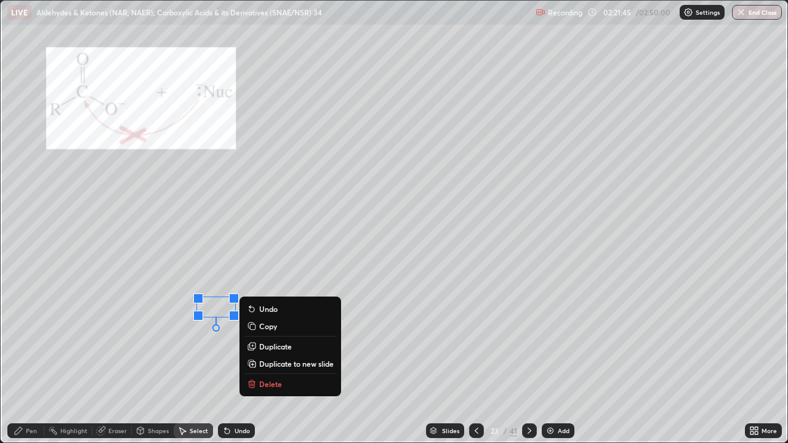
click at [28, 339] on div "Pen" at bounding box center [31, 431] width 11 height 6
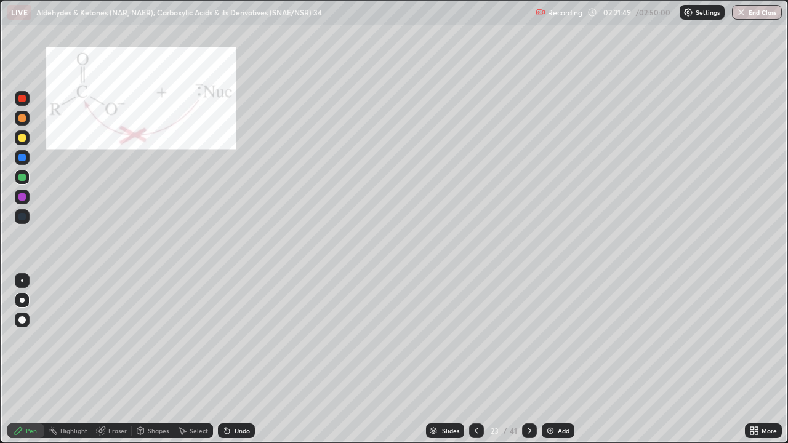
click at [20, 138] on div at bounding box center [21, 137] width 7 height 7
click at [21, 137] on div at bounding box center [21, 137] width 7 height 7
click at [23, 135] on div at bounding box center [21, 137] width 7 height 7
click at [235, 339] on div "Undo" at bounding box center [242, 431] width 15 height 6
click at [22, 99] on div at bounding box center [21, 98] width 7 height 7
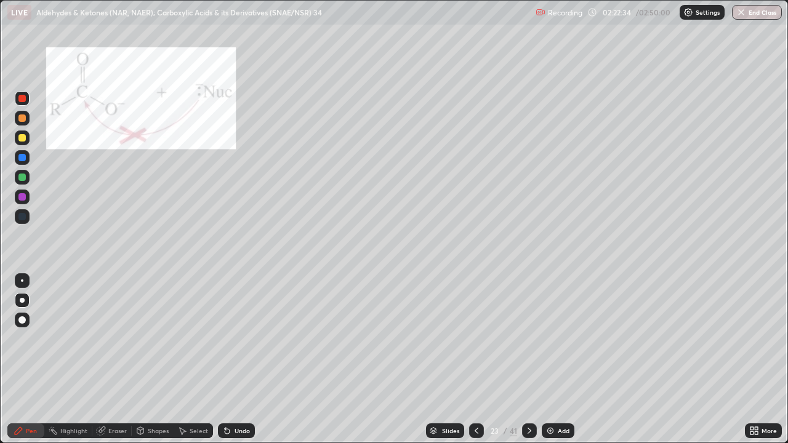
click at [475, 339] on icon at bounding box center [476, 431] width 10 height 10
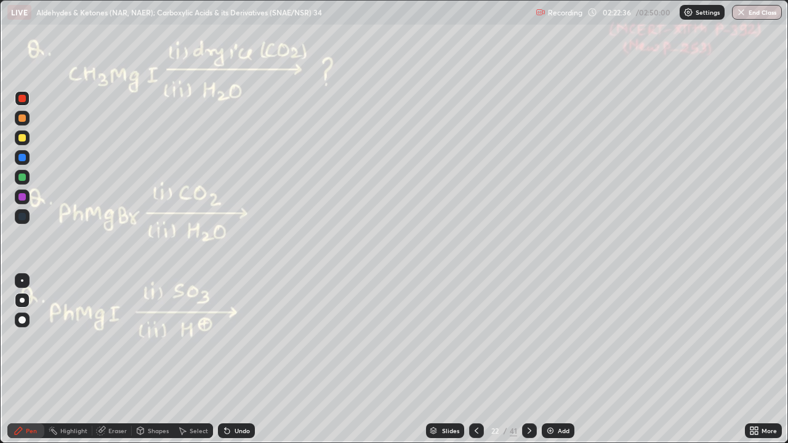
click at [20, 180] on div at bounding box center [21, 177] width 7 height 7
click at [528, 339] on icon at bounding box center [529, 431] width 10 height 10
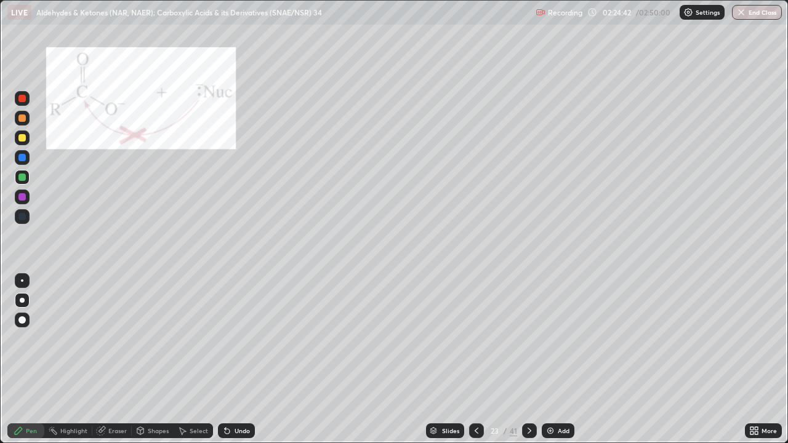
click at [17, 339] on icon at bounding box center [19, 431] width 10 height 10
click at [528, 339] on icon at bounding box center [529, 431] width 10 height 10
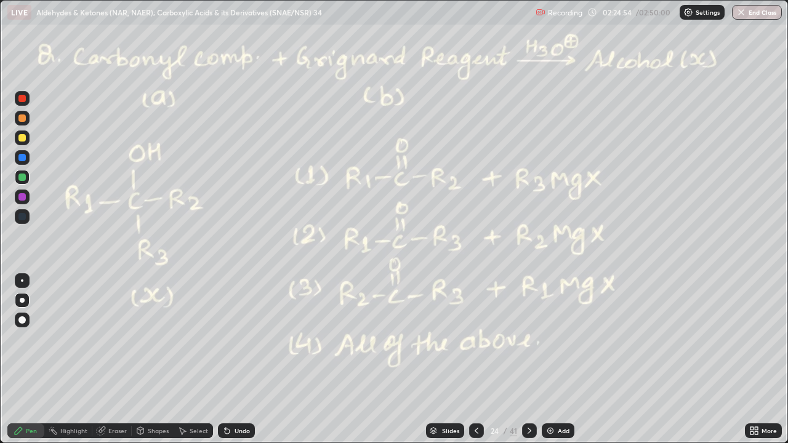
click at [22, 119] on div at bounding box center [21, 117] width 7 height 7
click at [60, 339] on div "Highlight" at bounding box center [73, 431] width 27 height 6
click at [27, 339] on div "Pen" at bounding box center [25, 430] width 37 height 15
click at [25, 118] on div at bounding box center [21, 117] width 7 height 7
click at [21, 97] on div at bounding box center [21, 98] width 7 height 7
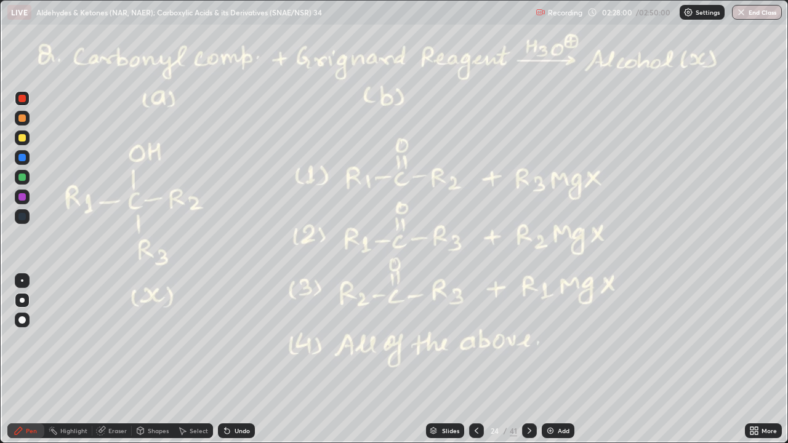
click at [54, 339] on circle at bounding box center [53, 427] width 1 height 1
click at [9, 339] on div "Pen" at bounding box center [25, 430] width 37 height 15
click at [17, 339] on icon at bounding box center [19, 431] width 10 height 10
click at [21, 118] on div at bounding box center [21, 117] width 7 height 7
click at [529, 339] on icon at bounding box center [529, 431] width 4 height 6
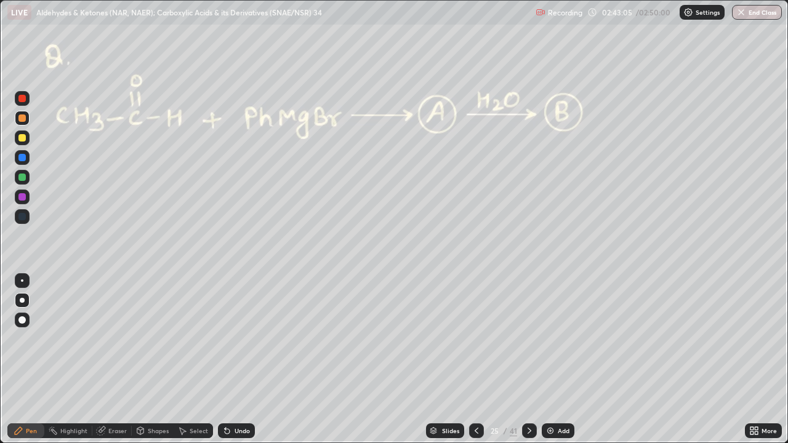
click at [756, 339] on icon at bounding box center [756, 428] width 3 height 3
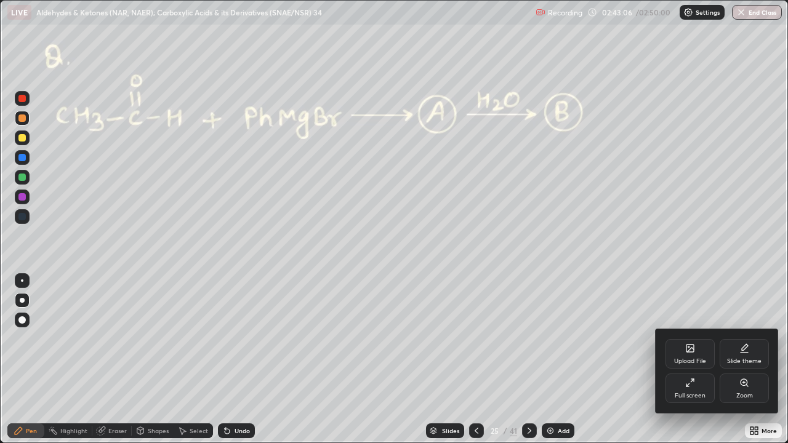
click at [694, 339] on div "Full screen" at bounding box center [689, 389] width 49 height 30
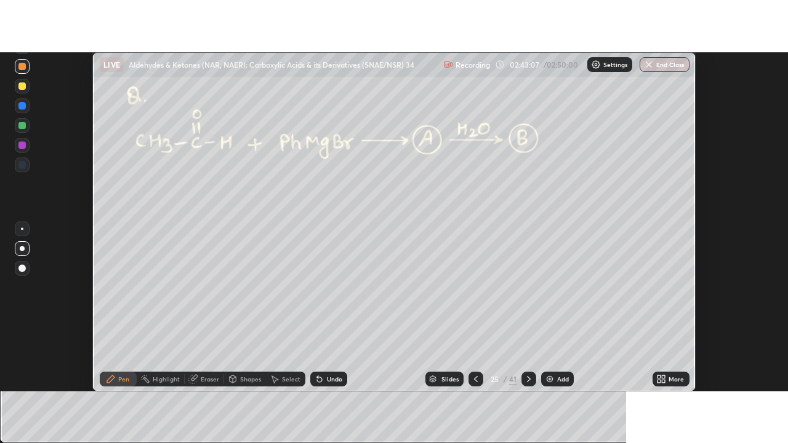
scroll to position [61212, 60763]
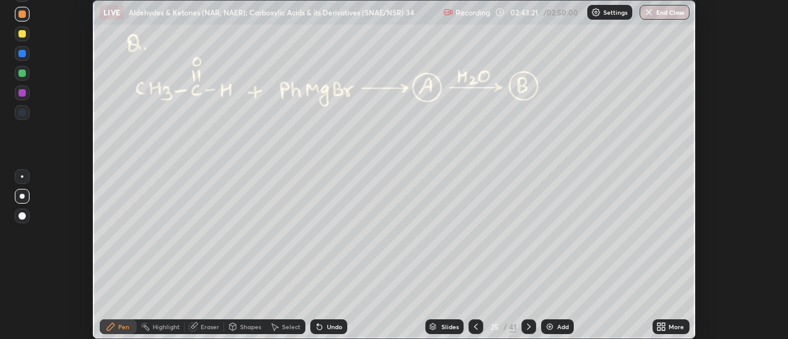
click at [671, 324] on div "More" at bounding box center [675, 327] width 15 height 6
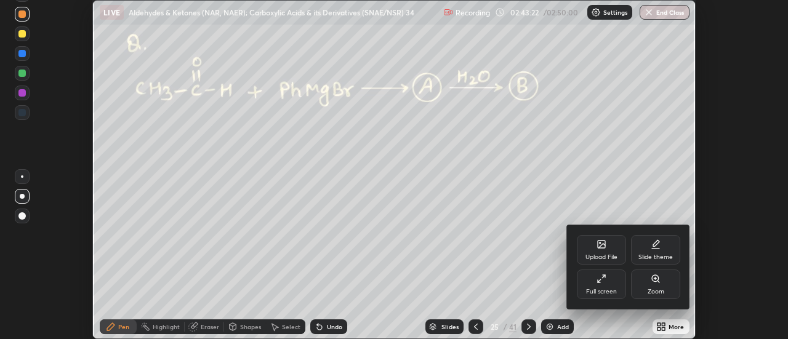
click at [612, 292] on div "Full screen" at bounding box center [601, 292] width 31 height 6
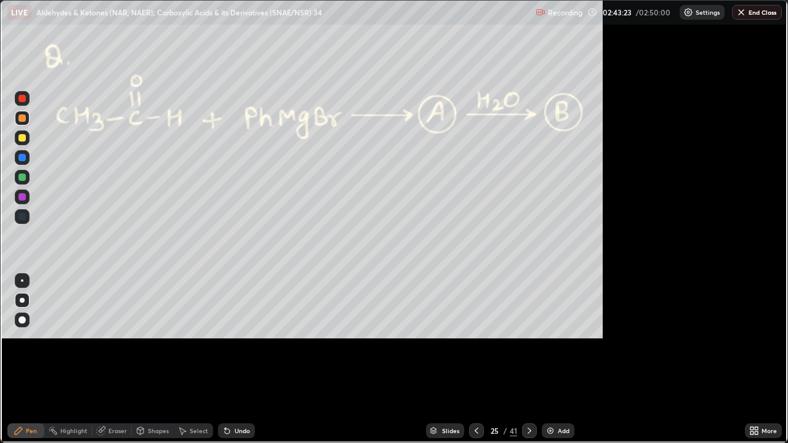
scroll to position [443, 788]
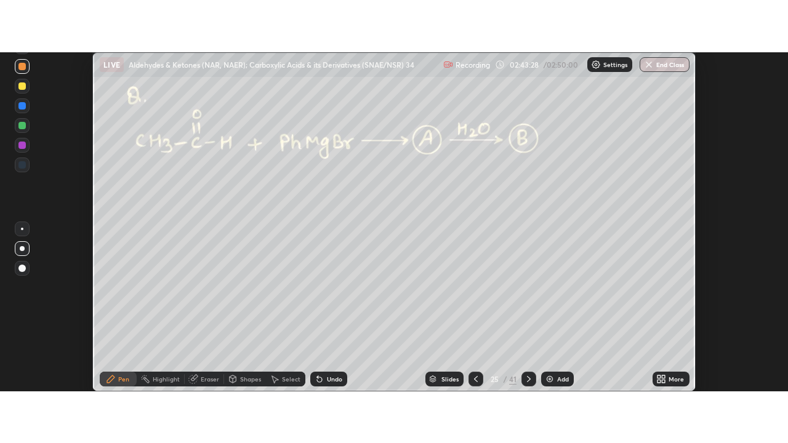
scroll to position [339, 788]
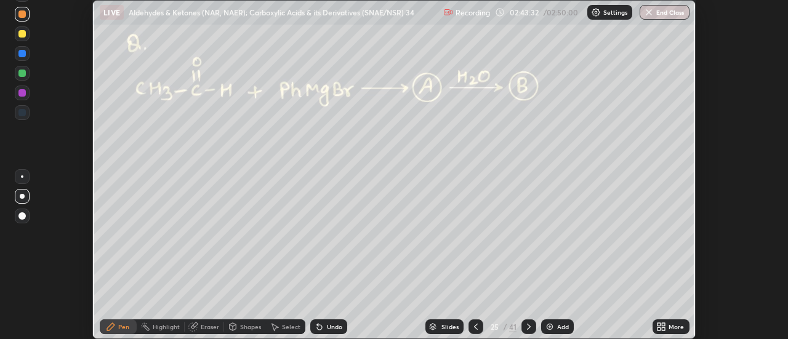
click at [675, 324] on div "More" at bounding box center [675, 327] width 15 height 6
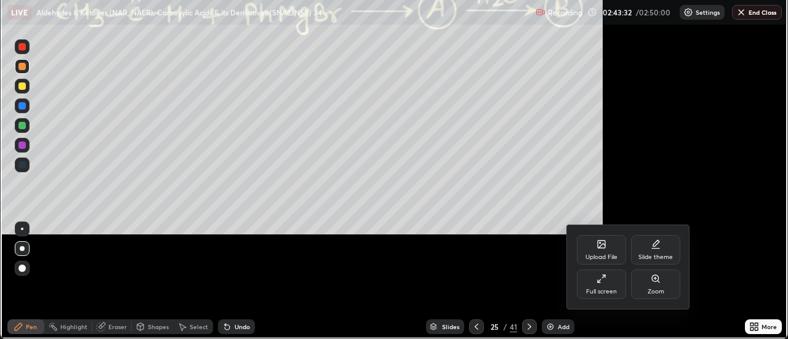
click at [608, 260] on div "Upload File" at bounding box center [601, 257] width 32 height 6
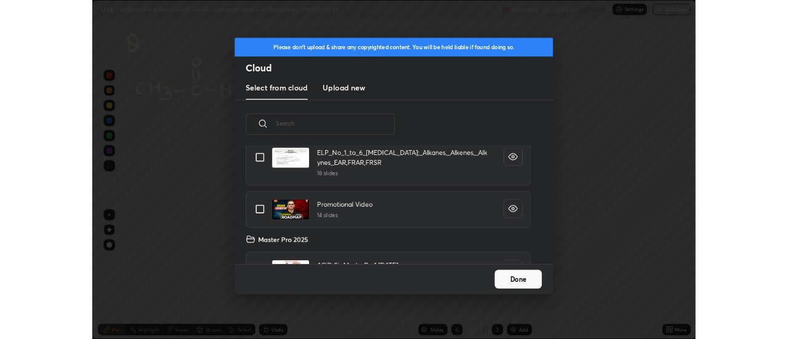
scroll to position [305, 0]
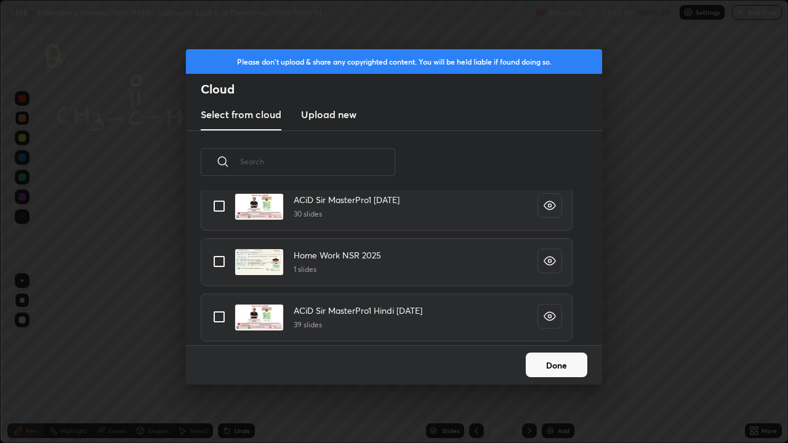
click at [129, 339] on div "Please don't upload & share any copyrighted content. You will be held liable if…" at bounding box center [394, 221] width 788 height 443
click at [542, 339] on button "Done" at bounding box center [557, 365] width 62 height 25
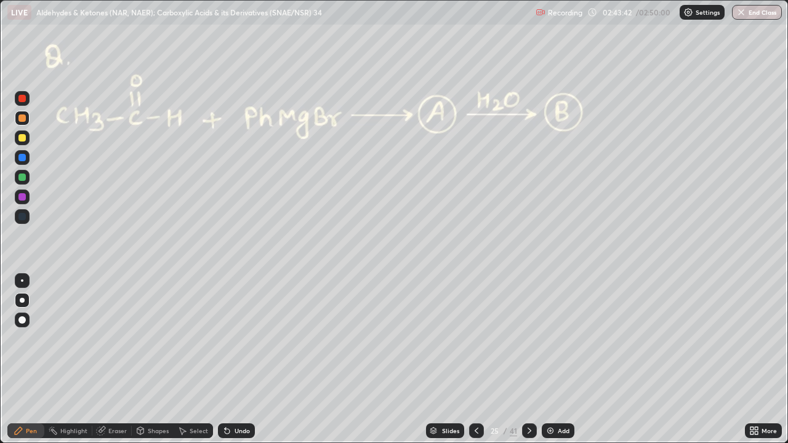
click at [528, 339] on icon at bounding box center [529, 431] width 10 height 10
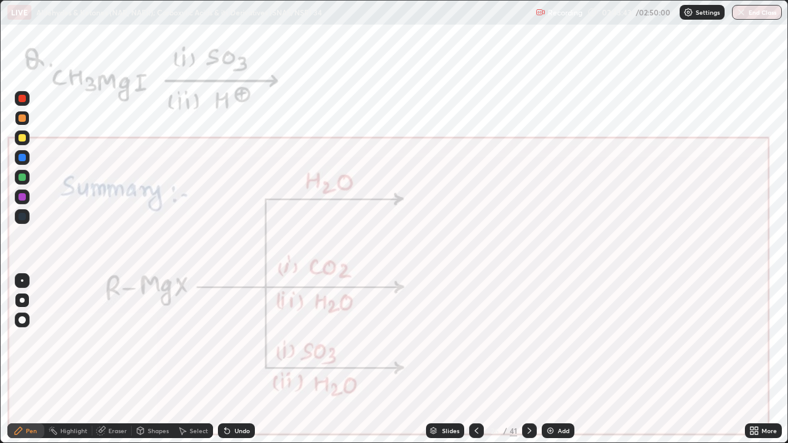
click at [477, 339] on icon at bounding box center [476, 431] width 10 height 10
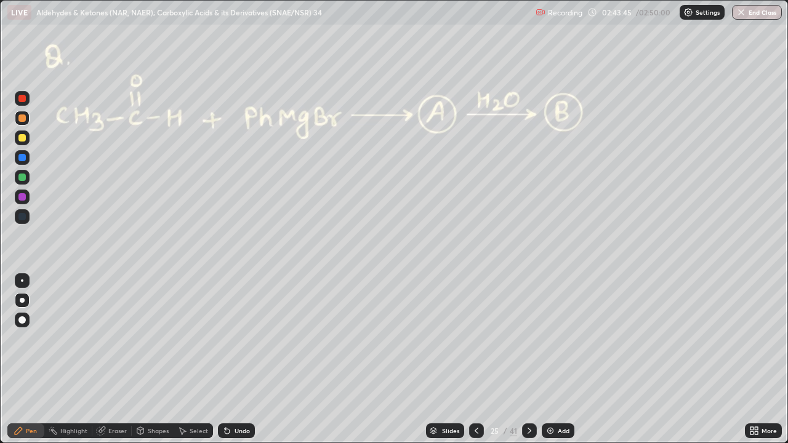
click at [118, 339] on div "Eraser" at bounding box center [117, 431] width 18 height 6
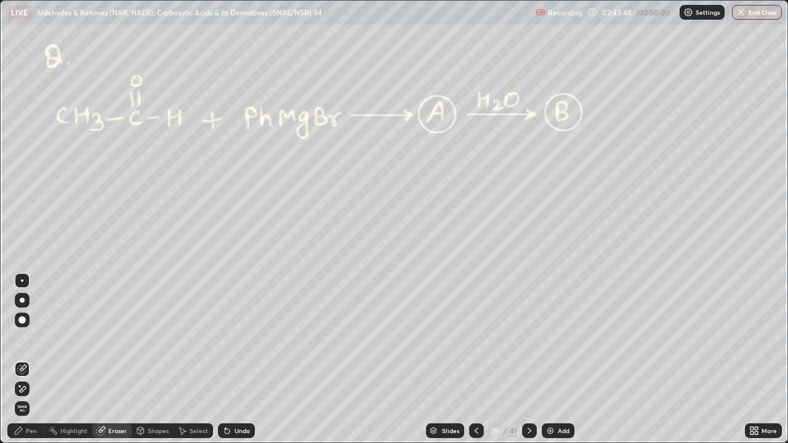
click at [17, 339] on icon at bounding box center [18, 430] width 7 height 7
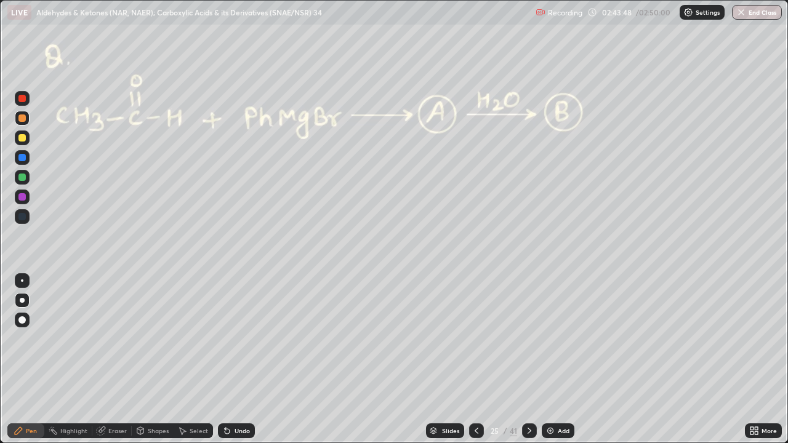
click at [17, 339] on icon at bounding box center [18, 430] width 7 height 7
click at [22, 119] on div at bounding box center [21, 117] width 7 height 7
click at [23, 92] on div at bounding box center [22, 98] width 15 height 15
click at [24, 135] on div at bounding box center [21, 137] width 7 height 7
click at [245, 339] on div "Undo" at bounding box center [242, 431] width 15 height 6
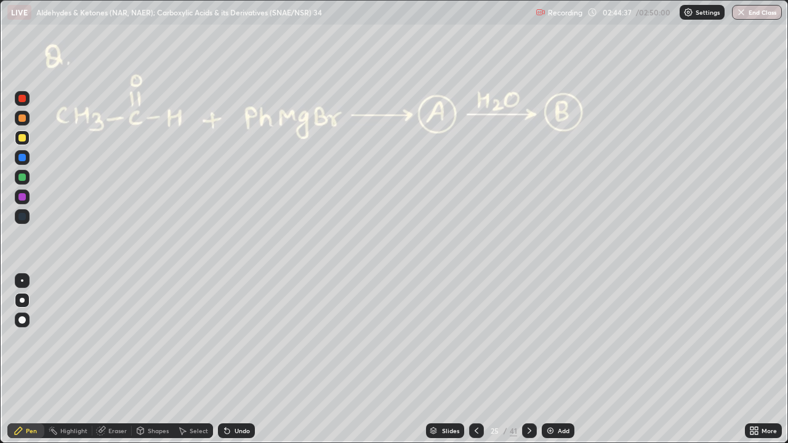
click at [240, 339] on div "Undo" at bounding box center [236, 430] width 37 height 15
click at [25, 177] on div at bounding box center [21, 177] width 7 height 7
click at [20, 100] on div at bounding box center [21, 98] width 7 height 7
click at [23, 339] on icon at bounding box center [19, 431] width 10 height 10
click at [22, 102] on div at bounding box center [21, 98] width 7 height 7
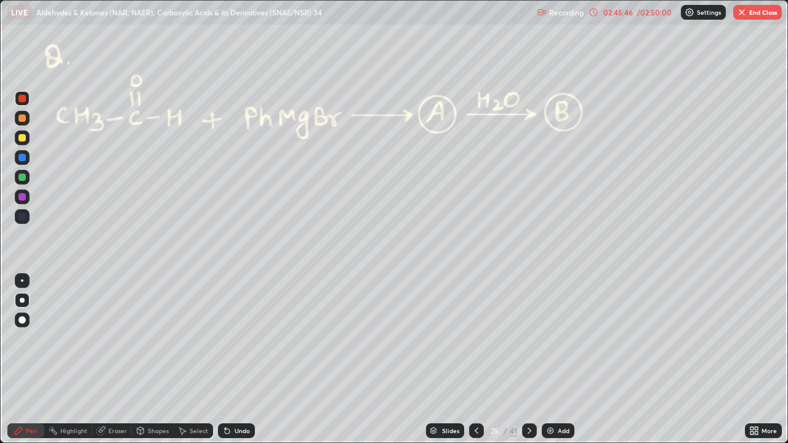
click at [20, 178] on div at bounding box center [21, 177] width 7 height 7
click at [528, 339] on icon at bounding box center [529, 431] width 4 height 6
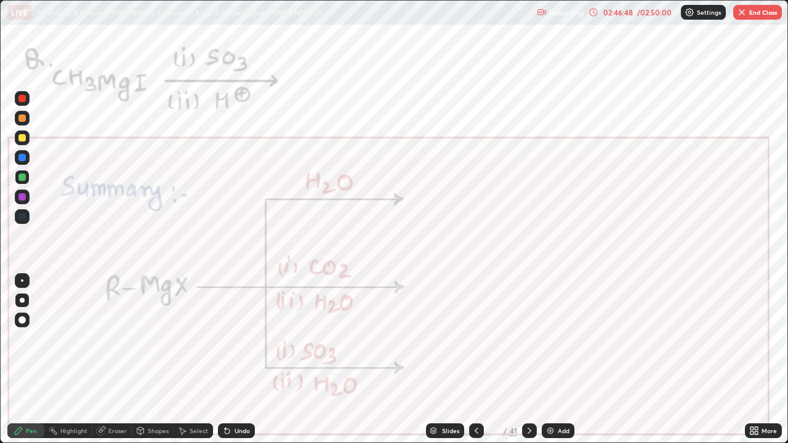
click at [23, 98] on div at bounding box center [21, 98] width 7 height 7
click at [18, 95] on div at bounding box center [22, 98] width 15 height 15
click at [19, 93] on div at bounding box center [22, 98] width 15 height 15
click at [20, 161] on div at bounding box center [21, 157] width 7 height 7
click at [21, 198] on div at bounding box center [21, 196] width 7 height 7
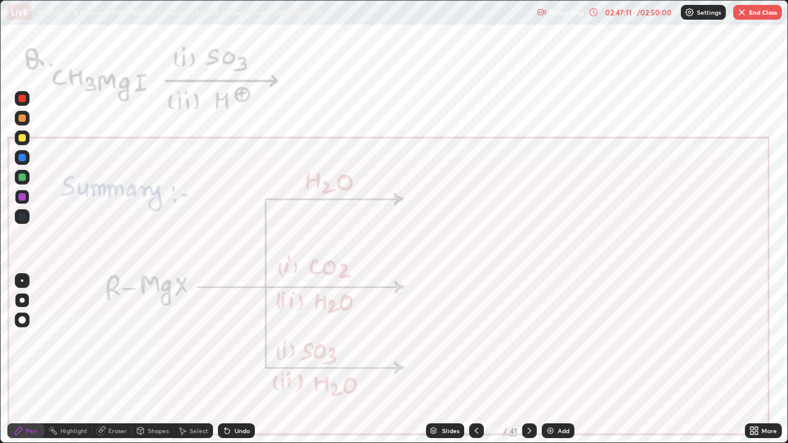
click at [23, 197] on div at bounding box center [21, 196] width 7 height 7
click at [23, 196] on div at bounding box center [21, 196] width 7 height 7
click at [24, 196] on div at bounding box center [21, 196] width 7 height 7
click at [251, 339] on div "Undo" at bounding box center [236, 430] width 37 height 15
click at [249, 339] on div "Undo" at bounding box center [236, 430] width 37 height 15
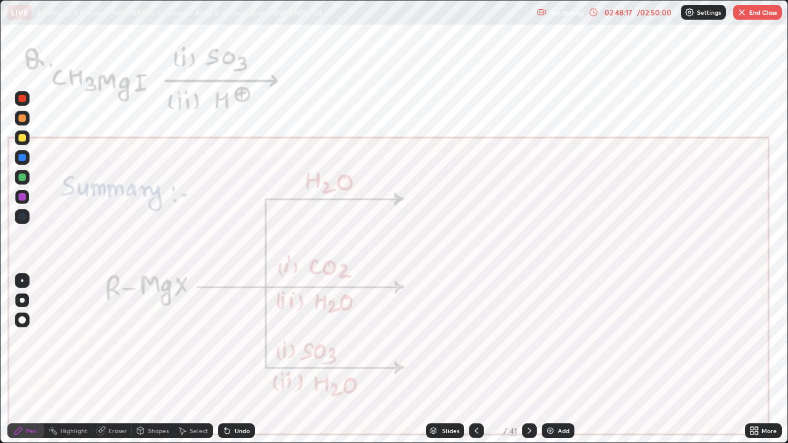
click at [473, 339] on icon at bounding box center [476, 431] width 10 height 10
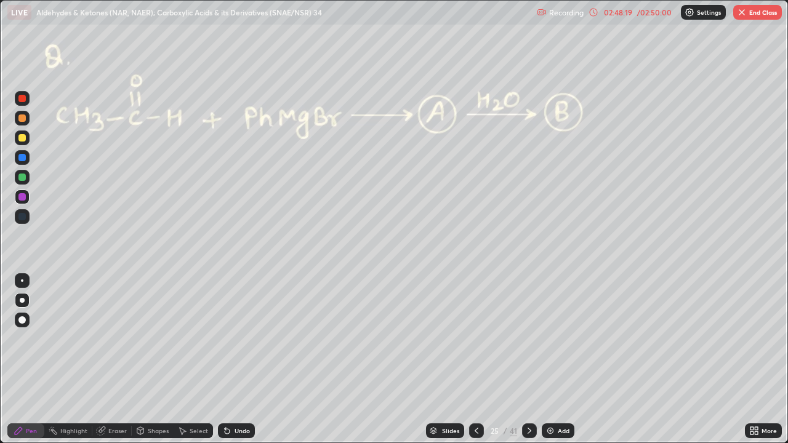
click at [472, 339] on icon at bounding box center [476, 431] width 10 height 10
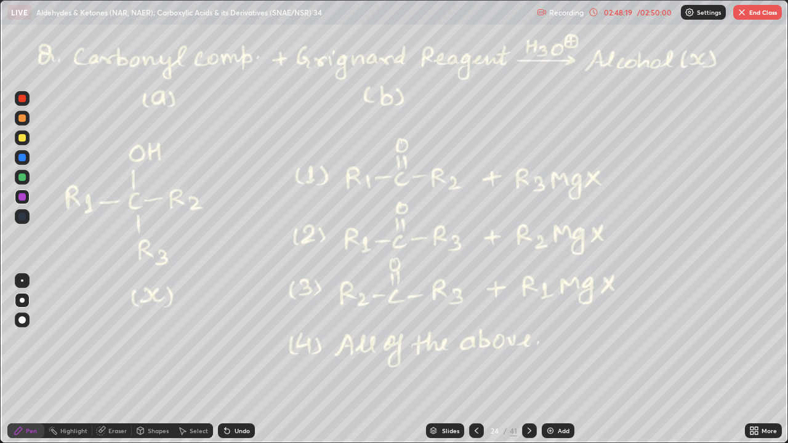
click at [471, 339] on icon at bounding box center [476, 431] width 10 height 10
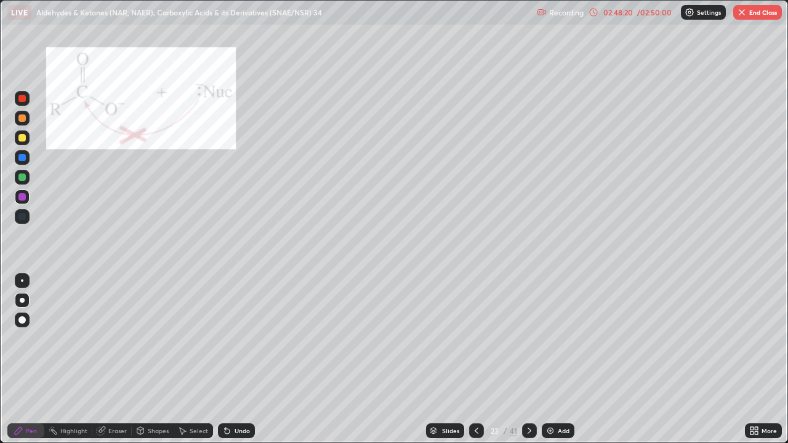
click at [473, 339] on icon at bounding box center [476, 431] width 10 height 10
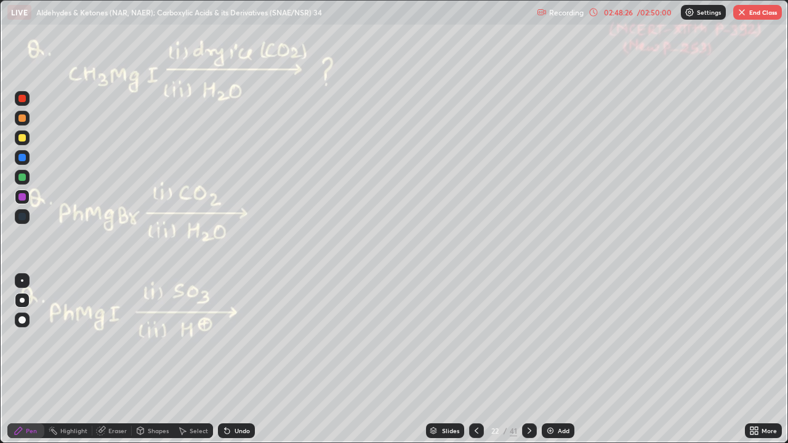
click at [22, 178] on div at bounding box center [21, 177] width 7 height 7
click at [528, 339] on icon at bounding box center [529, 431] width 10 height 10
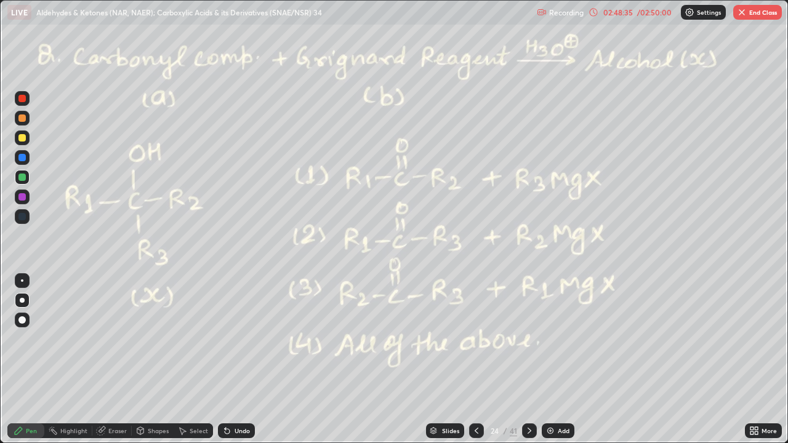
click at [526, 339] on icon at bounding box center [529, 431] width 10 height 10
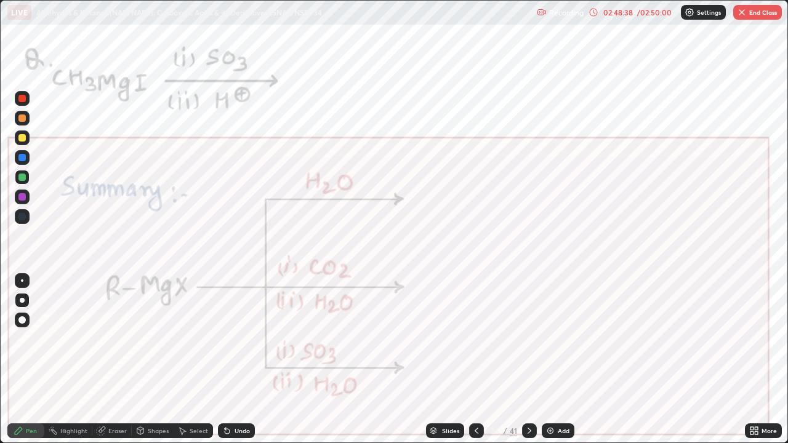
click at [25, 202] on div at bounding box center [22, 197] width 15 height 15
click at [527, 339] on icon at bounding box center [529, 431] width 4 height 6
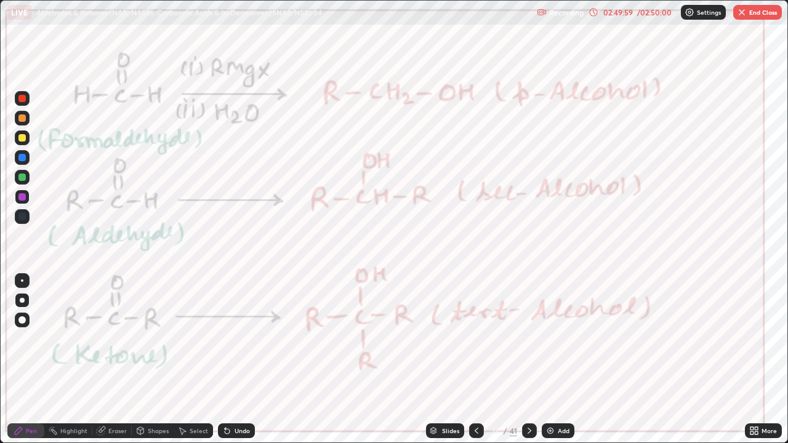
click at [23, 98] on div at bounding box center [21, 98] width 7 height 7
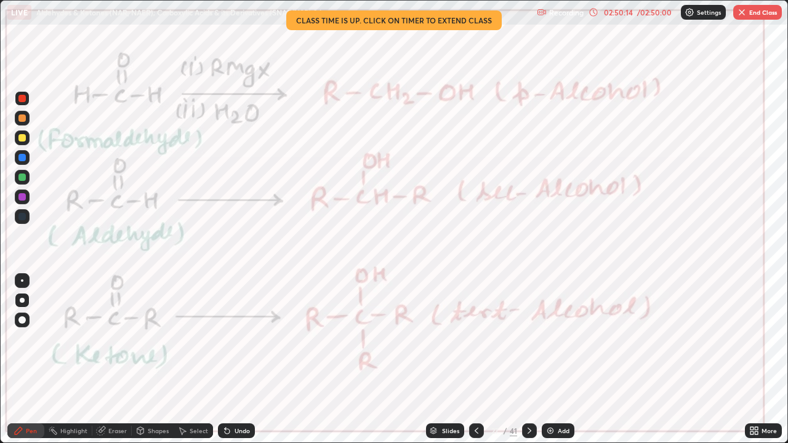
click at [620, 12] on div "02:50:14" at bounding box center [618, 12] width 34 height 7
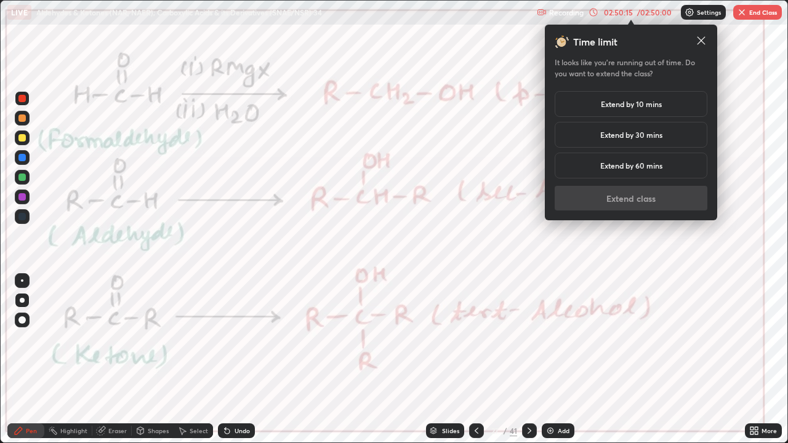
click at [614, 132] on h5 "Extend by 30 mins" at bounding box center [631, 134] width 62 height 11
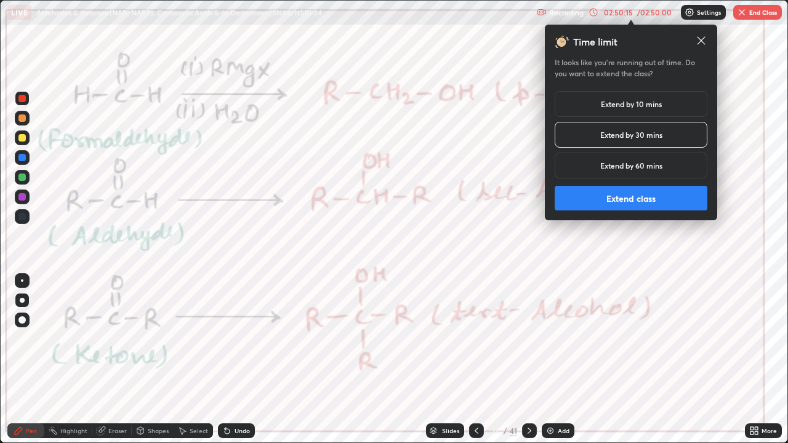
click at [594, 196] on button "Extend class" at bounding box center [631, 198] width 153 height 25
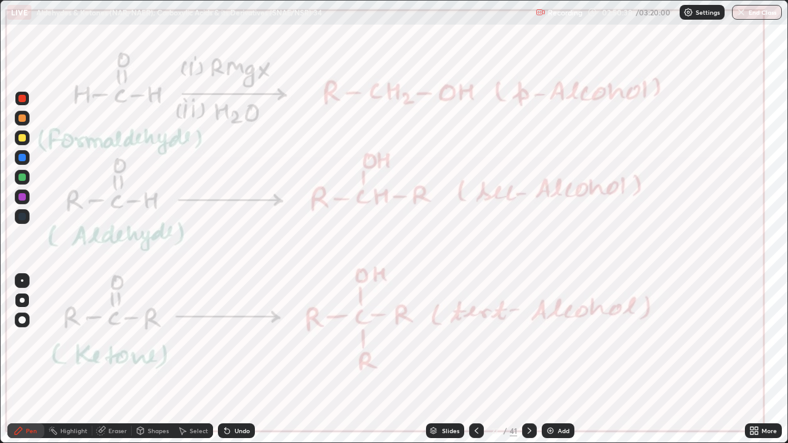
click at [244, 339] on div "Undo" at bounding box center [236, 430] width 37 height 15
click at [63, 339] on div "Highlight" at bounding box center [68, 430] width 48 height 15
click at [20, 339] on icon at bounding box center [19, 431] width 10 height 10
click at [83, 339] on div "Highlight" at bounding box center [68, 430] width 48 height 15
click at [33, 339] on div "Pen" at bounding box center [31, 431] width 11 height 6
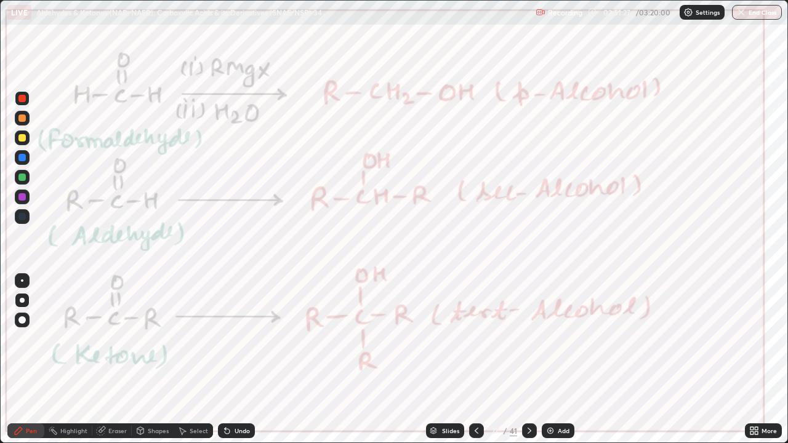
click at [528, 339] on icon at bounding box center [529, 431] width 10 height 10
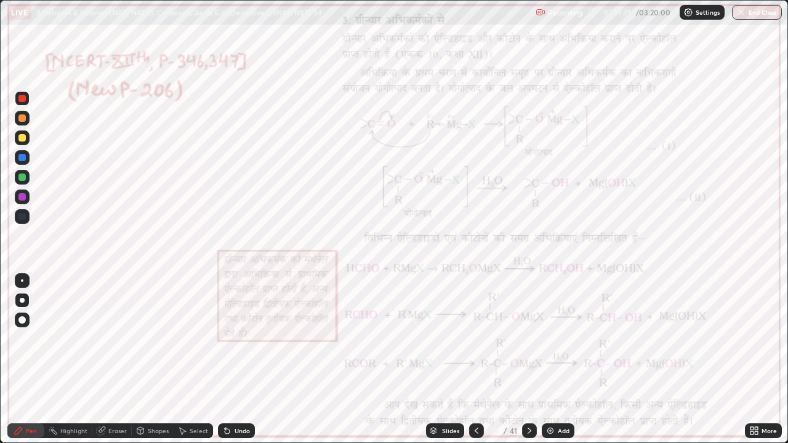
click at [66, 339] on div "Highlight" at bounding box center [73, 431] width 27 height 6
click at [22, 339] on icon at bounding box center [18, 430] width 7 height 7
click at [228, 339] on icon at bounding box center [227, 431] width 10 height 10
click at [231, 339] on div "Undo" at bounding box center [236, 430] width 37 height 15
click at [230, 339] on div "Undo" at bounding box center [236, 430] width 37 height 15
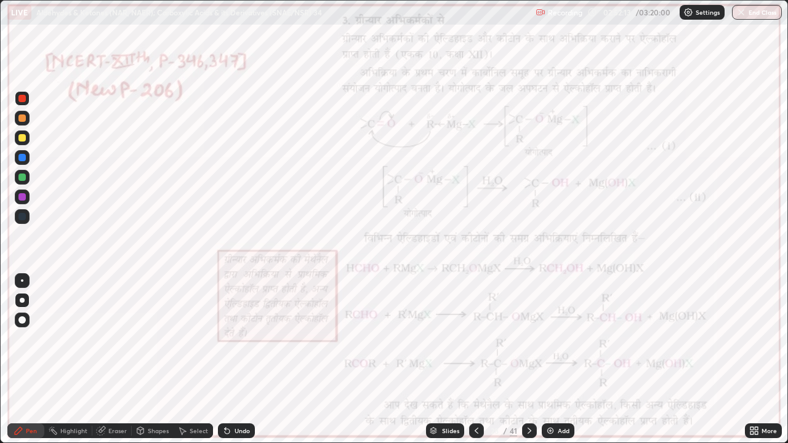
click at [230, 339] on icon at bounding box center [227, 431] width 10 height 10
click at [225, 339] on icon at bounding box center [227, 431] width 5 height 5
click at [15, 279] on div at bounding box center [22, 280] width 15 height 15
click at [52, 339] on circle at bounding box center [51, 427] width 1 height 1
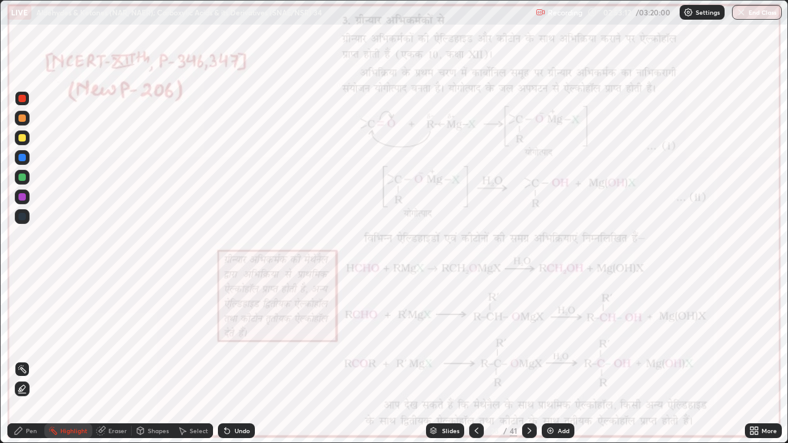
click at [469, 339] on div at bounding box center [476, 430] width 15 height 15
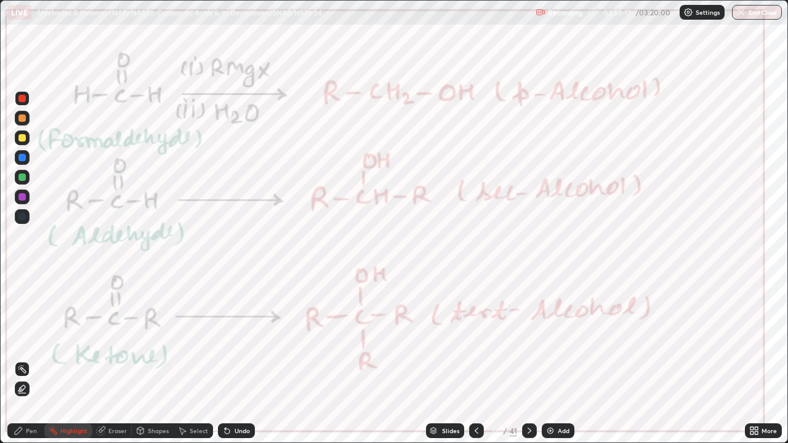
click at [526, 339] on icon at bounding box center [529, 431] width 10 height 10
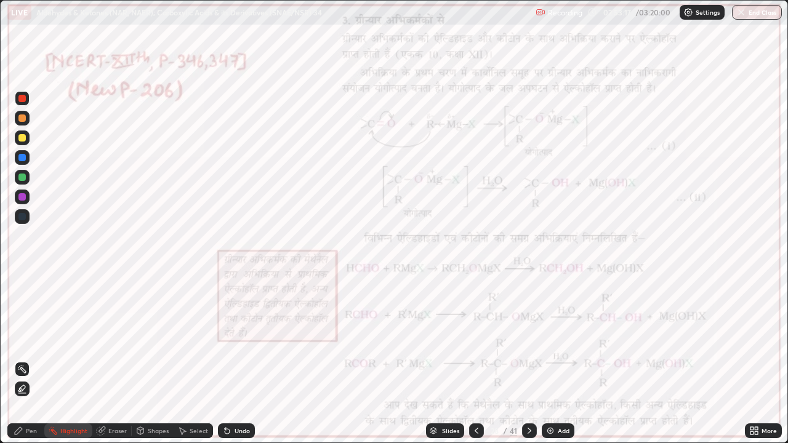
click at [528, 339] on icon at bounding box center [529, 431] width 10 height 10
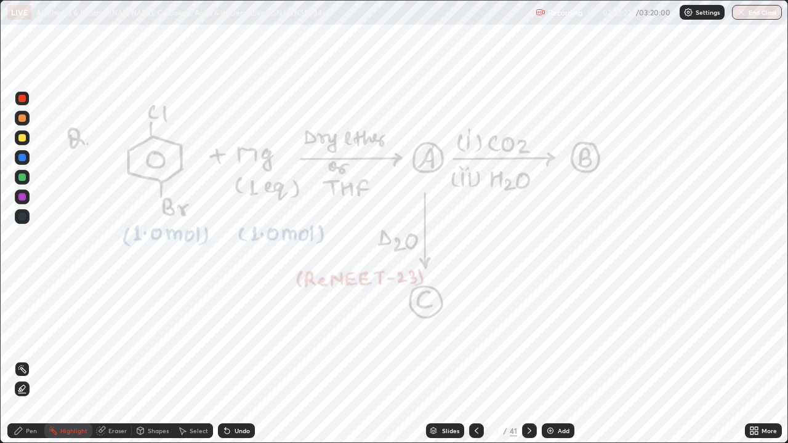
click at [38, 339] on div "Pen" at bounding box center [25, 430] width 37 height 15
click at [22, 300] on div at bounding box center [22, 300] width 5 height 5
click at [17, 299] on div at bounding box center [22, 300] width 15 height 15
click at [27, 214] on div at bounding box center [22, 216] width 15 height 15
click at [19, 99] on div at bounding box center [21, 98] width 7 height 7
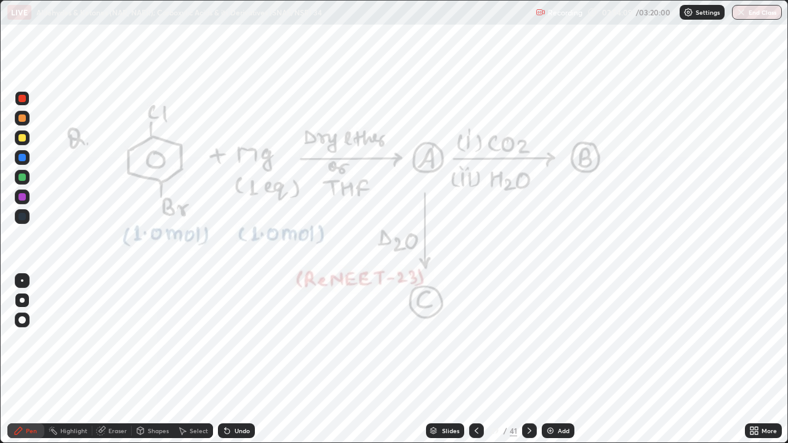
click at [251, 339] on div "Undo" at bounding box center [236, 430] width 37 height 15
click at [246, 339] on div "Undo" at bounding box center [236, 430] width 37 height 15
click at [74, 339] on div "Highlight" at bounding box center [73, 431] width 27 height 6
click at [16, 339] on icon at bounding box center [19, 431] width 10 height 10
click at [529, 339] on icon at bounding box center [529, 431] width 10 height 10
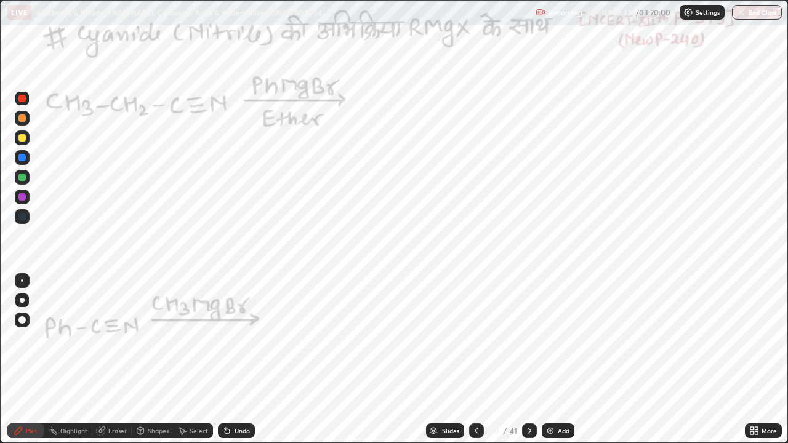
click at [757, 339] on icon at bounding box center [756, 428] width 3 height 3
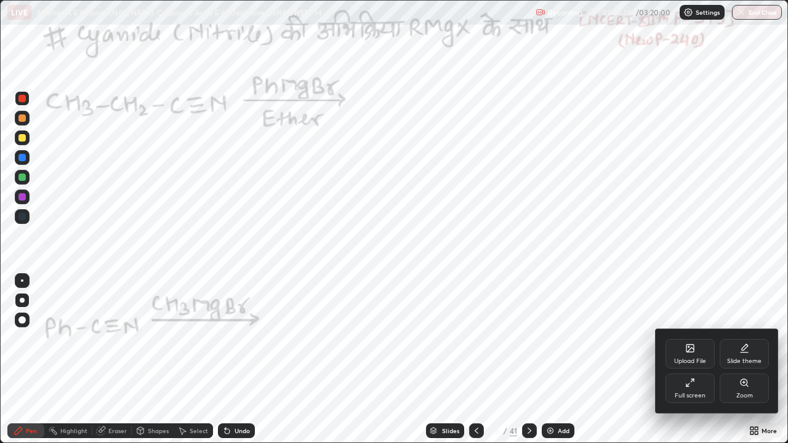
click at [696, 339] on div "Full screen" at bounding box center [689, 389] width 49 height 30
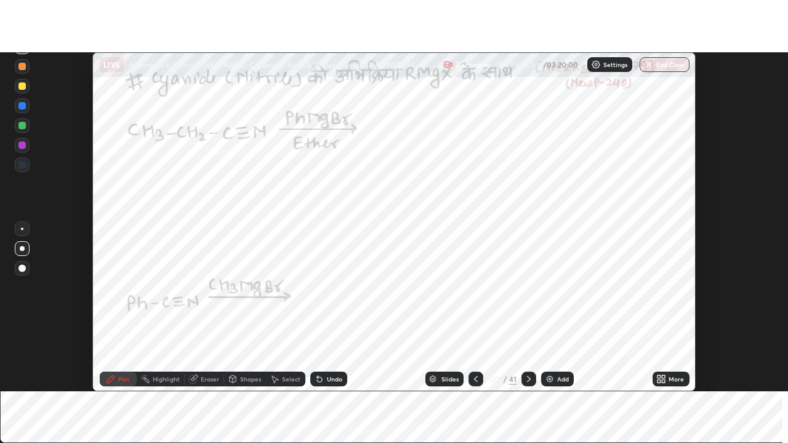
scroll to position [61212, 60763]
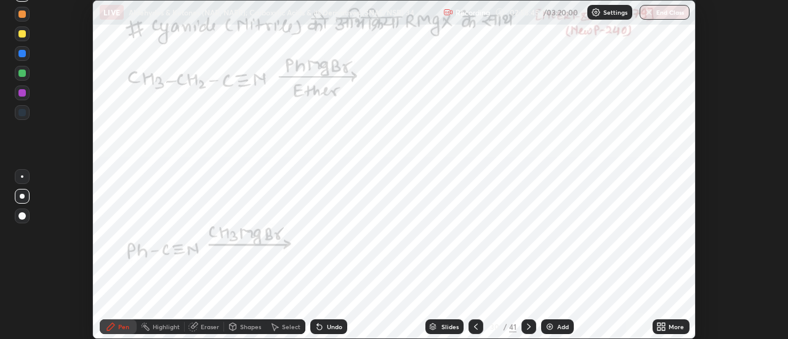
click at [663, 327] on icon at bounding box center [661, 327] width 10 height 10
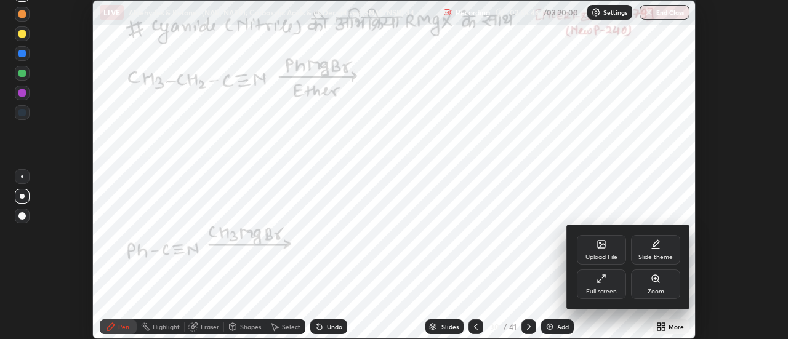
click at [613, 290] on div "Full screen" at bounding box center [601, 292] width 31 height 6
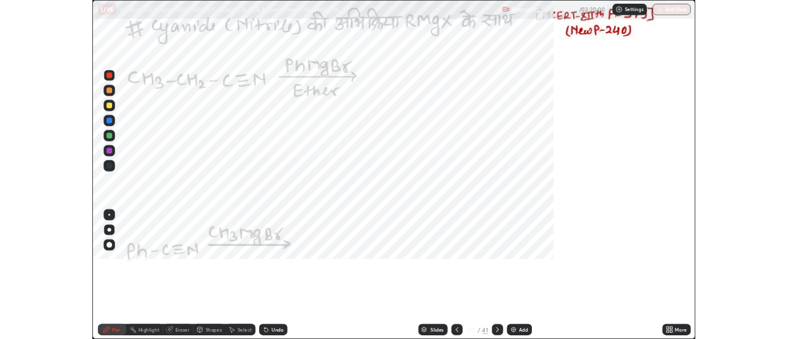
scroll to position [443, 788]
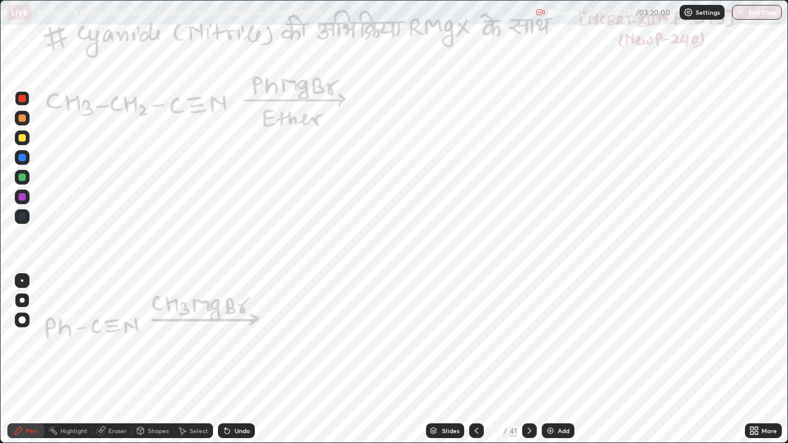
click at [753, 339] on icon at bounding box center [754, 431] width 10 height 10
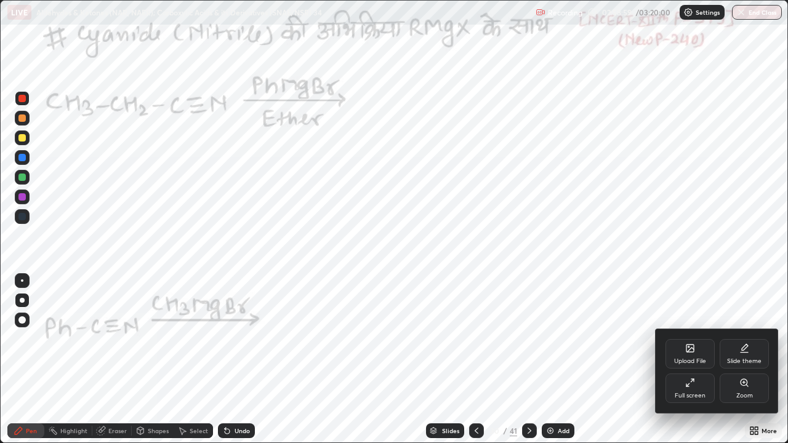
click at [697, 339] on div "Full screen" at bounding box center [690, 396] width 31 height 6
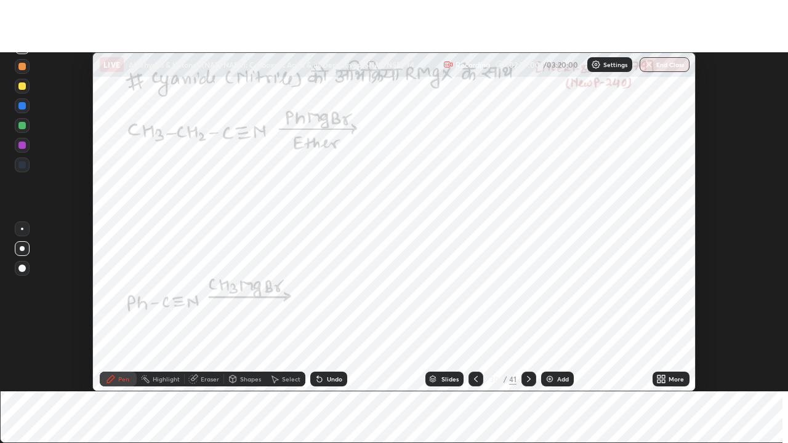
scroll to position [61212, 60763]
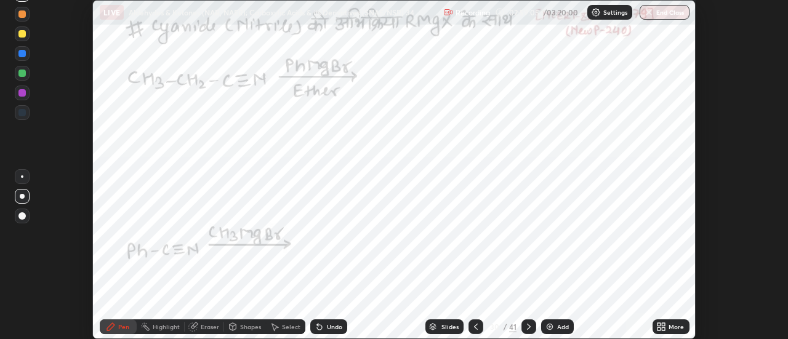
click at [678, 327] on div "More" at bounding box center [675, 327] width 15 height 6
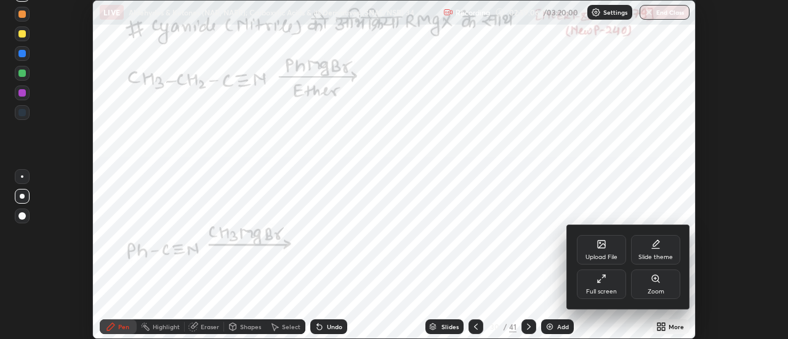
click at [617, 289] on div "Full screen" at bounding box center [601, 285] width 49 height 30
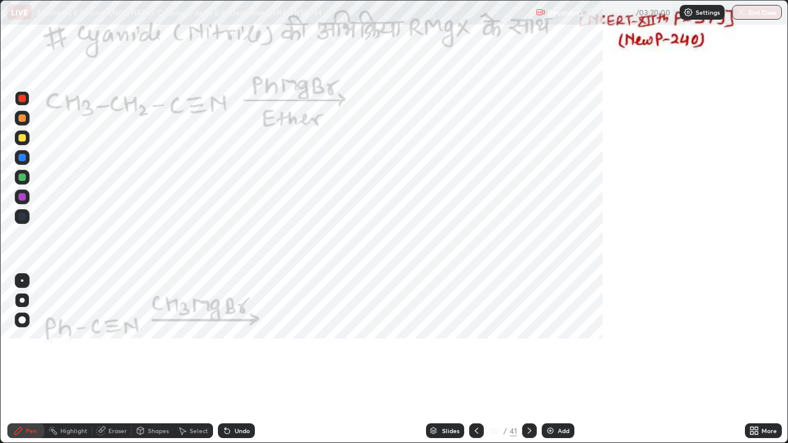
scroll to position [443, 788]
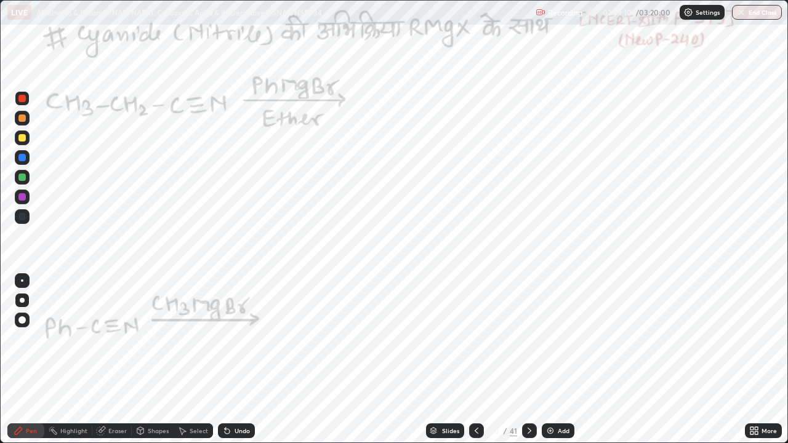
click at [20, 93] on div at bounding box center [22, 98] width 15 height 15
click at [24, 93] on div at bounding box center [22, 98] width 15 height 15
click at [61, 339] on div "Highlight" at bounding box center [73, 431] width 27 height 6
click at [14, 339] on icon at bounding box center [19, 431] width 10 height 10
click at [21, 99] on div at bounding box center [21, 98] width 7 height 7
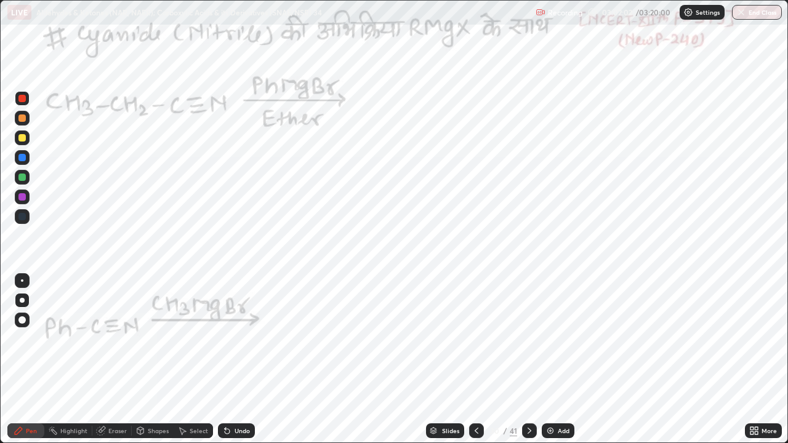
click at [25, 194] on div at bounding box center [21, 196] width 7 height 7
click at [22, 158] on div at bounding box center [21, 157] width 7 height 7
click at [20, 98] on div at bounding box center [21, 98] width 7 height 7
click at [17, 339] on icon at bounding box center [19, 431] width 10 height 10
click at [238, 339] on div "Undo" at bounding box center [236, 430] width 37 height 15
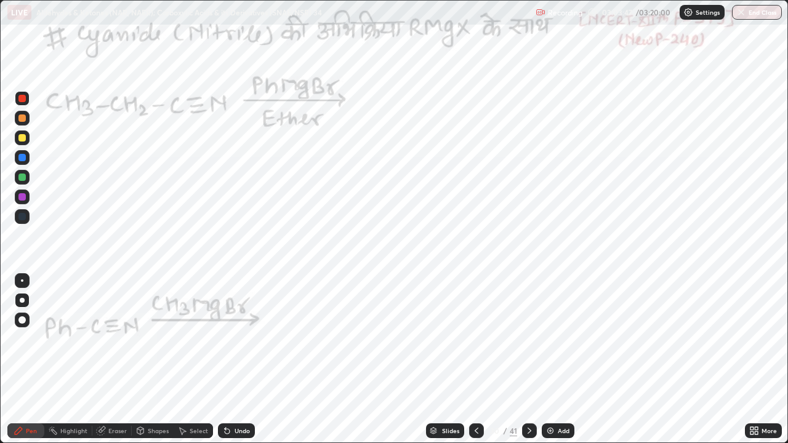
click at [21, 193] on div at bounding box center [21, 196] width 7 height 7
click at [224, 179] on button "Undo" at bounding box center [237, 186] width 36 height 15
click at [14, 339] on icon at bounding box center [19, 431] width 10 height 10
click at [16, 339] on div "Pen" at bounding box center [25, 430] width 37 height 15
click at [20, 97] on div at bounding box center [21, 98] width 7 height 7
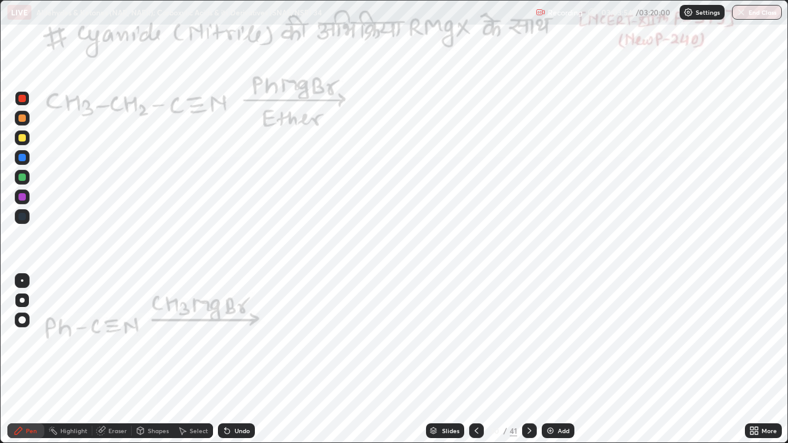
click at [26, 197] on div at bounding box center [22, 197] width 15 height 15
click at [74, 339] on div "Highlight" at bounding box center [73, 431] width 27 height 6
click at [17, 339] on icon at bounding box center [19, 431] width 10 height 10
click at [21, 198] on div at bounding box center [21, 196] width 7 height 7
click at [20, 102] on div at bounding box center [21, 98] width 7 height 7
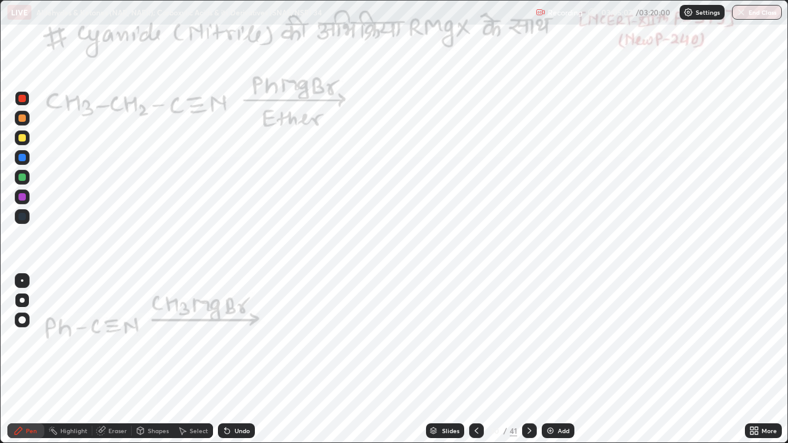
click at [65, 339] on div "Highlight" at bounding box center [73, 431] width 27 height 6
click at [27, 339] on div "Pen" at bounding box center [31, 431] width 11 height 6
click at [22, 159] on div at bounding box center [21, 157] width 7 height 7
click at [21, 101] on div at bounding box center [21, 98] width 7 height 7
click at [148, 339] on div "Shapes" at bounding box center [158, 431] width 21 height 6
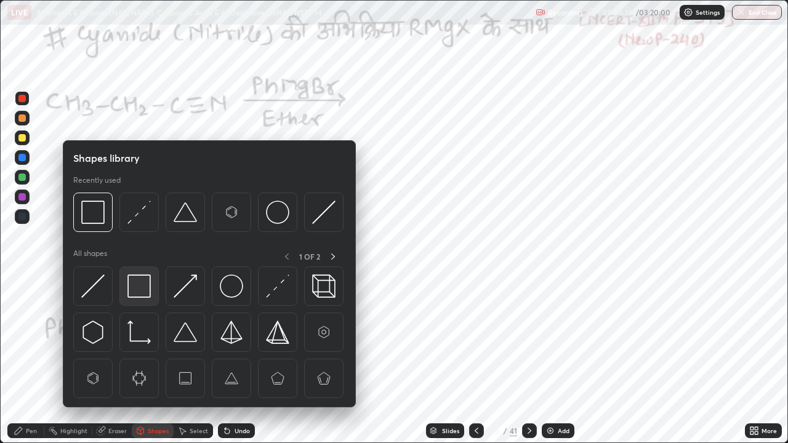
click at [135, 284] on img at bounding box center [138, 286] width 23 height 23
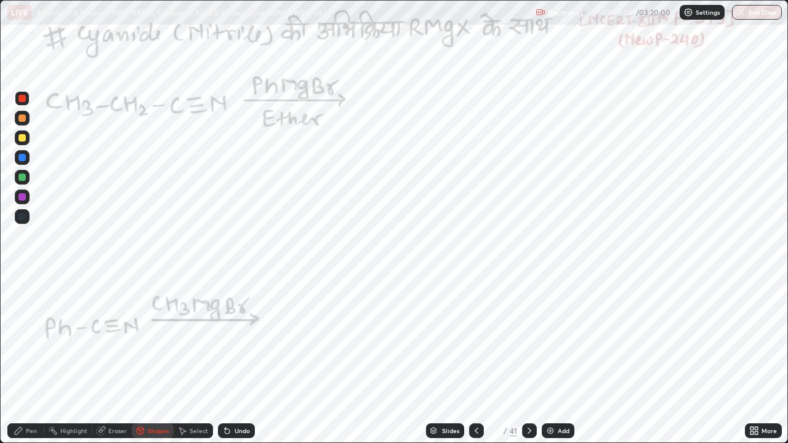
click at [24, 180] on div at bounding box center [21, 177] width 7 height 7
click at [17, 339] on icon at bounding box center [18, 430] width 7 height 7
click at [20, 97] on div at bounding box center [21, 98] width 7 height 7
click at [24, 194] on div at bounding box center [21, 196] width 7 height 7
click at [61, 339] on div "Highlight" at bounding box center [73, 431] width 27 height 6
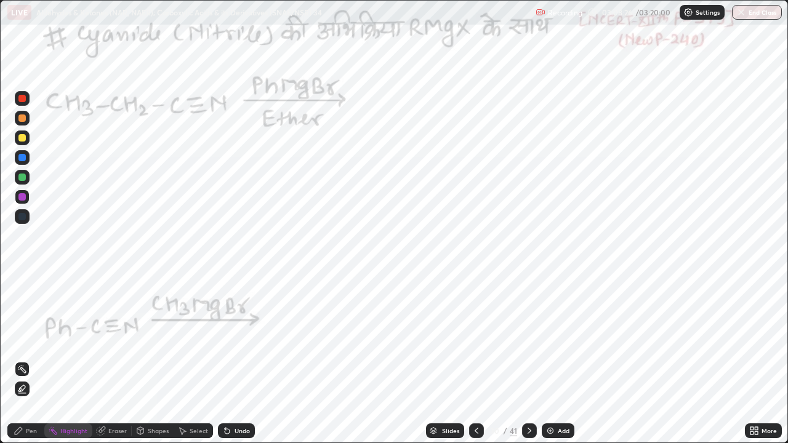
click at [31, 339] on div "Pen" at bounding box center [31, 431] width 11 height 6
click at [23, 180] on div at bounding box center [21, 177] width 7 height 7
click at [22, 198] on div at bounding box center [21, 196] width 7 height 7
click at [72, 339] on div "Highlight" at bounding box center [68, 430] width 48 height 15
click at [66, 339] on div "Highlight" at bounding box center [73, 431] width 27 height 6
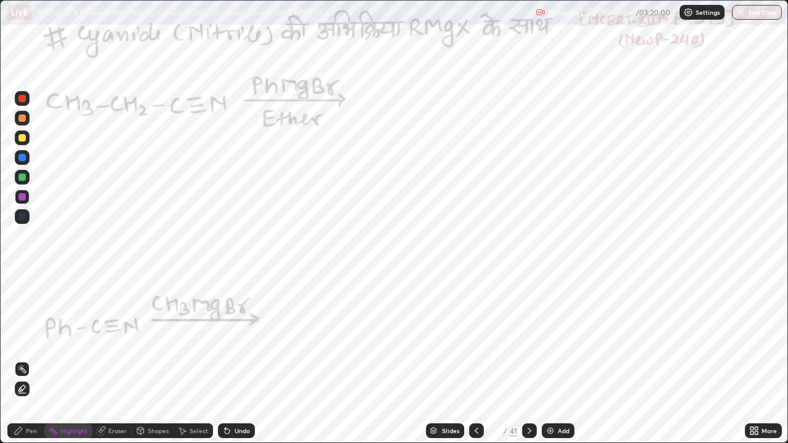
click at [555, 339] on div "Add" at bounding box center [558, 430] width 33 height 15
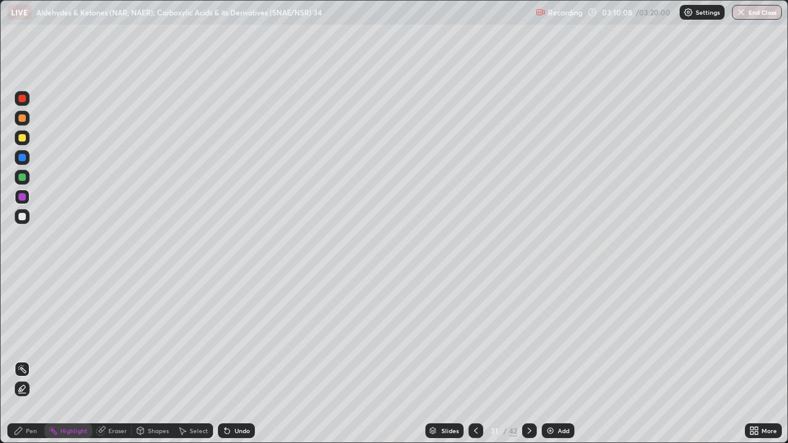
click at [38, 339] on div "Pen" at bounding box center [25, 430] width 37 height 15
click at [20, 179] on div at bounding box center [21, 177] width 7 height 7
click at [236, 339] on div "Undo" at bounding box center [242, 431] width 15 height 6
click at [22, 97] on div at bounding box center [21, 98] width 7 height 7
click at [244, 339] on div "Undo" at bounding box center [236, 430] width 37 height 15
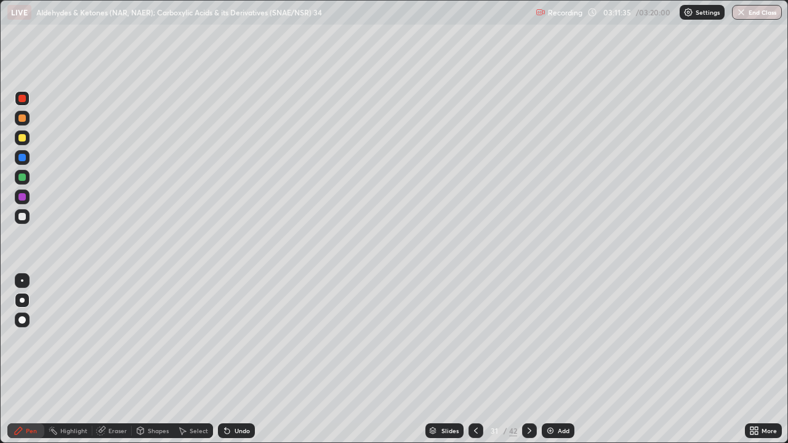
click at [475, 339] on icon at bounding box center [476, 431] width 10 height 10
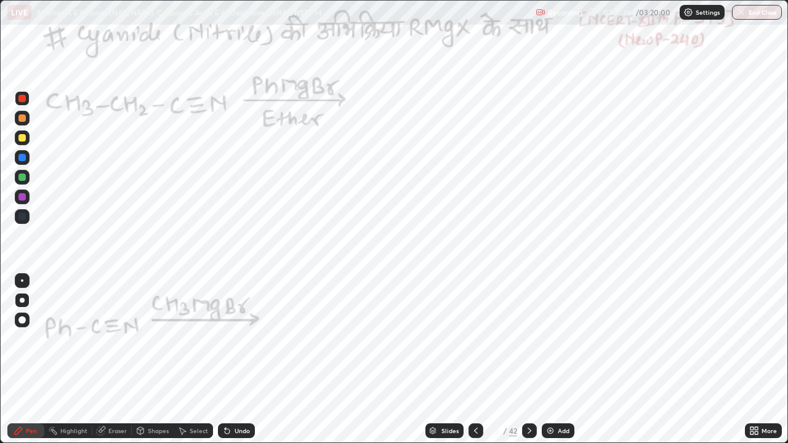
click at [75, 339] on div "Highlight" at bounding box center [73, 431] width 27 height 6
click at [79, 339] on div "Highlight" at bounding box center [68, 430] width 48 height 15
click at [18, 339] on div "Pen" at bounding box center [25, 430] width 37 height 15
click at [528, 339] on icon at bounding box center [529, 431] width 4 height 6
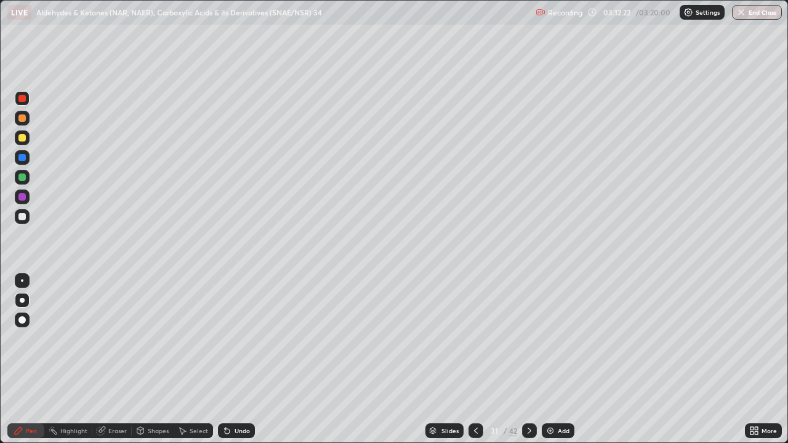
click at [475, 339] on icon at bounding box center [476, 431] width 10 height 10
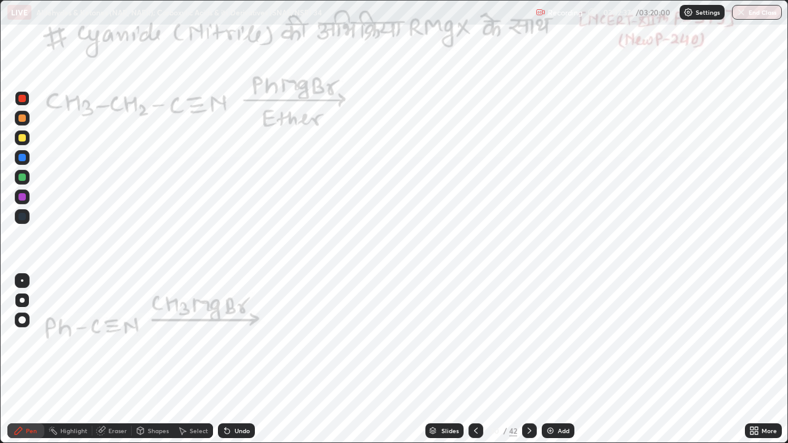
click at [534, 339] on div at bounding box center [529, 430] width 15 height 15
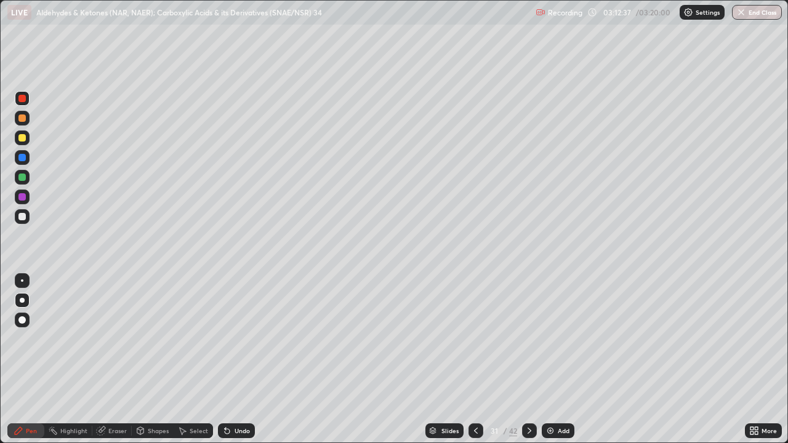
click at [528, 339] on icon at bounding box center [529, 431] width 10 height 10
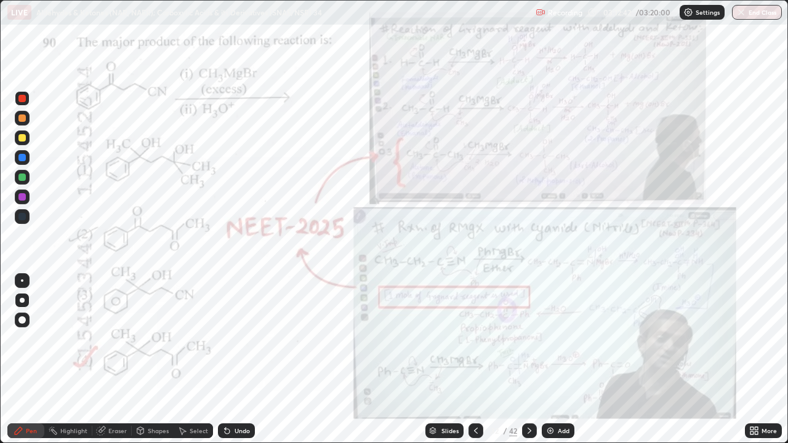
click at [64, 339] on div "Highlight" at bounding box center [73, 431] width 27 height 6
click at [18, 339] on icon at bounding box center [18, 430] width 7 height 7
click at [226, 339] on icon at bounding box center [227, 431] width 5 height 5
click at [230, 339] on div "Undo" at bounding box center [236, 430] width 37 height 15
click at [230, 339] on icon at bounding box center [227, 431] width 10 height 10
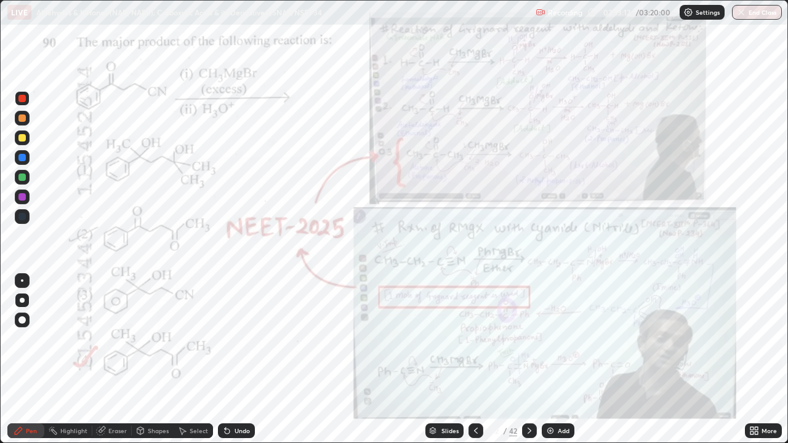
click at [231, 339] on div "Undo" at bounding box center [236, 430] width 37 height 15
click at [225, 339] on icon at bounding box center [225, 428] width 1 height 1
click at [217, 339] on div "Undo" at bounding box center [234, 431] width 42 height 25
click at [215, 339] on div "Undo" at bounding box center [234, 431] width 42 height 25
click at [60, 339] on div "Highlight" at bounding box center [68, 430] width 48 height 15
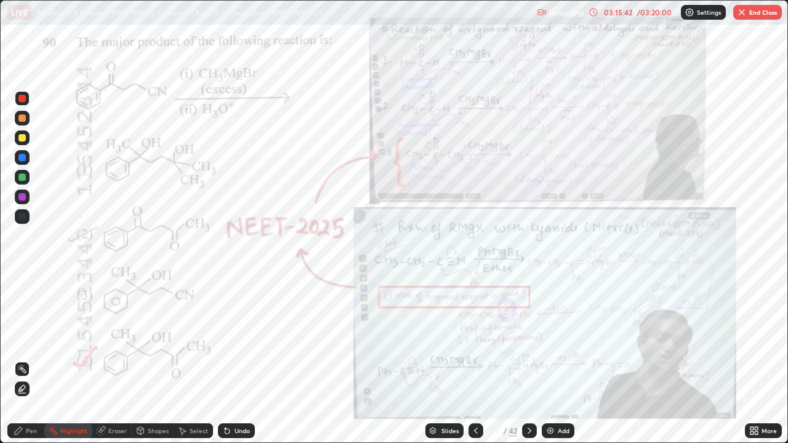
click at [475, 339] on icon at bounding box center [476, 431] width 10 height 10
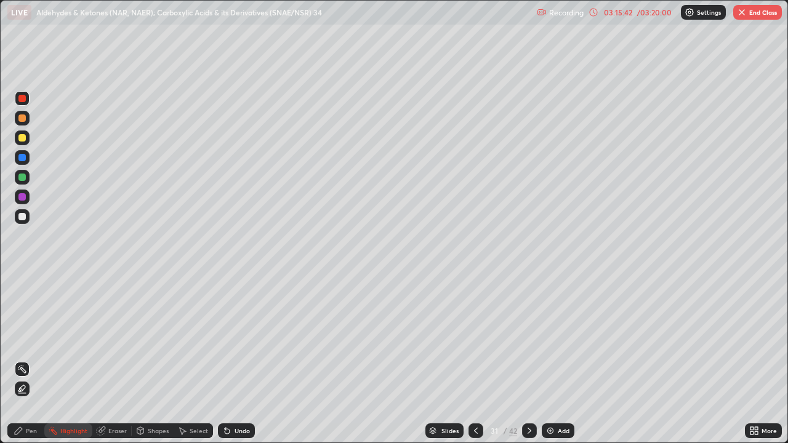
click at [475, 339] on icon at bounding box center [476, 431] width 10 height 10
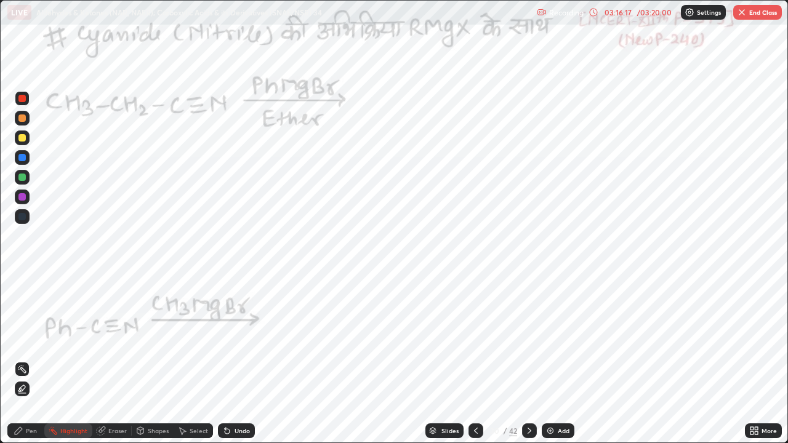
click at [523, 339] on div at bounding box center [529, 430] width 15 height 15
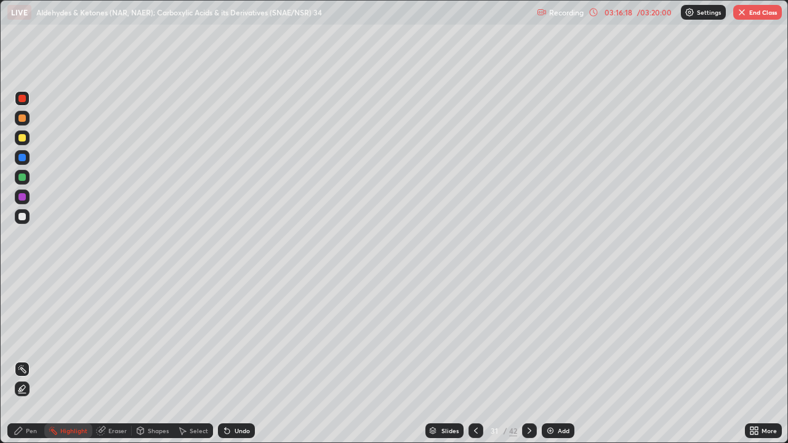
click at [525, 339] on icon at bounding box center [529, 431] width 10 height 10
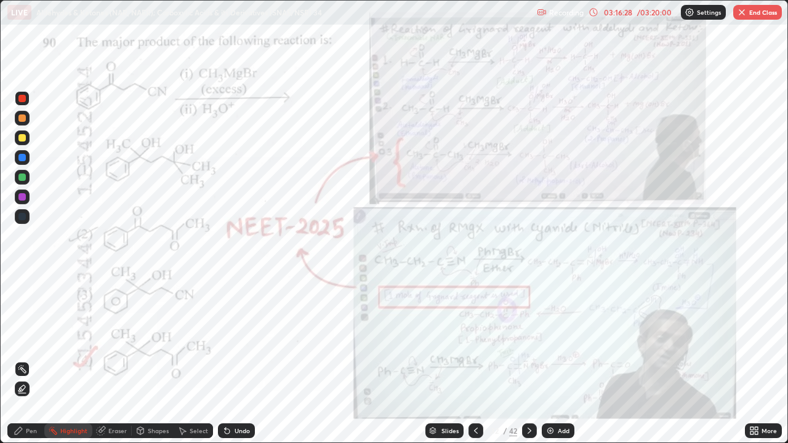
click at [530, 339] on icon at bounding box center [529, 431] width 10 height 10
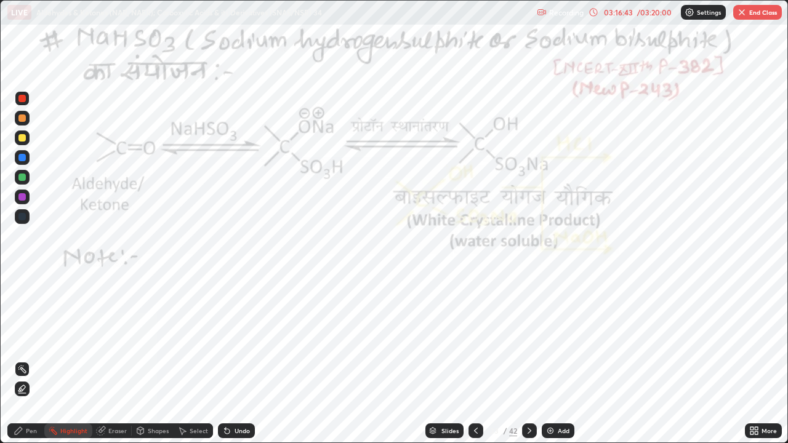
click at [530, 339] on icon at bounding box center [529, 431] width 10 height 10
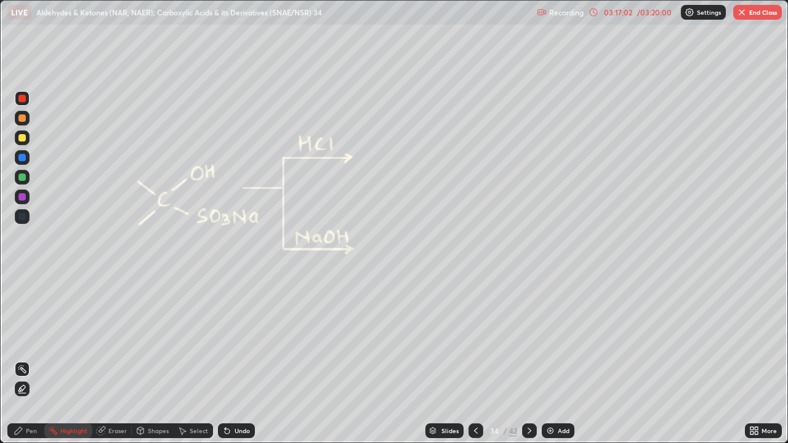
click at [475, 339] on icon at bounding box center [476, 431] width 10 height 10
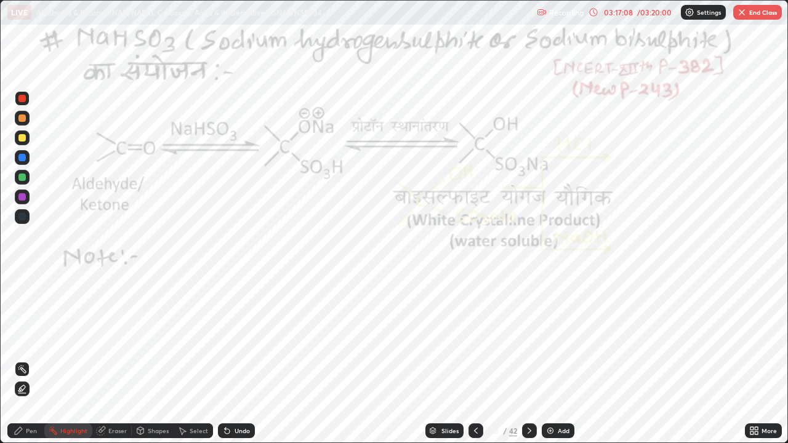
click at [475, 339] on icon at bounding box center [476, 431] width 4 height 6
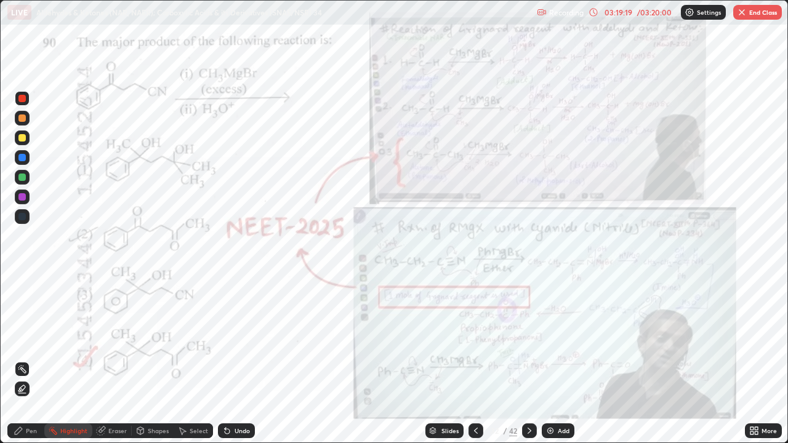
click at [480, 339] on div at bounding box center [475, 430] width 15 height 15
click at [476, 339] on icon at bounding box center [476, 431] width 10 height 10
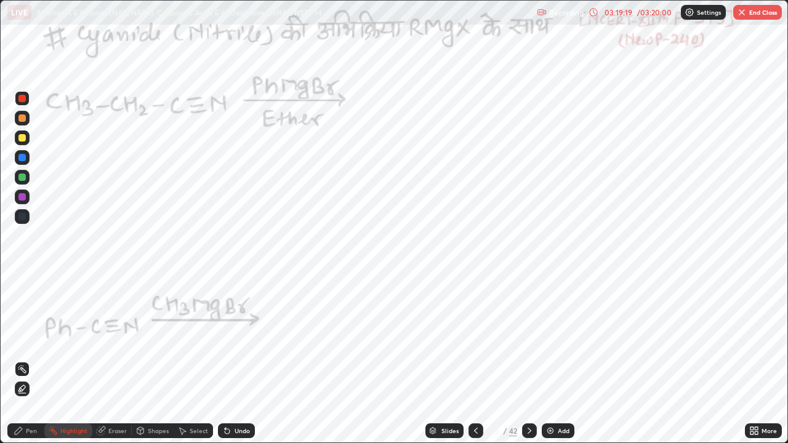
click at [476, 339] on icon at bounding box center [476, 431] width 10 height 10
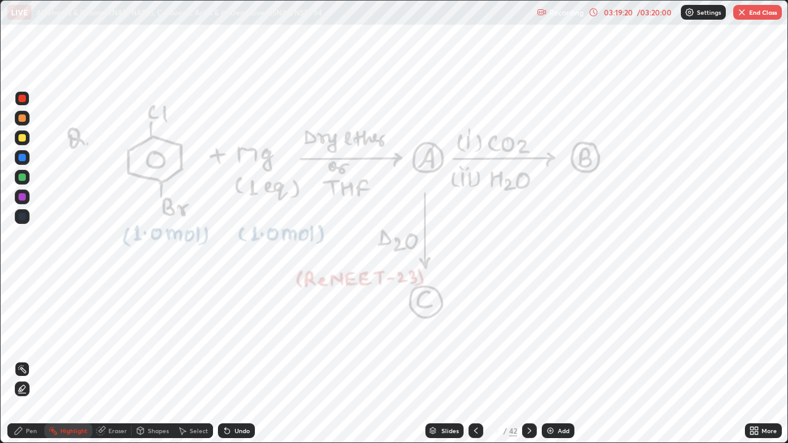
click at [473, 339] on icon at bounding box center [476, 431] width 10 height 10
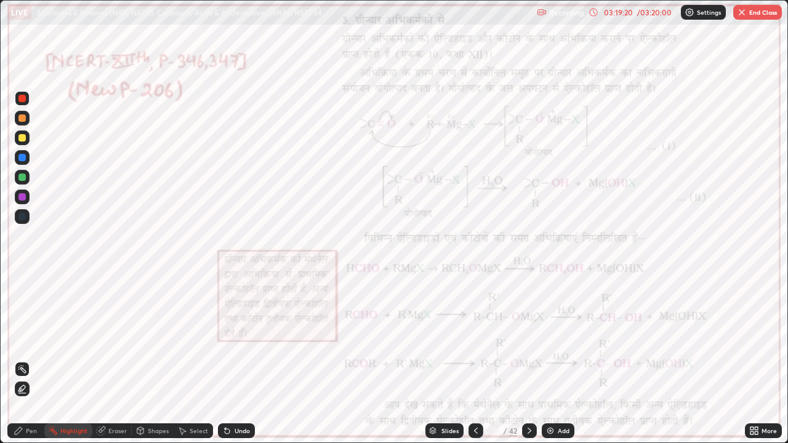
click at [476, 339] on icon at bounding box center [476, 431] width 4 height 6
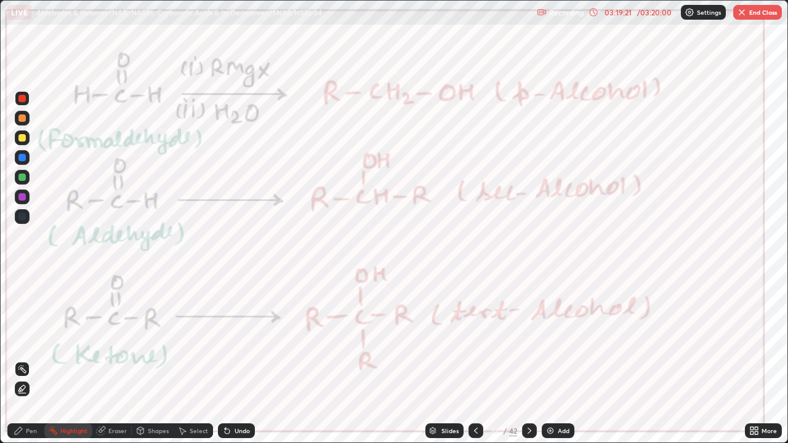
click at [473, 339] on icon at bounding box center [476, 431] width 10 height 10
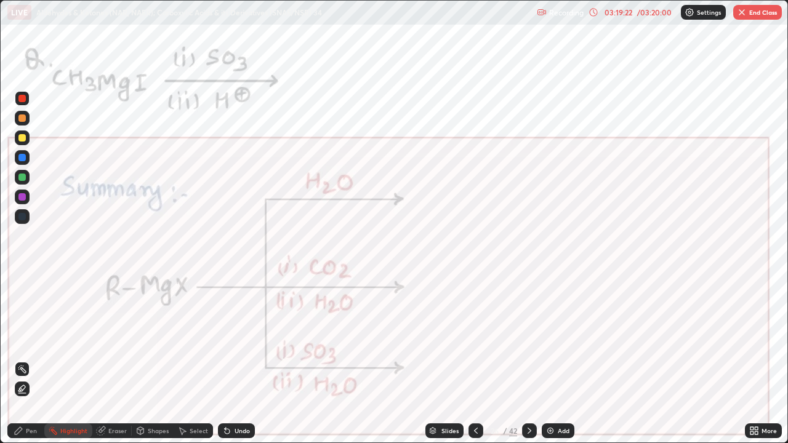
click at [475, 339] on icon at bounding box center [476, 431] width 10 height 10
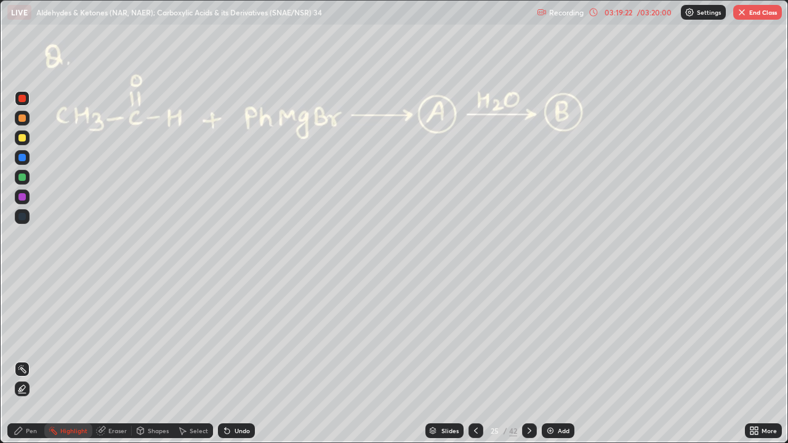
click at [475, 339] on icon at bounding box center [476, 431] width 10 height 10
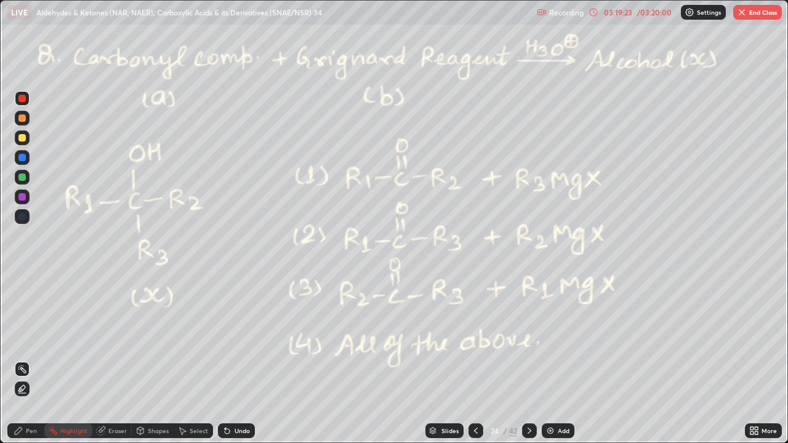
click at [474, 339] on icon at bounding box center [476, 431] width 10 height 10
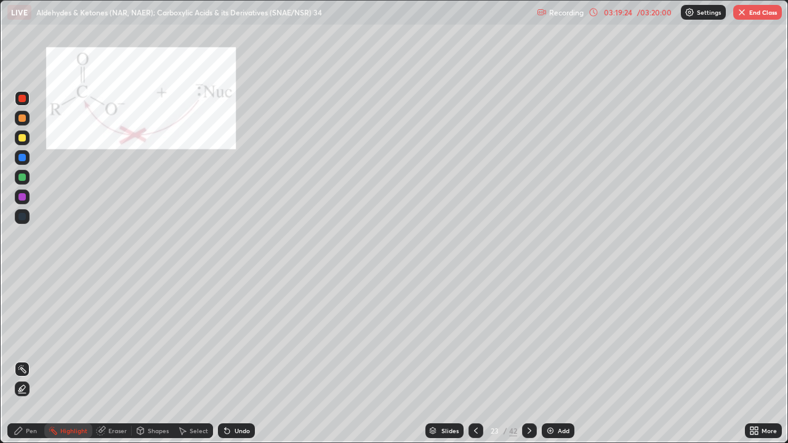
click at [474, 339] on icon at bounding box center [476, 431] width 10 height 10
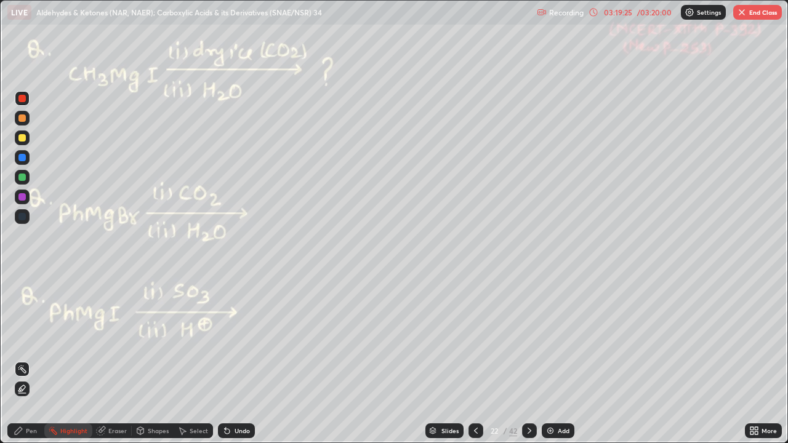
click at [473, 339] on icon at bounding box center [476, 431] width 10 height 10
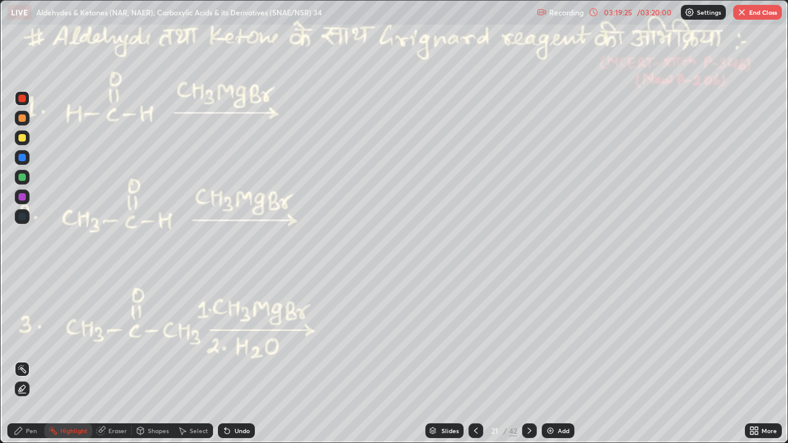
click at [473, 339] on icon at bounding box center [476, 431] width 10 height 10
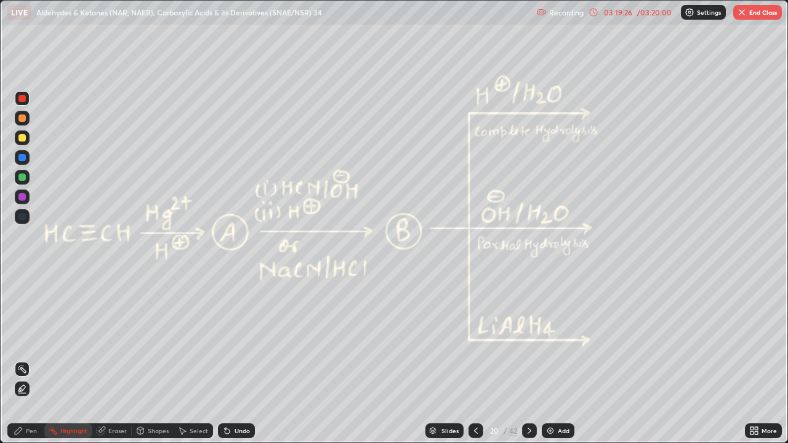
click at [475, 339] on icon at bounding box center [476, 431] width 10 height 10
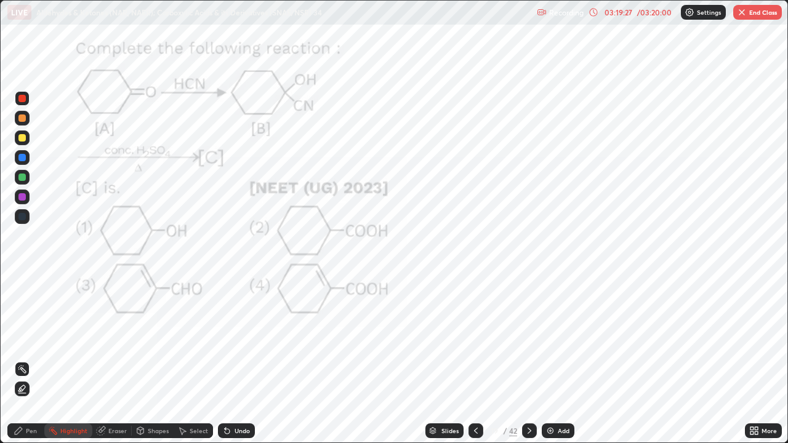
click at [475, 339] on icon at bounding box center [476, 431] width 10 height 10
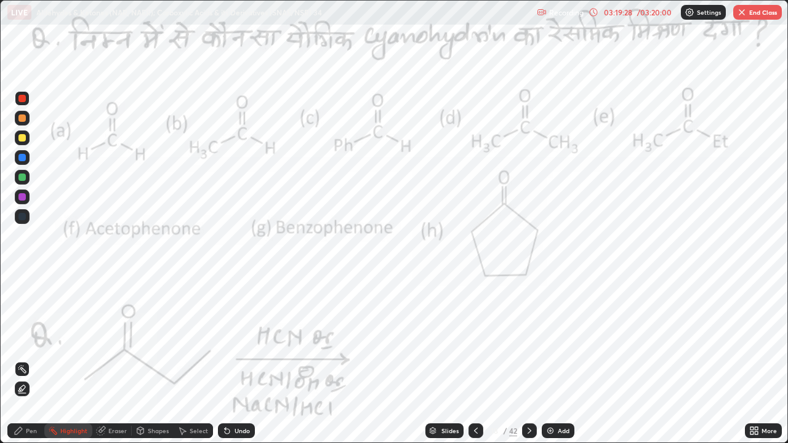
click at [475, 339] on icon at bounding box center [476, 431] width 10 height 10
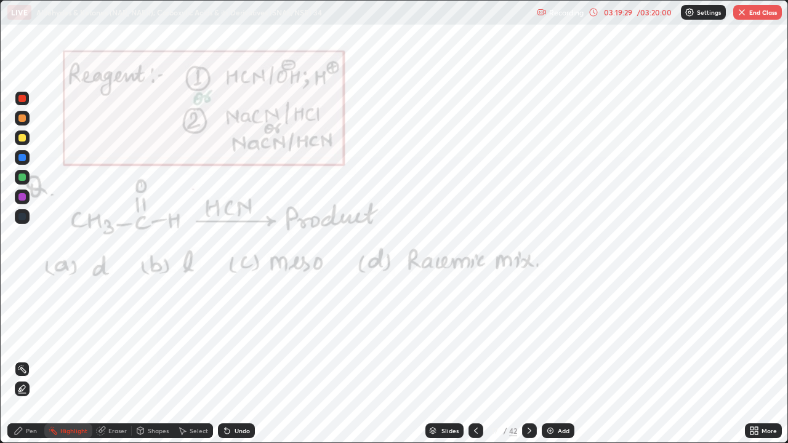
click at [529, 339] on icon at bounding box center [529, 431] width 10 height 10
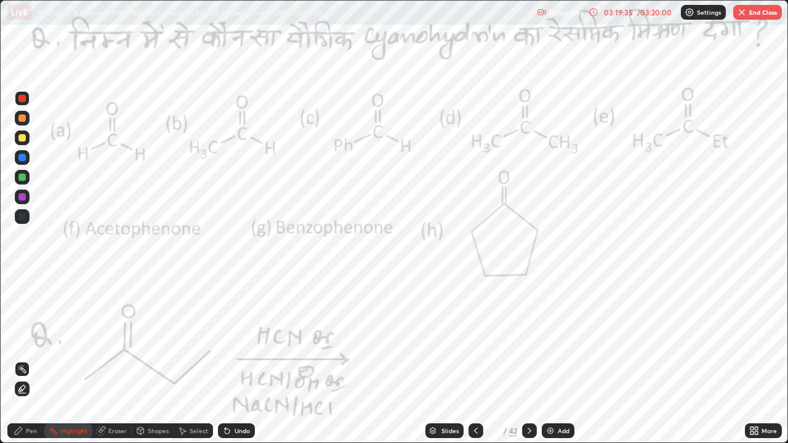
click at [527, 339] on icon at bounding box center [529, 431] width 10 height 10
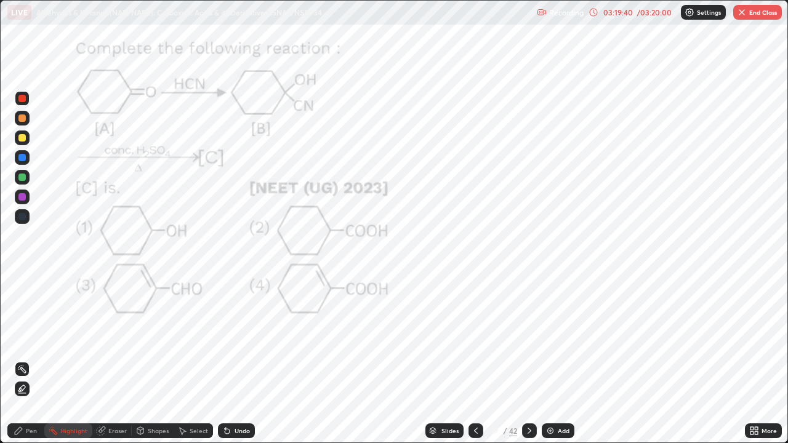
click at [527, 339] on icon at bounding box center [529, 431] width 10 height 10
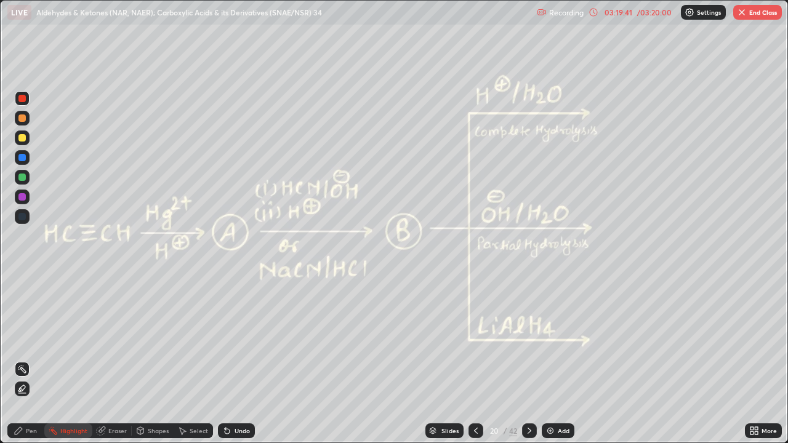
click at [527, 339] on icon at bounding box center [529, 431] width 10 height 10
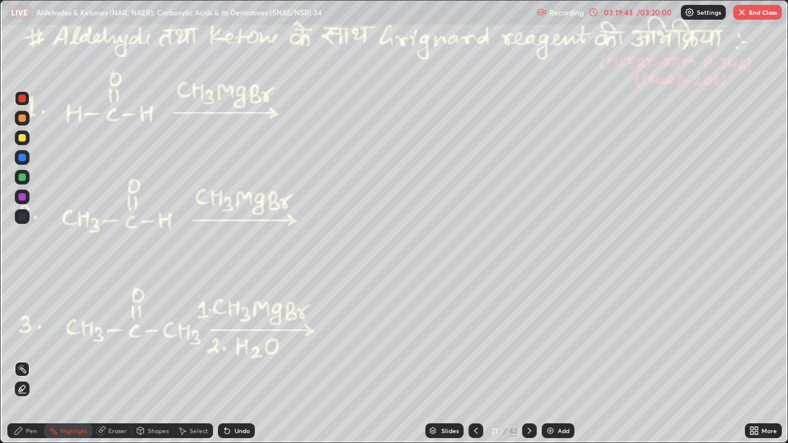
click at [475, 339] on icon at bounding box center [476, 431] width 10 height 10
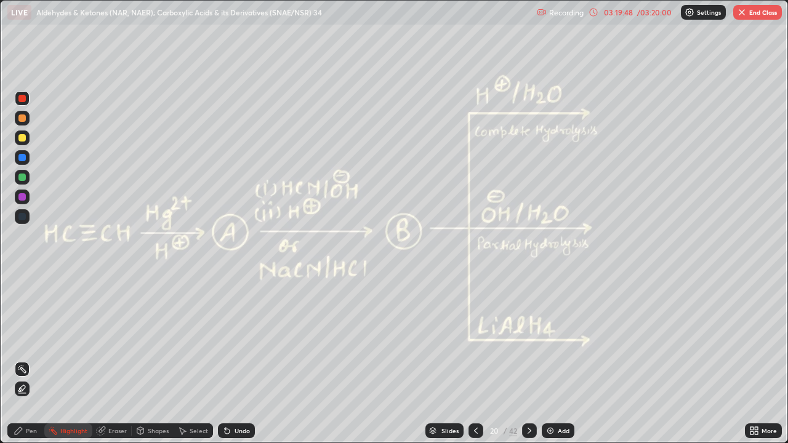
click at [529, 339] on icon at bounding box center [529, 431] width 10 height 10
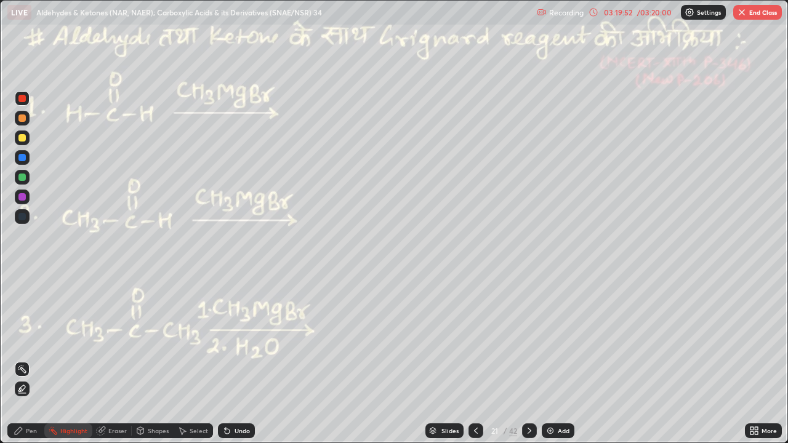
click at [527, 339] on icon at bounding box center [529, 431] width 10 height 10
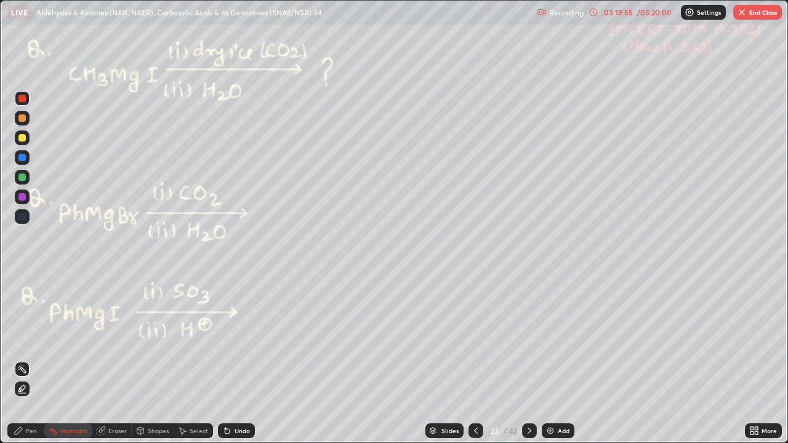
click at [528, 339] on icon at bounding box center [529, 431] width 10 height 10
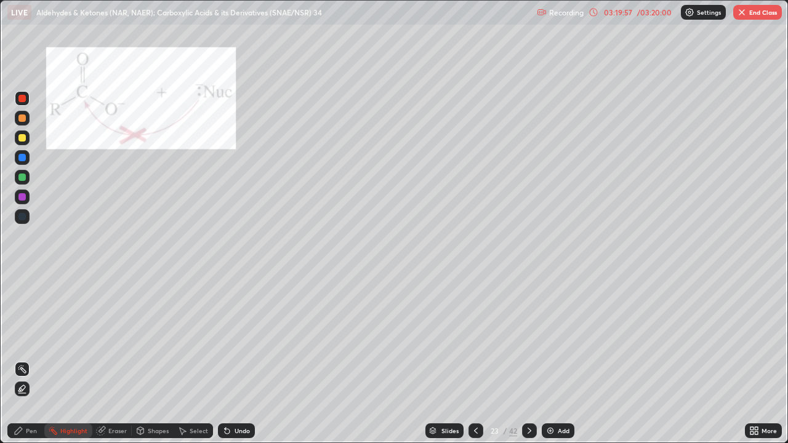
click at [528, 339] on icon at bounding box center [529, 431] width 10 height 10
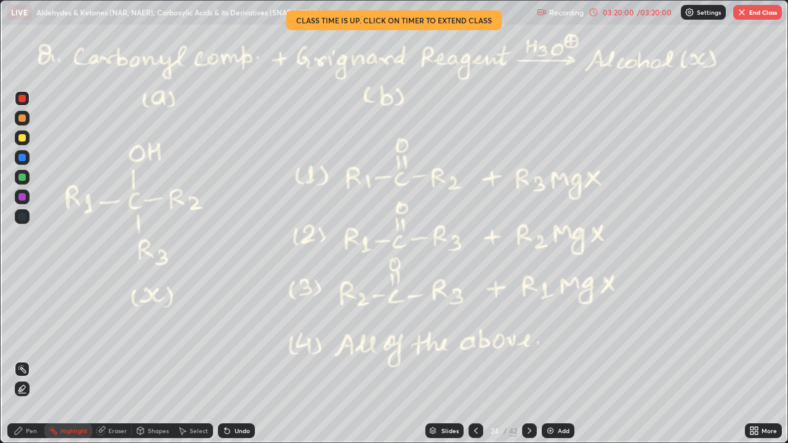
click at [528, 339] on icon at bounding box center [529, 431] width 10 height 10
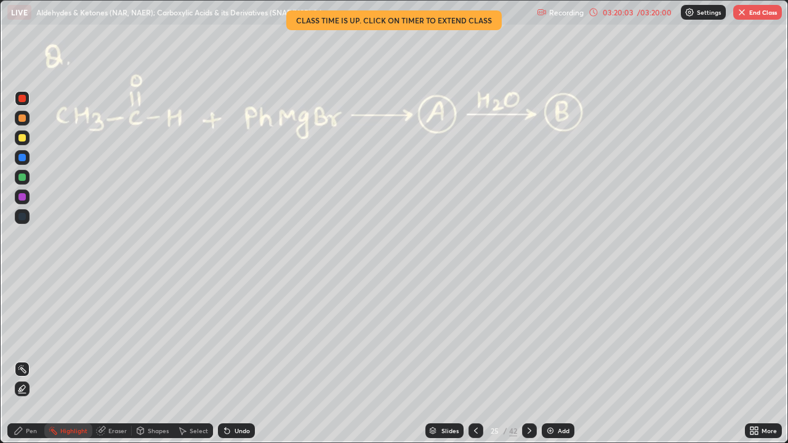
click at [529, 339] on icon at bounding box center [529, 431] width 4 height 6
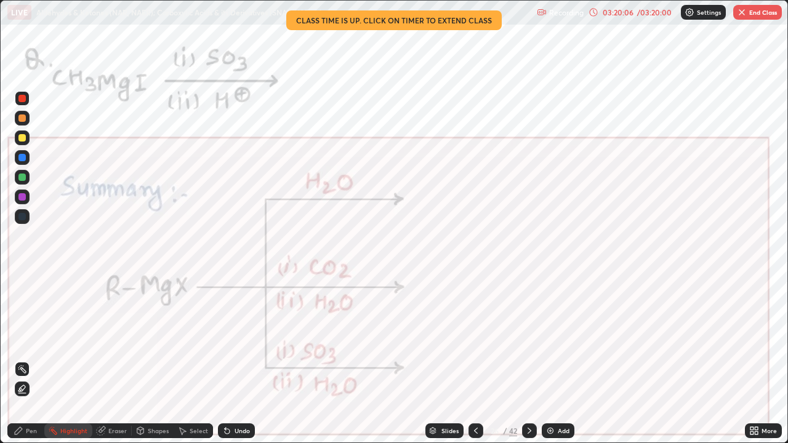
click at [529, 339] on icon at bounding box center [529, 431] width 10 height 10
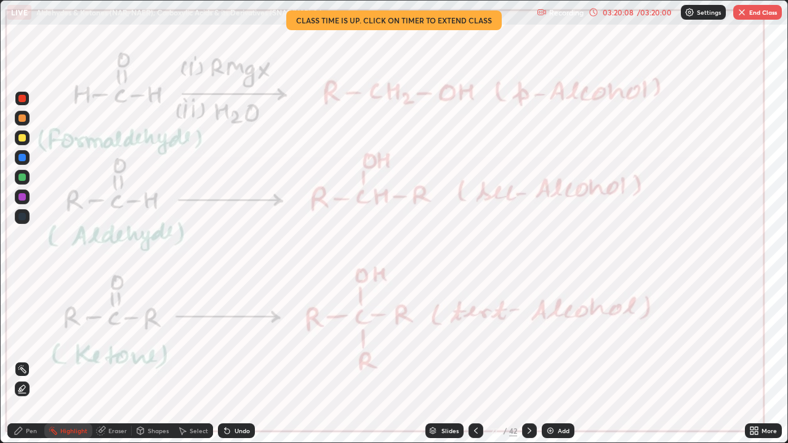
click at [527, 339] on icon at bounding box center [529, 431] width 10 height 10
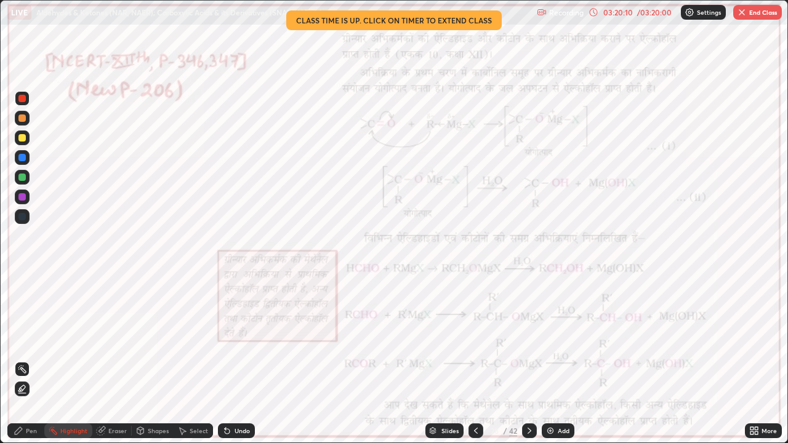
click at [530, 339] on icon at bounding box center [529, 431] width 10 height 10
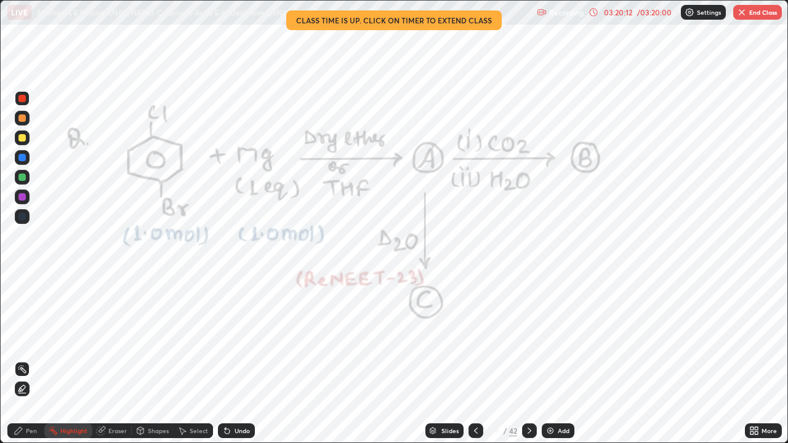
click at [530, 339] on icon at bounding box center [529, 431] width 10 height 10
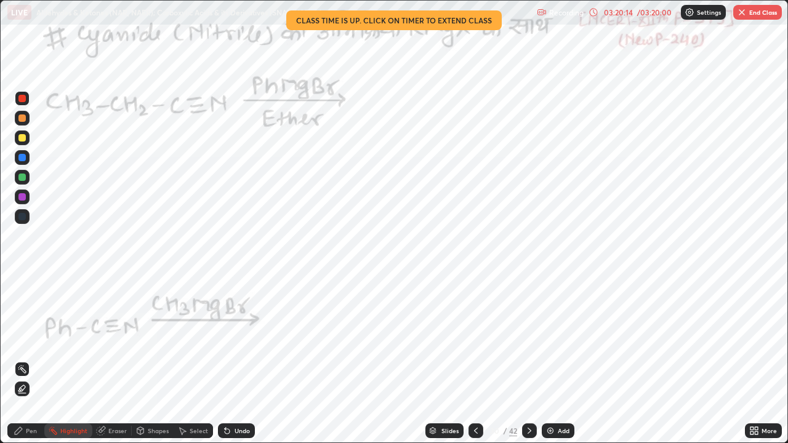
click at [527, 339] on icon at bounding box center [529, 431] width 10 height 10
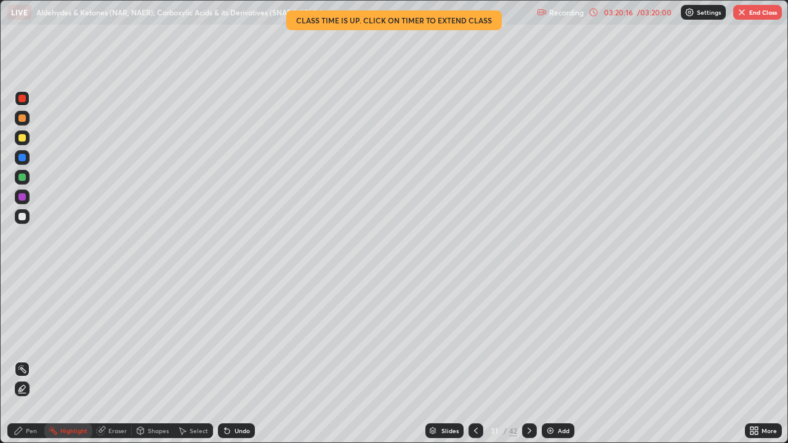
click at [527, 339] on icon at bounding box center [529, 431] width 10 height 10
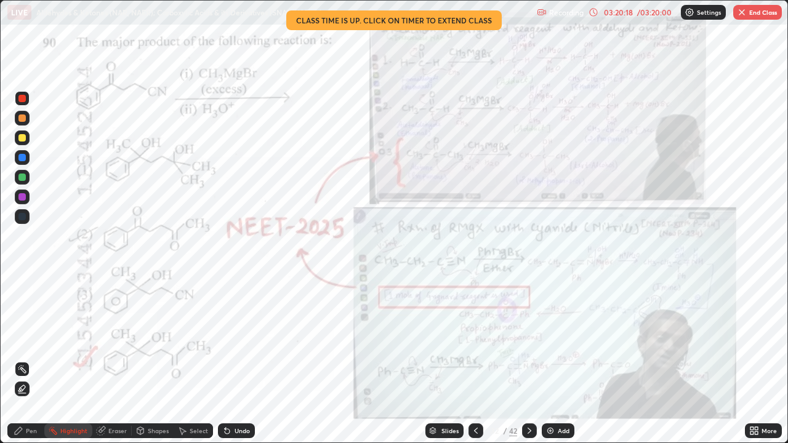
click at [529, 339] on icon at bounding box center [529, 431] width 4 height 6
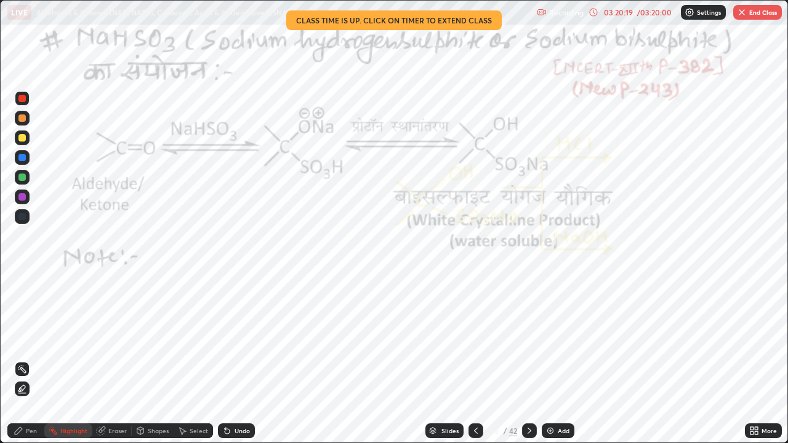
click at [529, 339] on icon at bounding box center [529, 431] width 10 height 10
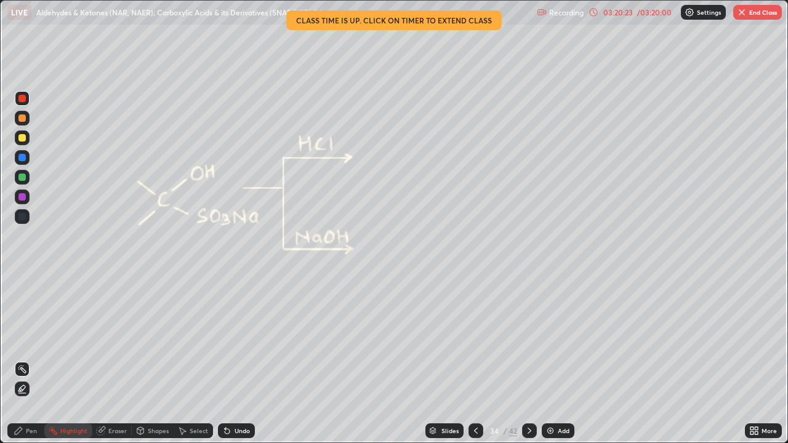
click at [754, 14] on button "End Class" at bounding box center [757, 12] width 49 height 15
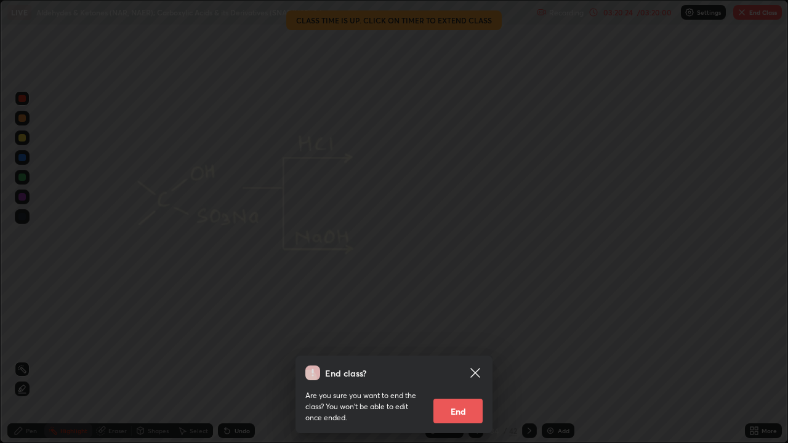
click at [467, 339] on button "End" at bounding box center [457, 411] width 49 height 25
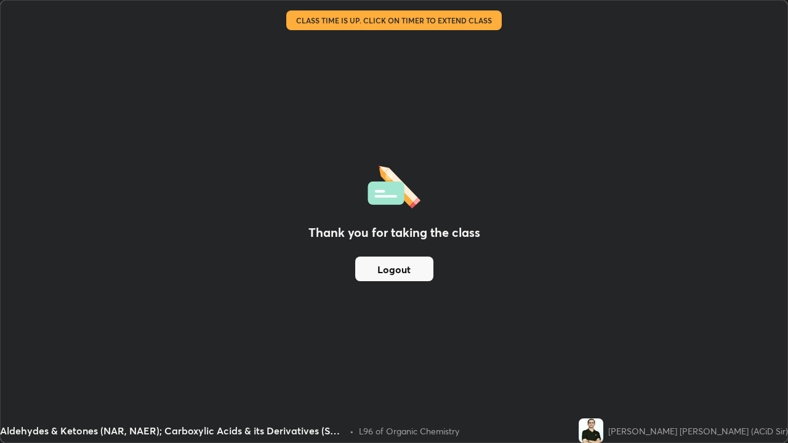
click at [391, 267] on button "Logout" at bounding box center [394, 269] width 78 height 25
